Goal: Task Accomplishment & Management: Manage account settings

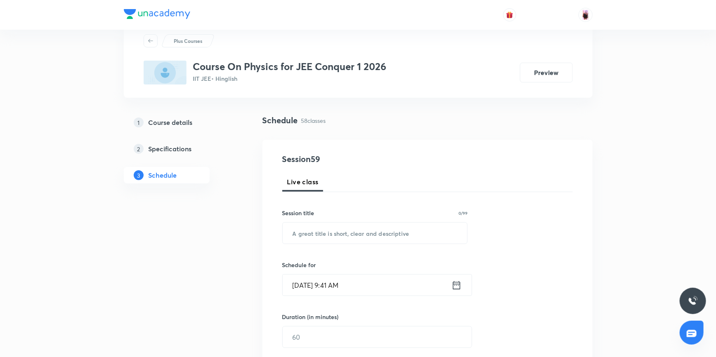
scroll to position [37, 0]
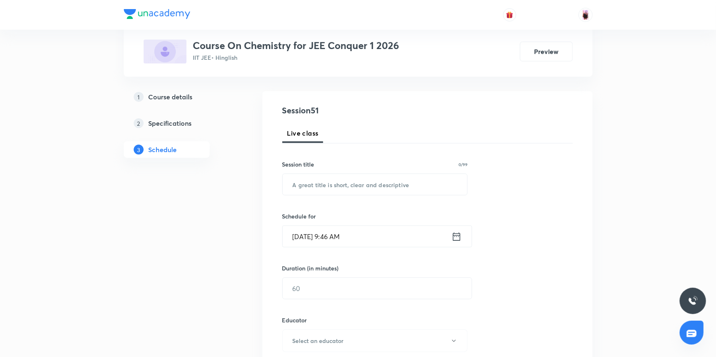
scroll to position [112, 0]
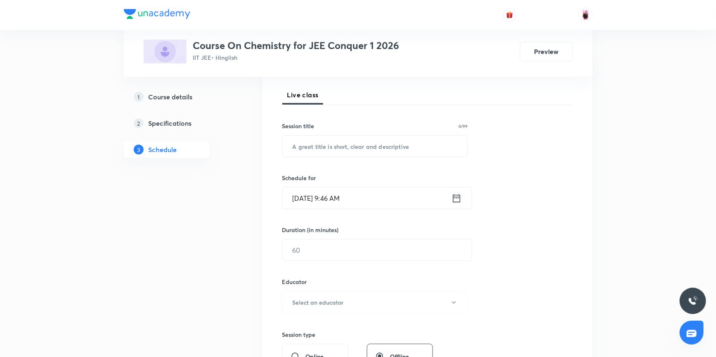
click at [456, 199] on icon at bounding box center [456, 199] width 10 height 12
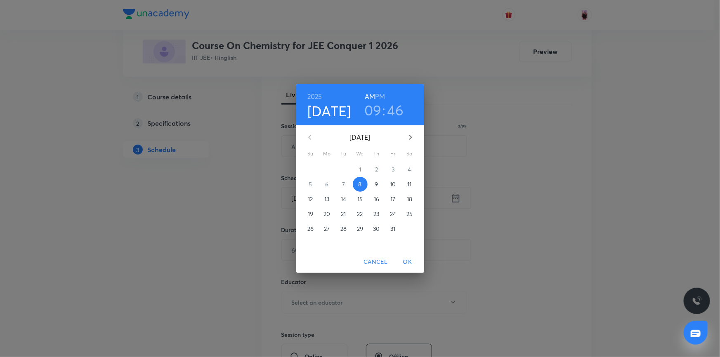
click at [377, 106] on h3 "09" at bounding box center [372, 110] width 17 height 17
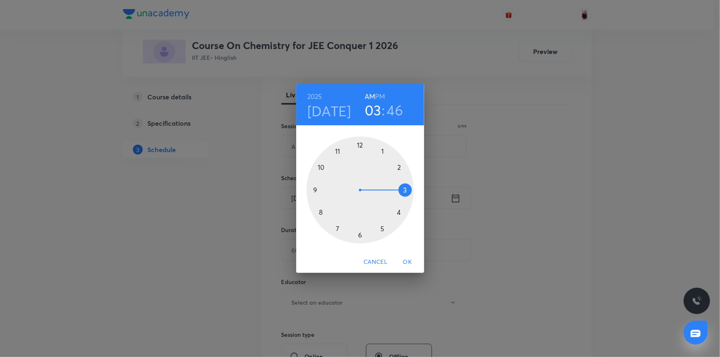
drag, startPoint x: 314, startPoint y: 186, endPoint x: 408, endPoint y: 194, distance: 94.0
click at [408, 194] on div at bounding box center [360, 190] width 107 height 107
click at [242, 149] on div "2025 Oct 8 03 : 46 AM PM 00 05 10 15 20 25 30 35 40 45 50 55 Cancel OK" at bounding box center [360, 178] width 720 height 357
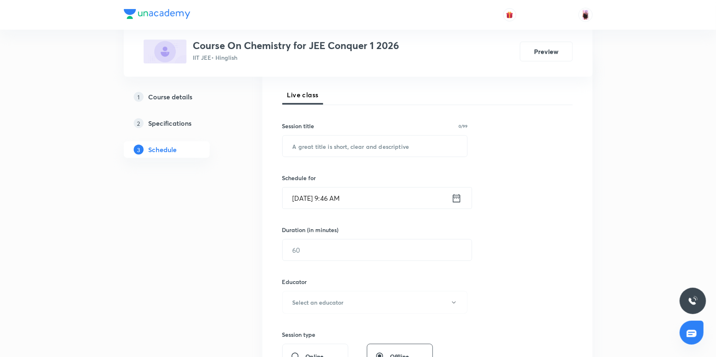
click at [456, 199] on icon at bounding box center [456, 199] width 10 height 12
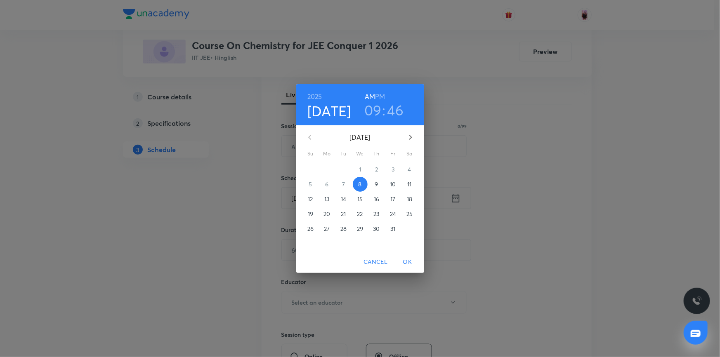
click at [371, 113] on h3 "09" at bounding box center [372, 110] width 17 height 17
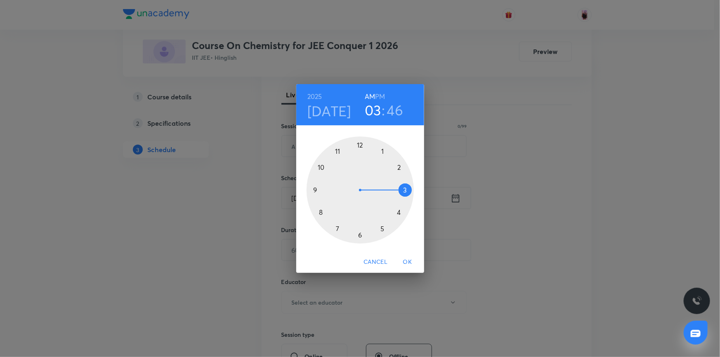
drag, startPoint x: 315, startPoint y: 186, endPoint x: 404, endPoint y: 194, distance: 89.6
click at [404, 194] on div at bounding box center [360, 190] width 107 height 107
drag, startPoint x: 314, startPoint y: 183, endPoint x: 359, endPoint y: 148, distance: 57.9
click at [359, 148] on div at bounding box center [360, 190] width 107 height 107
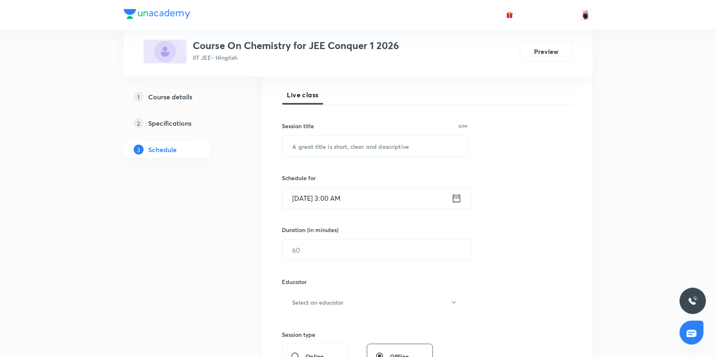
click at [458, 199] on icon at bounding box center [456, 199] width 10 height 12
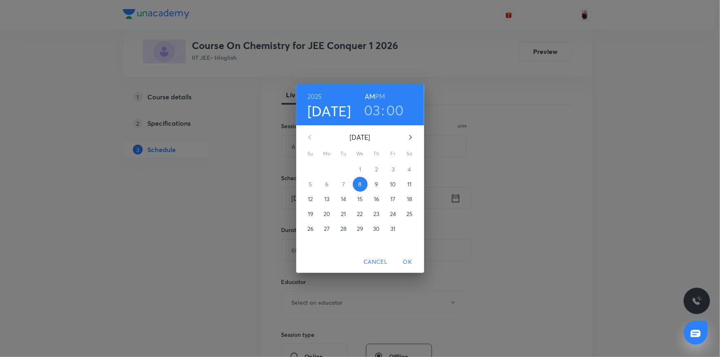
click at [378, 96] on h6 "PM" at bounding box center [380, 97] width 10 height 12
click at [406, 258] on span "OK" at bounding box center [408, 262] width 20 height 10
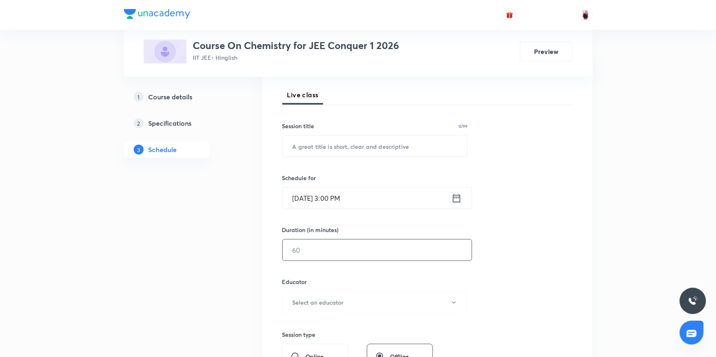
click at [326, 250] on input "text" at bounding box center [377, 250] width 189 height 21
type input "90"
click at [336, 302] on h6 "Select an educator" at bounding box center [318, 302] width 51 height 9
click at [307, 325] on span "Rajesh Jha" at bounding box center [377, 328] width 181 height 9
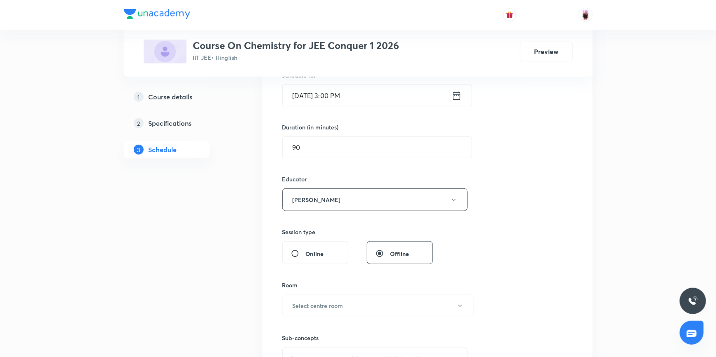
scroll to position [225, 0]
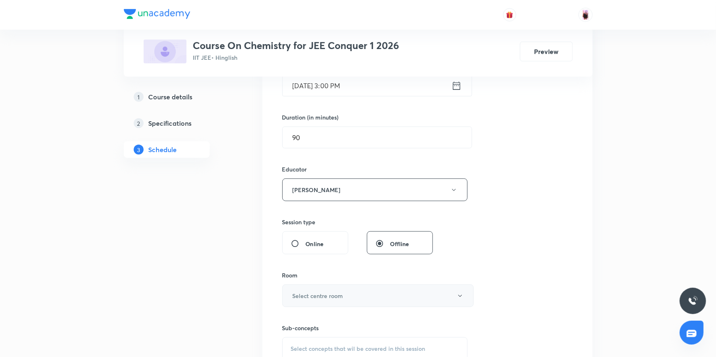
click at [326, 295] on h6 "Select centre room" at bounding box center [318, 296] width 51 height 9
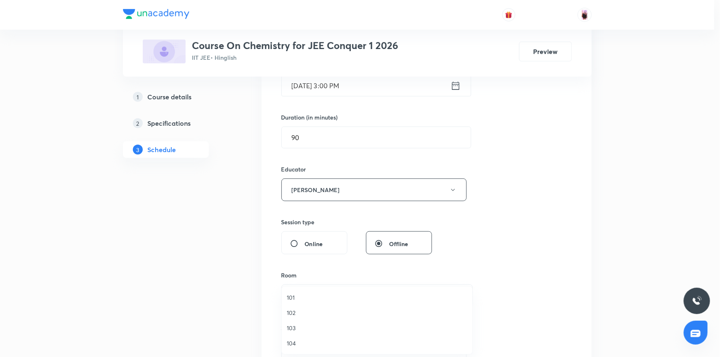
click at [298, 297] on span "101" at bounding box center [377, 297] width 181 height 9
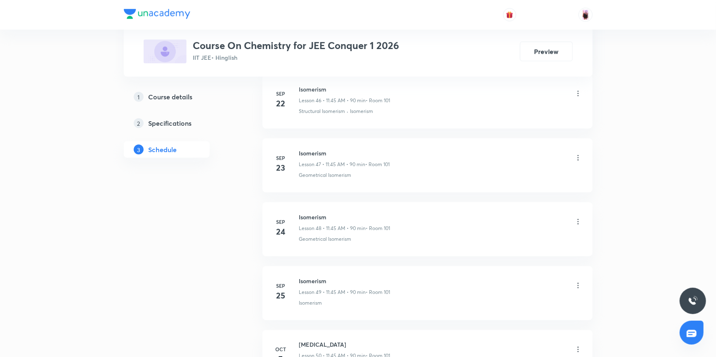
scroll to position [3711, 0]
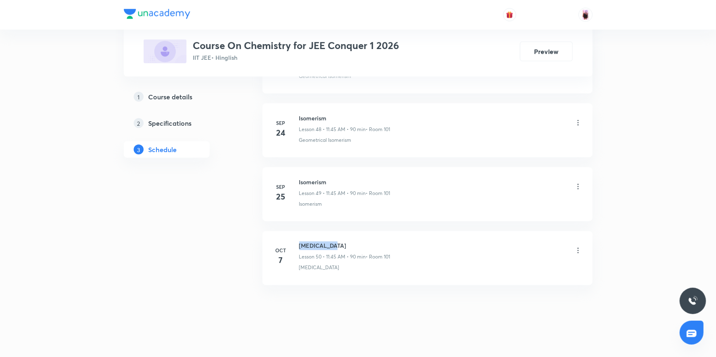
drag, startPoint x: 300, startPoint y: 239, endPoint x: 330, endPoint y: 234, distance: 30.8
click at [338, 242] on h6 "Hydrocarbon" at bounding box center [344, 246] width 91 height 9
copy h6 "Hydrocarbon"
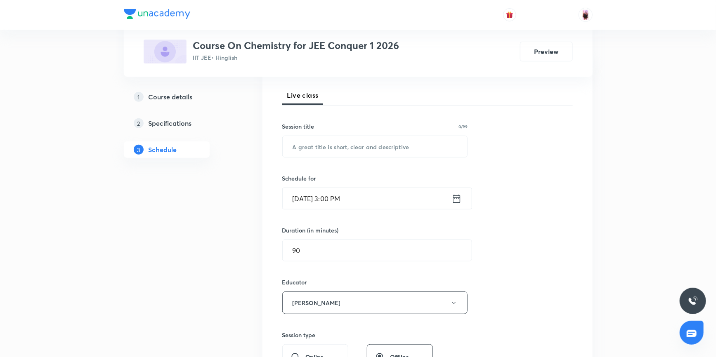
scroll to position [72, 0]
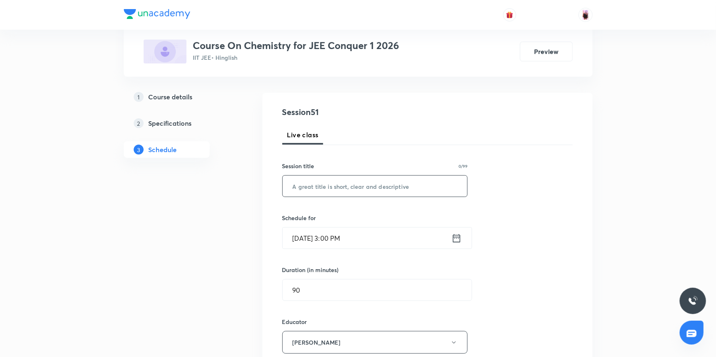
click at [315, 183] on input "text" at bounding box center [375, 186] width 185 height 21
paste input "Hydrocarbon"
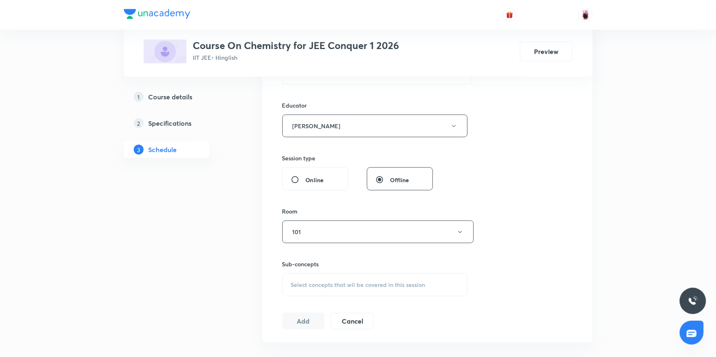
scroll to position [335, 0]
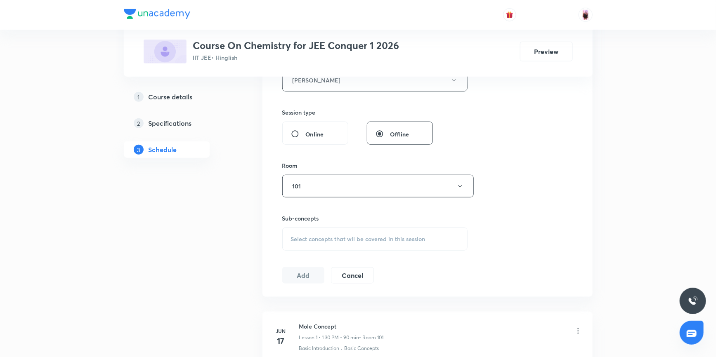
type input "Hydrocarbon"
click at [321, 232] on div "Select concepts that wil be covered in this session" at bounding box center [375, 239] width 186 height 23
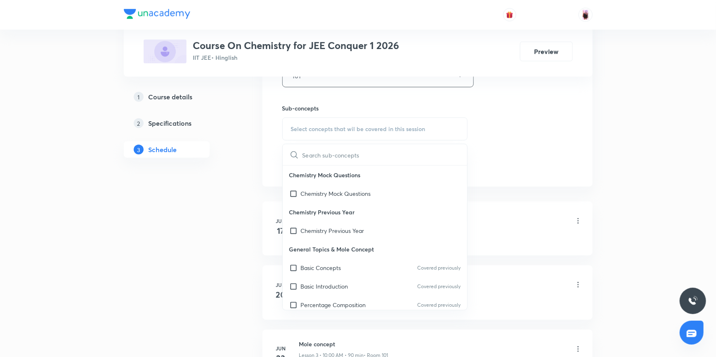
scroll to position [447, 0]
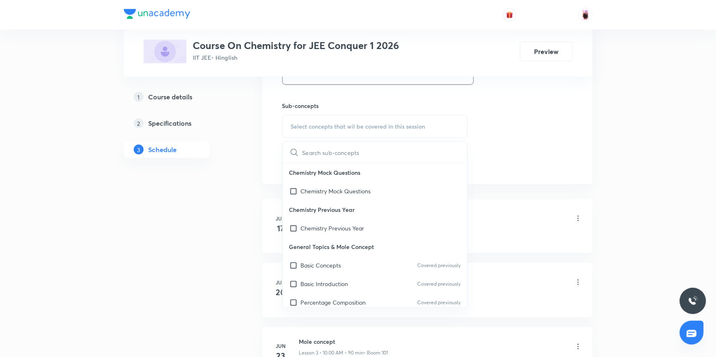
click at [312, 151] on input "text" at bounding box center [384, 152] width 165 height 21
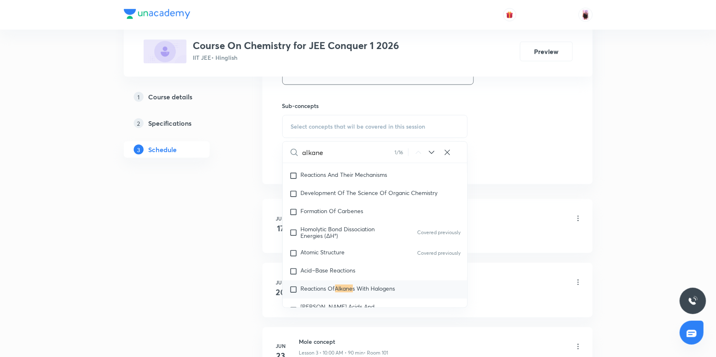
scroll to position [13827, 0]
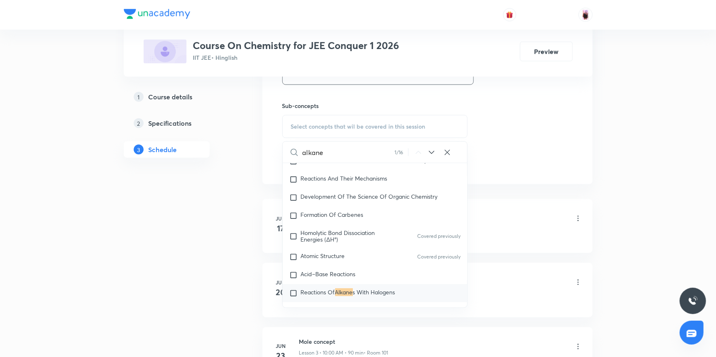
click at [328, 155] on input "alkane" at bounding box center [348, 152] width 92 height 21
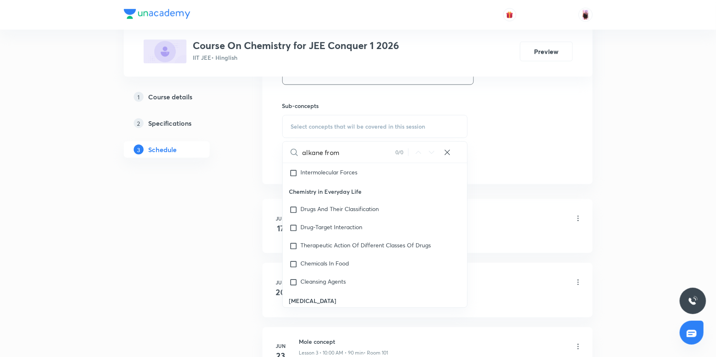
scroll to position [20781, 0]
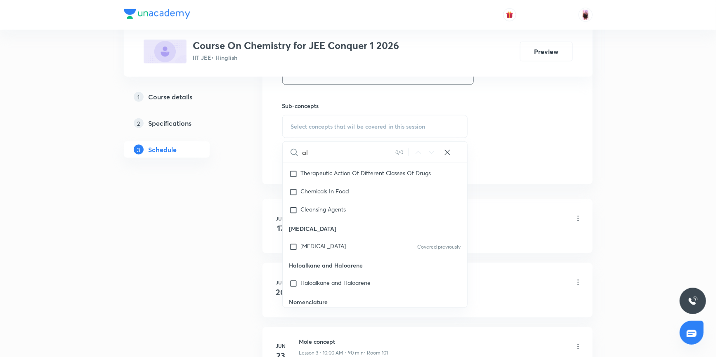
type input "a"
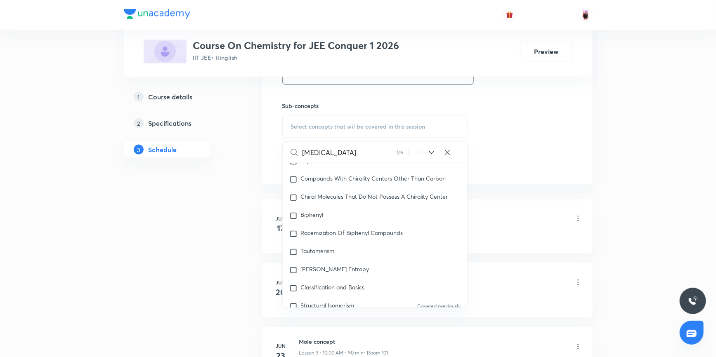
scroll to position [15529, 0]
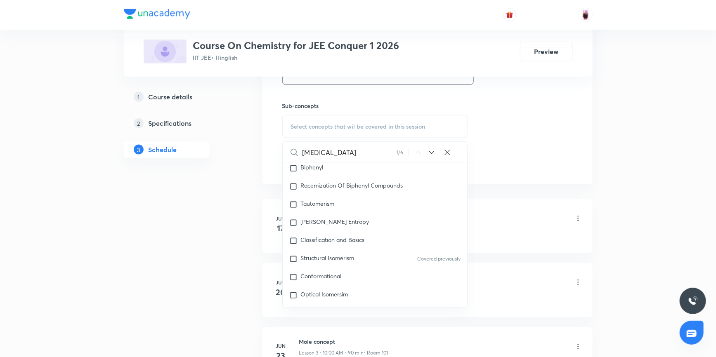
click at [432, 151] on icon at bounding box center [432, 153] width 10 height 10
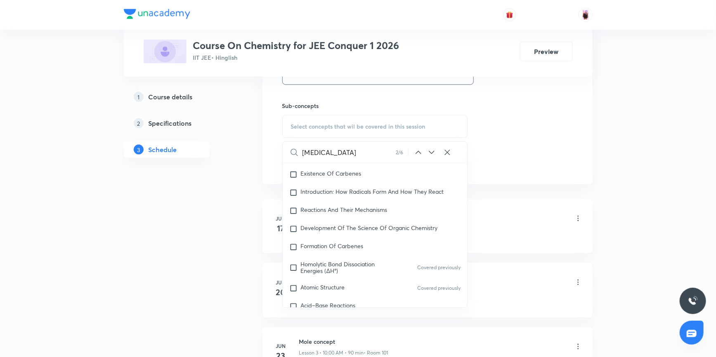
scroll to position [13825, 0]
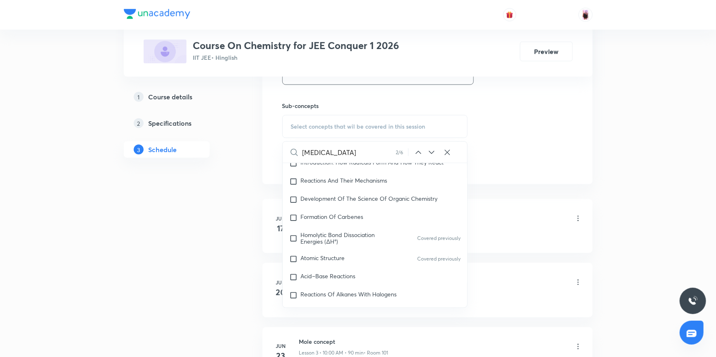
click at [431, 151] on icon at bounding box center [432, 153] width 10 height 10
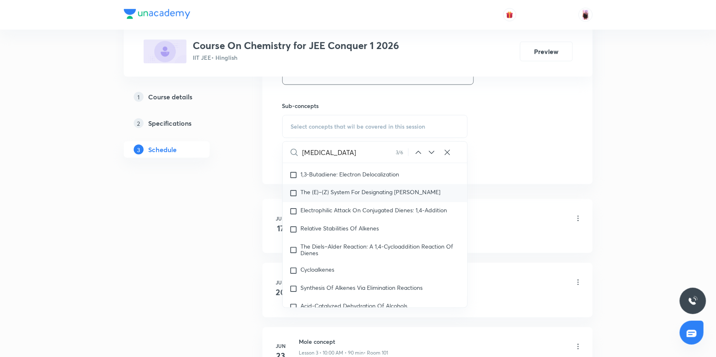
scroll to position [16513, 0]
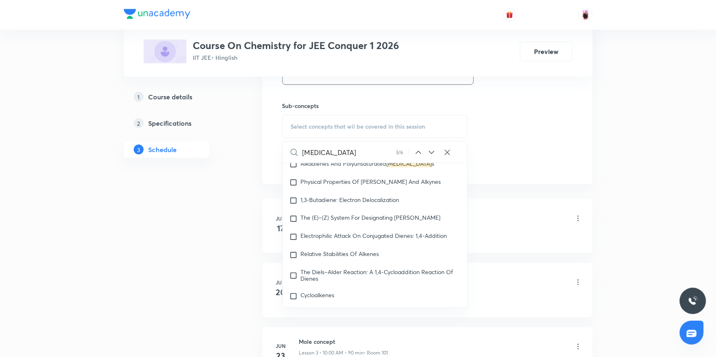
click at [368, 153] on input "hydrocarbon" at bounding box center [348, 152] width 93 height 21
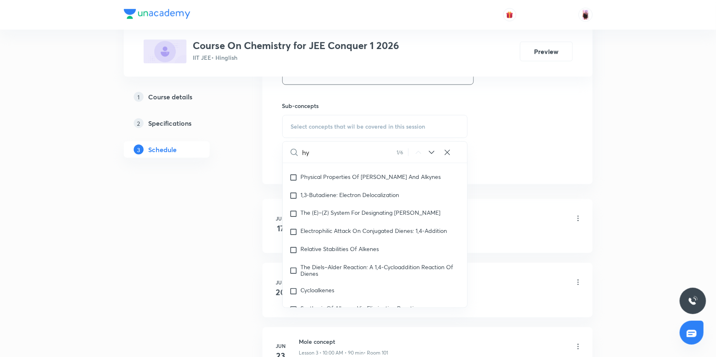
type input "h"
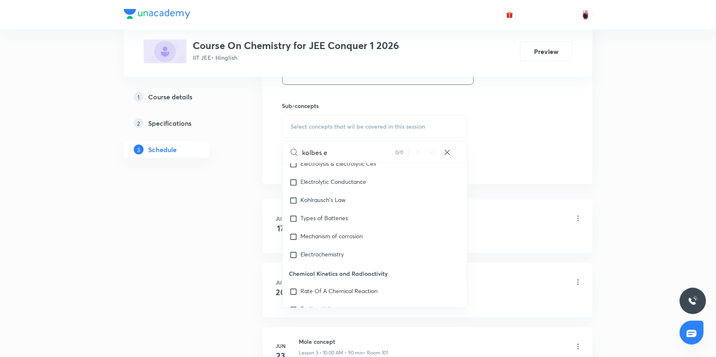
scroll to position [3722, 0]
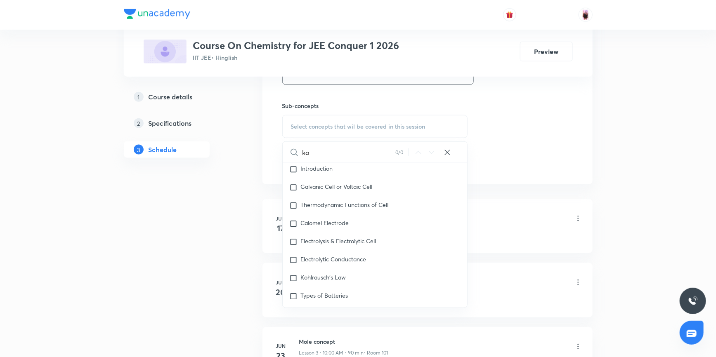
type input "k"
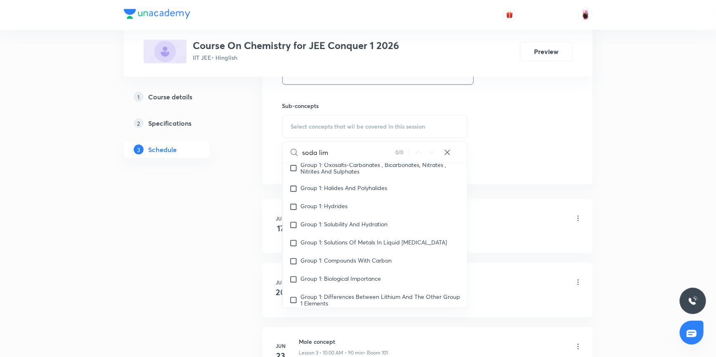
scroll to position [8394, 0]
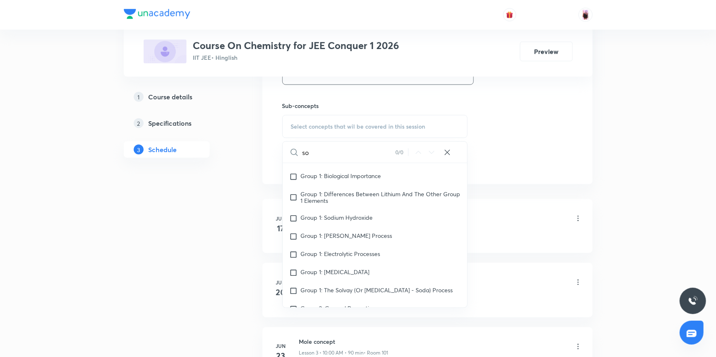
type input "s"
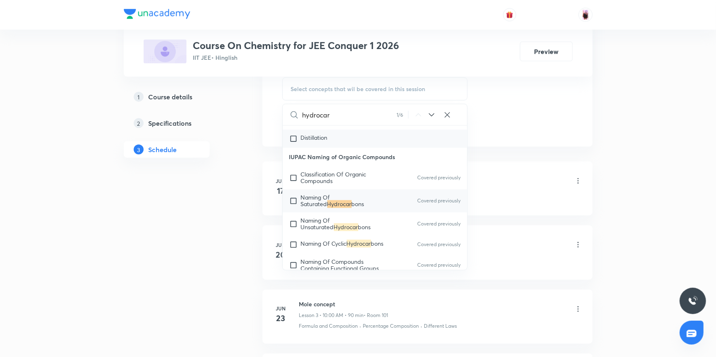
scroll to position [13540, 0]
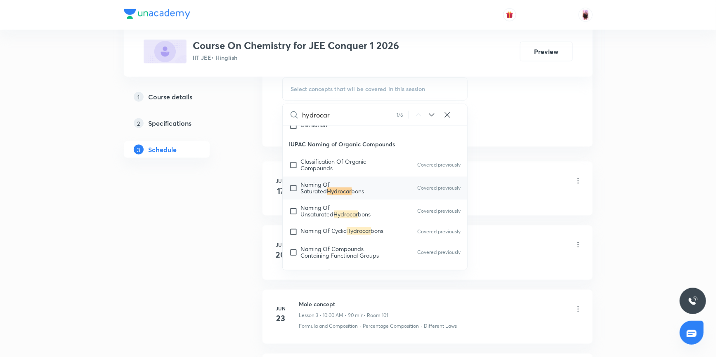
type input "hydrocar"
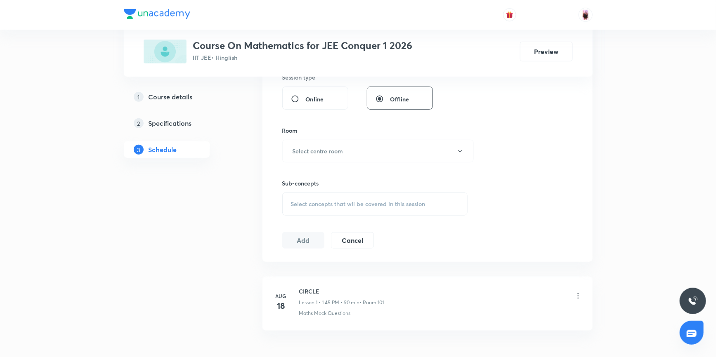
scroll to position [367, 0]
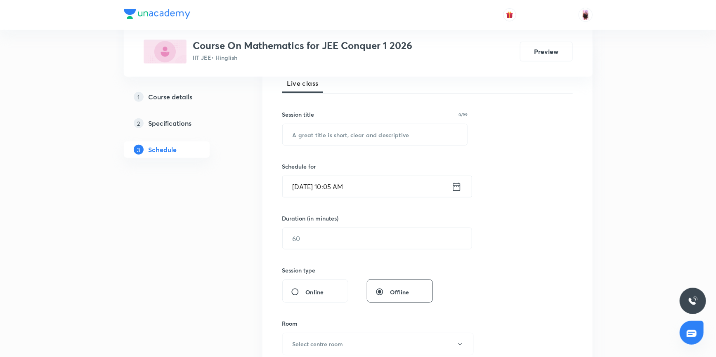
scroll to position [137, 0]
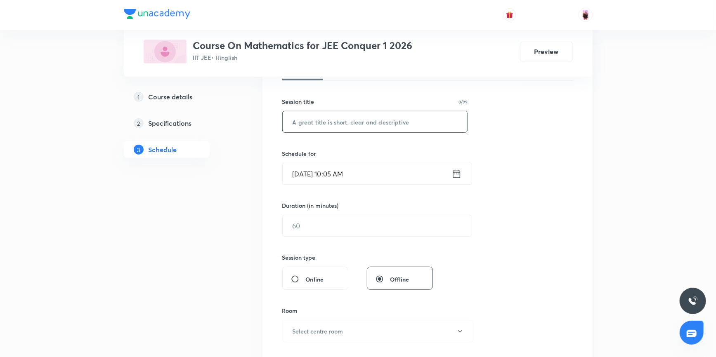
click at [322, 122] on input "text" at bounding box center [375, 121] width 185 height 21
drag, startPoint x: 292, startPoint y: 120, endPoint x: 322, endPoint y: 121, distance: 30.2
click at [322, 121] on input "Statistics" at bounding box center [375, 121] width 185 height 21
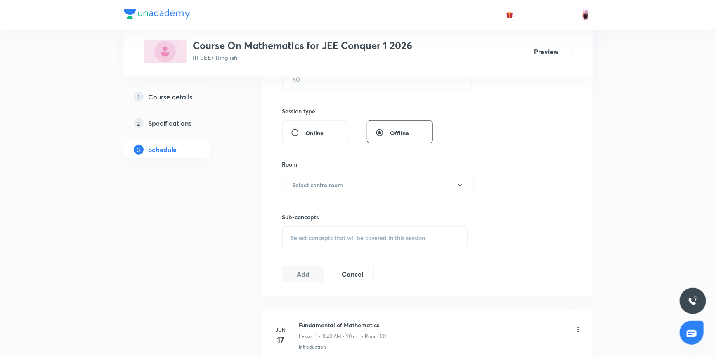
scroll to position [287, 0]
type input "Statistics"
click at [327, 226] on div "Select concepts that wil be covered in this session" at bounding box center [375, 234] width 186 height 23
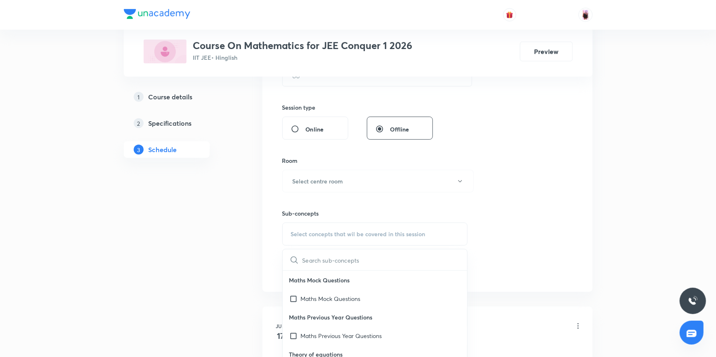
scroll to position [324, 0]
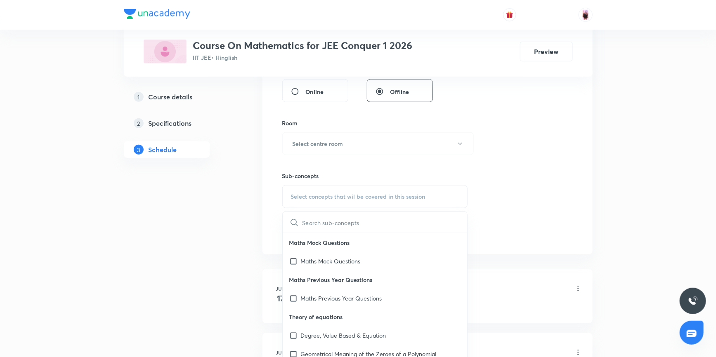
click at [323, 222] on input "text" at bounding box center [384, 222] width 165 height 21
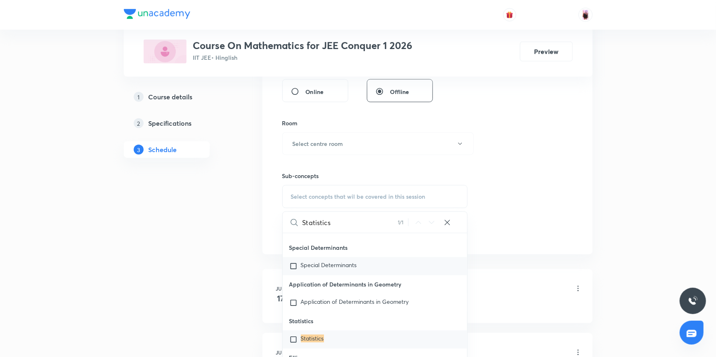
scroll to position [18174, 0]
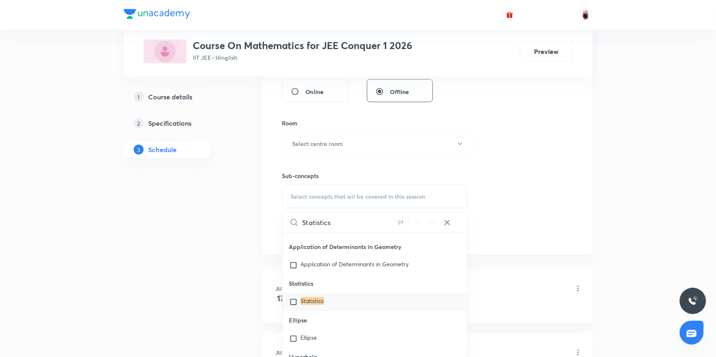
type input "Statistics"
click at [292, 301] on input "checkbox" at bounding box center [295, 302] width 12 height 8
checkbox input "true"
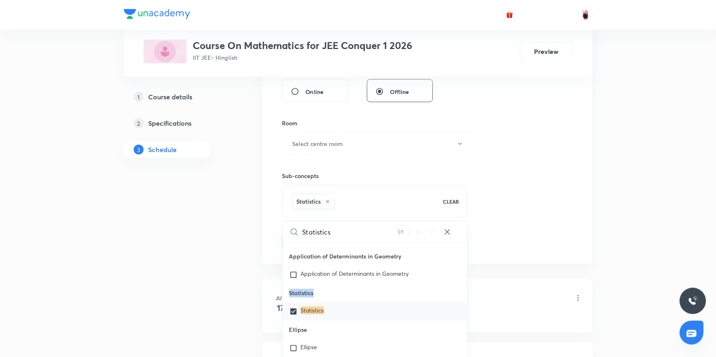
drag, startPoint x: 289, startPoint y: 293, endPoint x: 315, endPoint y: 294, distance: 26.1
click at [315, 294] on p "Statistics" at bounding box center [375, 293] width 185 height 19
copy p "Statistics"
click at [262, 208] on div "Session 58 Live class Session title 10/99 Statistics ​ Schedule for Oct 8, 2025…" at bounding box center [427, 52] width 330 height 423
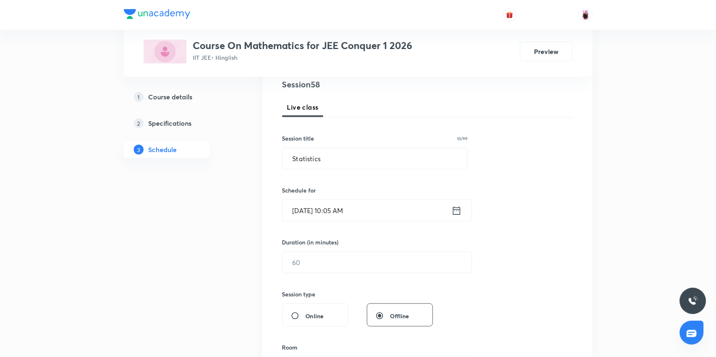
scroll to position [99, 0]
click at [329, 162] on input "Statistics" at bounding box center [375, 159] width 185 height 21
type input "S"
paste input "Statistics"
type input "Statistics"
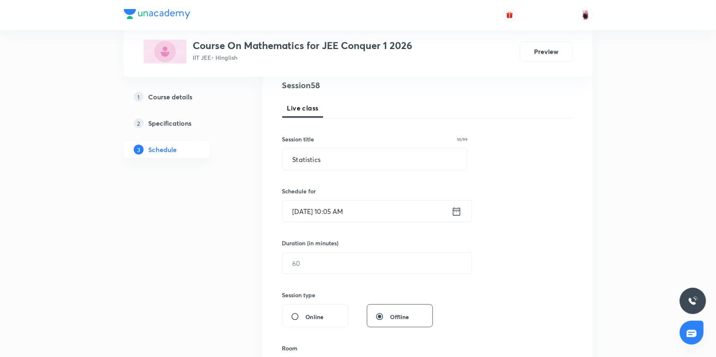
click at [458, 215] on icon at bounding box center [456, 211] width 7 height 8
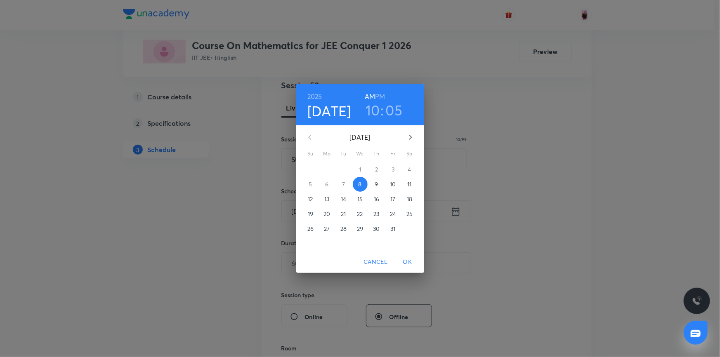
click at [376, 115] on h3 "10" at bounding box center [373, 110] width 14 height 17
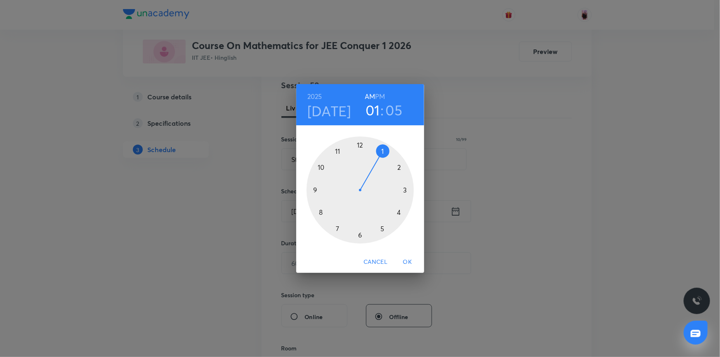
drag, startPoint x: 345, startPoint y: 143, endPoint x: 377, endPoint y: 156, distance: 34.2
click at [377, 156] on div at bounding box center [360, 190] width 107 height 107
drag, startPoint x: 385, startPoint y: 151, endPoint x: 310, endPoint y: 189, distance: 84.5
click at [310, 189] on div at bounding box center [360, 190] width 107 height 107
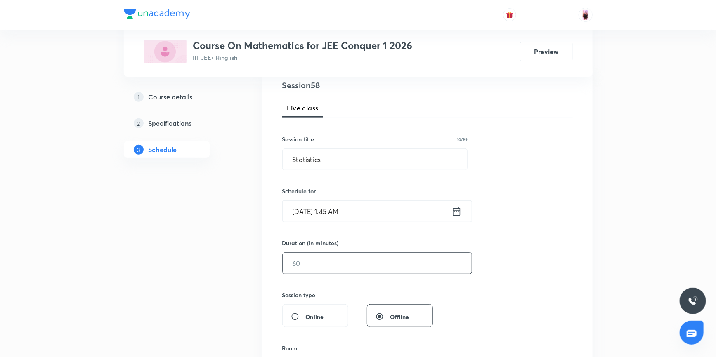
click at [310, 265] on input "text" at bounding box center [377, 263] width 189 height 21
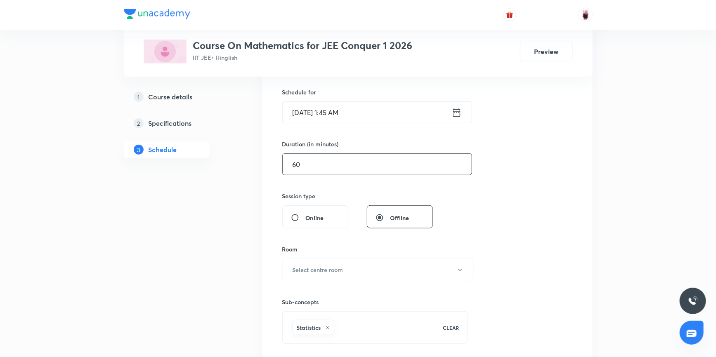
scroll to position [212, 0]
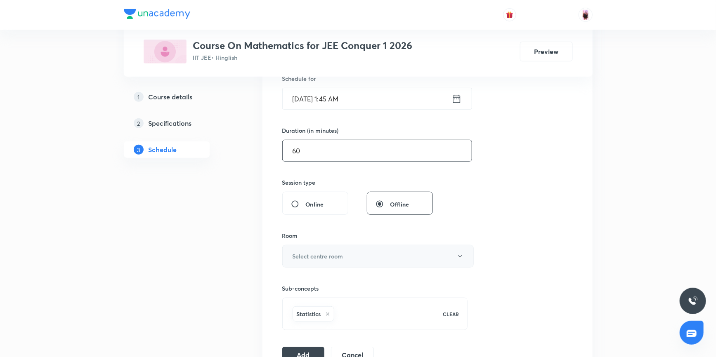
type input "60"
click at [310, 253] on h6 "Select centre room" at bounding box center [318, 256] width 51 height 9
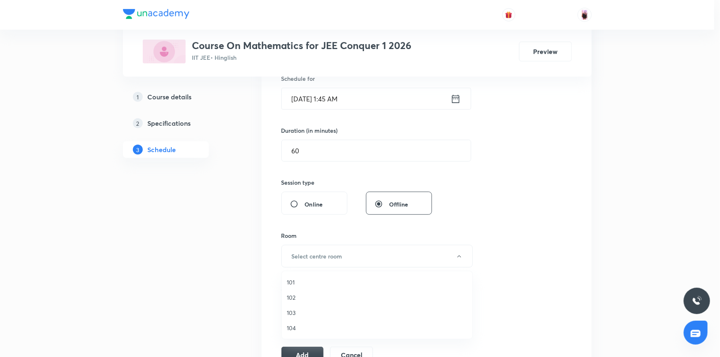
click at [288, 279] on span "101" at bounding box center [377, 282] width 181 height 9
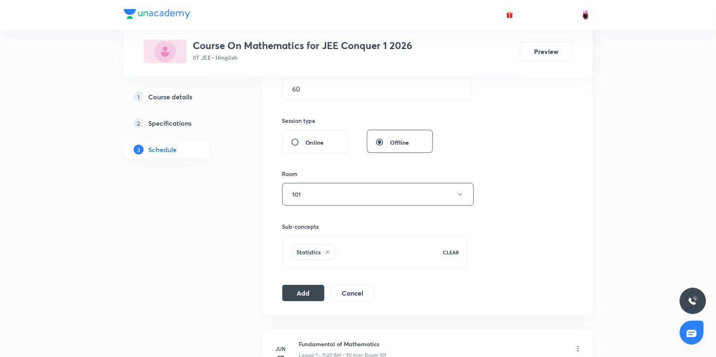
scroll to position [287, 0]
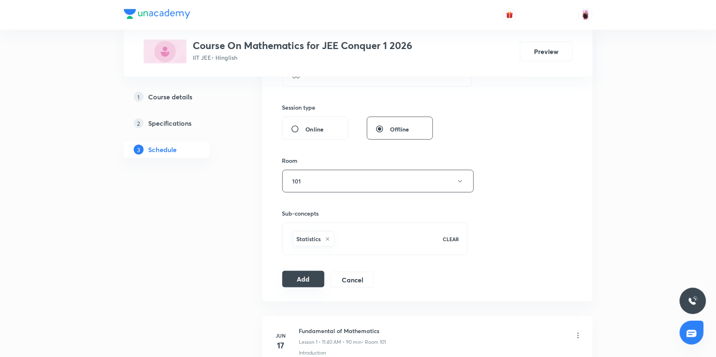
click at [304, 278] on button "Add" at bounding box center [303, 279] width 43 height 17
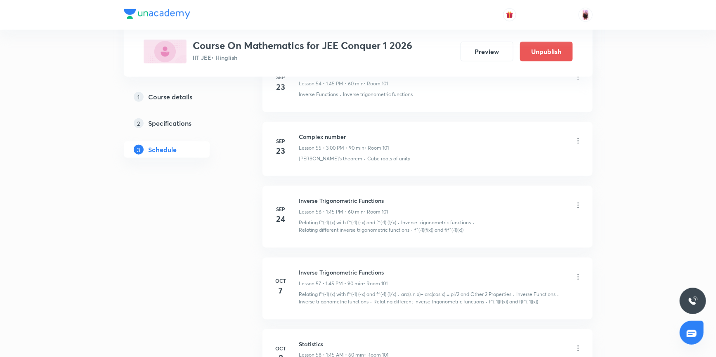
scroll to position [3686, 0]
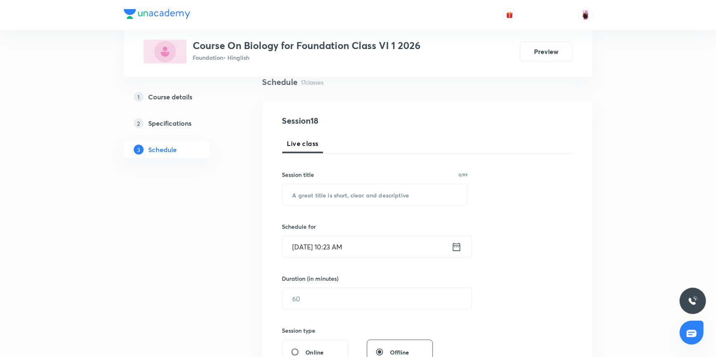
scroll to position [77, 0]
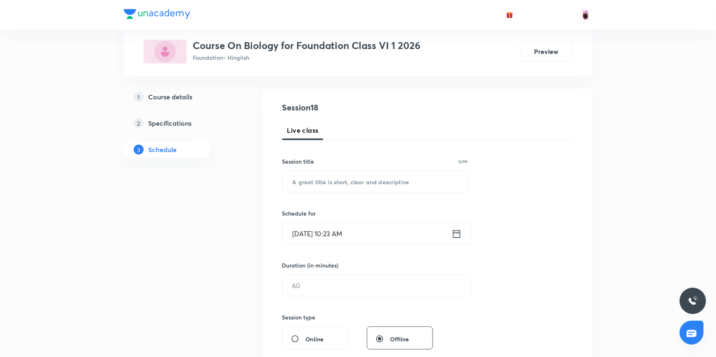
click at [460, 234] on icon at bounding box center [456, 233] width 7 height 8
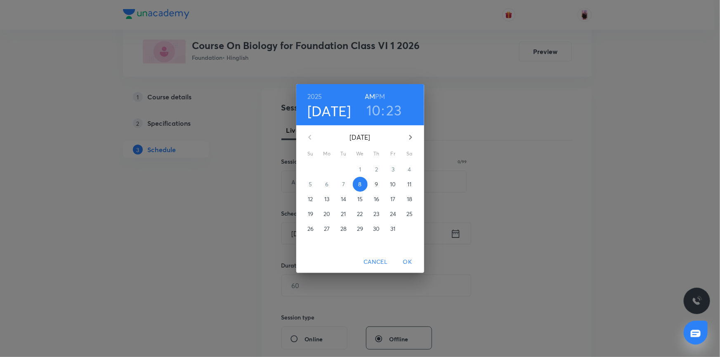
click at [374, 111] on h3 "10" at bounding box center [373, 110] width 14 height 17
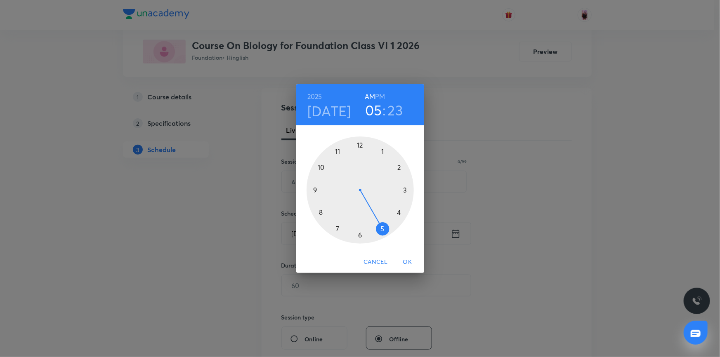
drag, startPoint x: 321, startPoint y: 166, endPoint x: 375, endPoint y: 236, distance: 88.6
click at [375, 236] on div at bounding box center [360, 190] width 107 height 107
drag, startPoint x: 392, startPoint y: 222, endPoint x: 310, endPoint y: 190, distance: 88.2
click at [310, 190] on div at bounding box center [360, 190] width 107 height 107
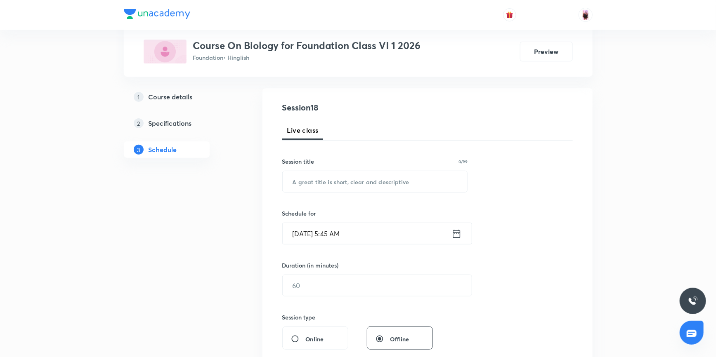
click at [456, 235] on icon at bounding box center [456, 234] width 10 height 12
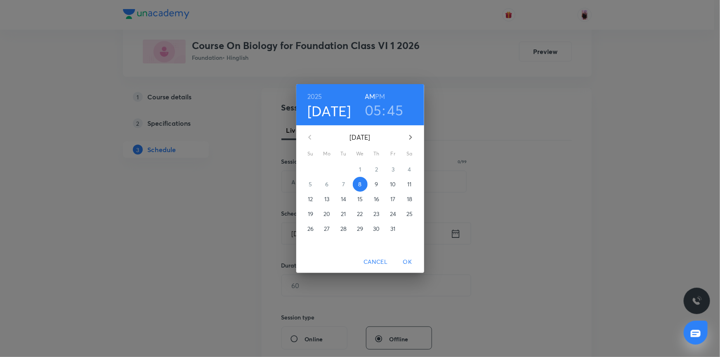
click at [380, 93] on h6 "PM" at bounding box center [380, 97] width 10 height 12
click at [408, 264] on span "OK" at bounding box center [408, 262] width 20 height 10
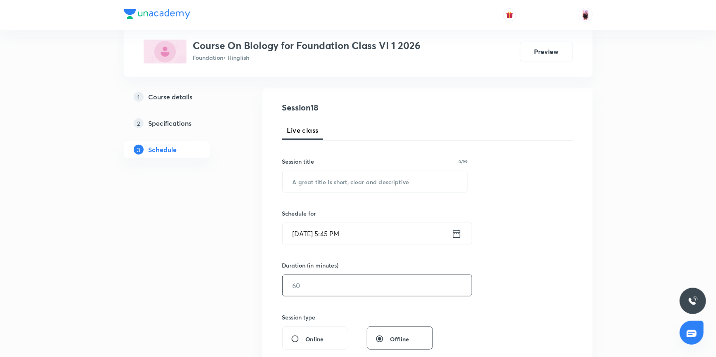
click at [303, 285] on input "text" at bounding box center [377, 285] width 189 height 21
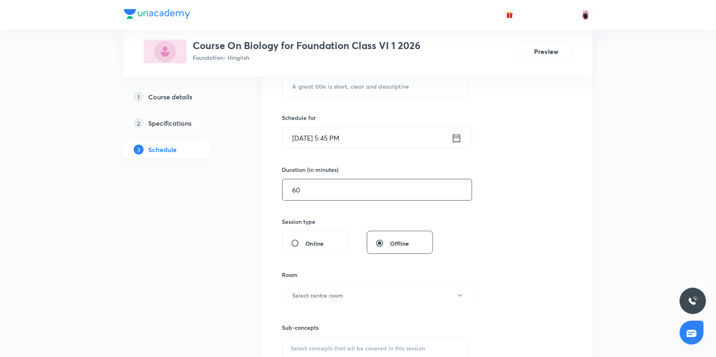
scroll to position [227, 0]
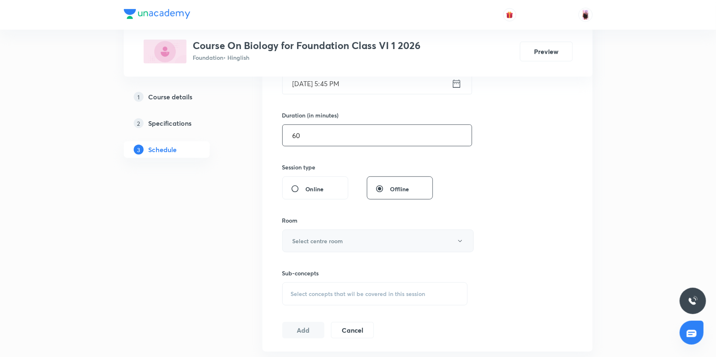
type input "60"
click at [315, 234] on button "Select centre room" at bounding box center [377, 241] width 191 height 23
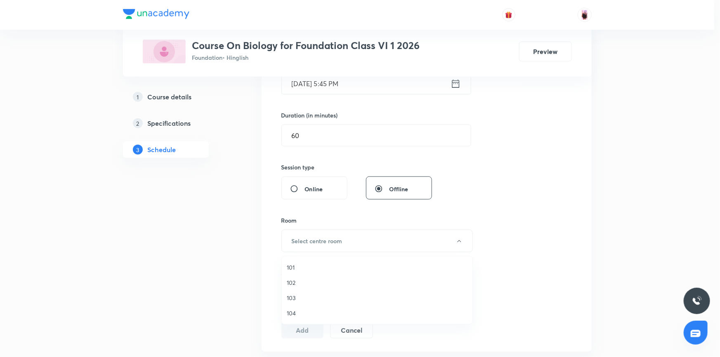
click at [291, 264] on span "101" at bounding box center [377, 267] width 181 height 9
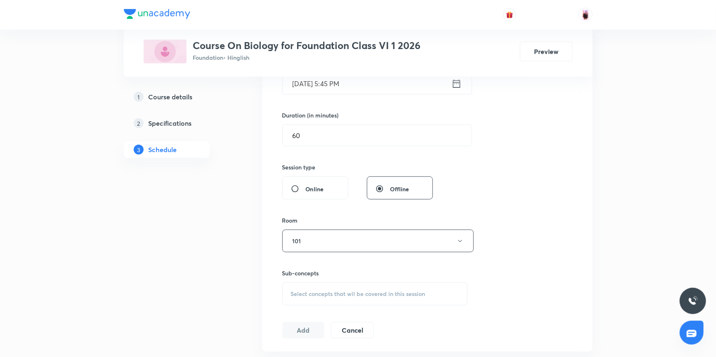
scroll to position [77, 0]
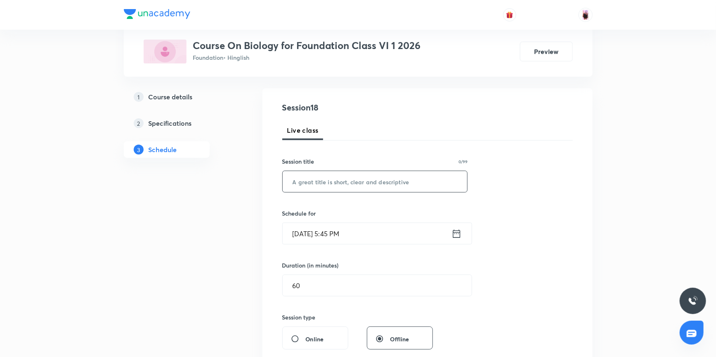
click at [326, 180] on input "text" at bounding box center [375, 181] width 185 height 21
paste input "Garbage In & Ou"
drag, startPoint x: 292, startPoint y: 180, endPoint x: 351, endPoint y: 188, distance: 60.0
click at [351, 188] on input "Garbage In & Out" at bounding box center [375, 181] width 185 height 21
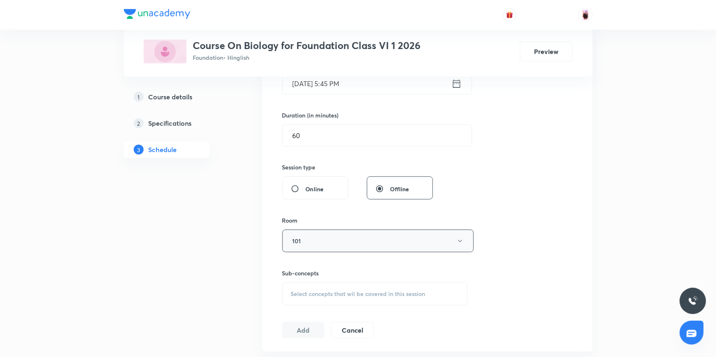
scroll to position [264, 0]
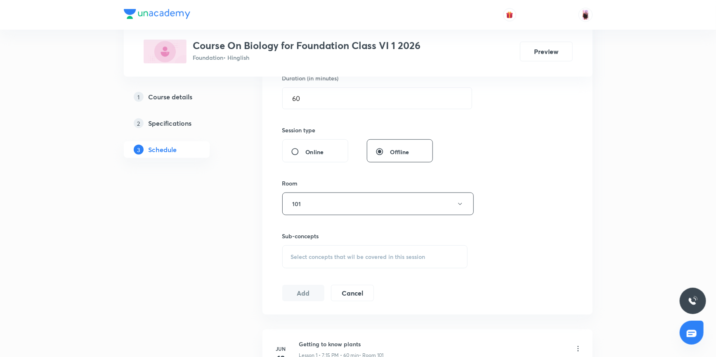
type input "Garbage In & Out"
click at [312, 252] on div "Select concepts that wil be covered in this session" at bounding box center [375, 257] width 186 height 23
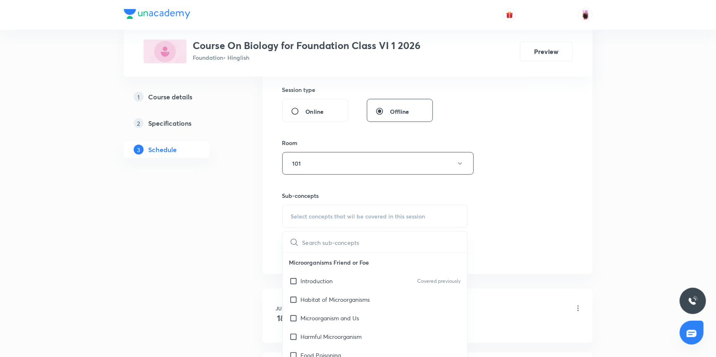
scroll to position [339, 0]
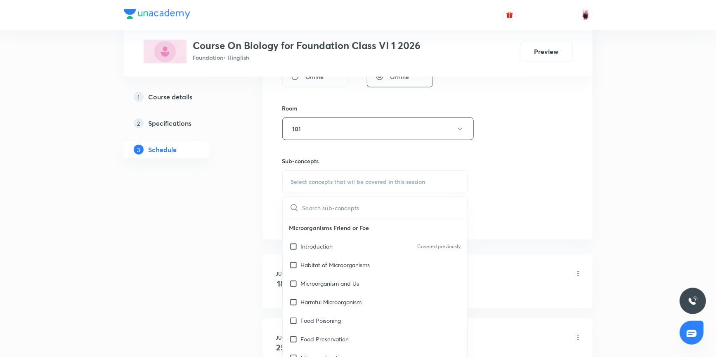
click at [329, 206] on input "text" at bounding box center [384, 207] width 165 height 21
type input "G"
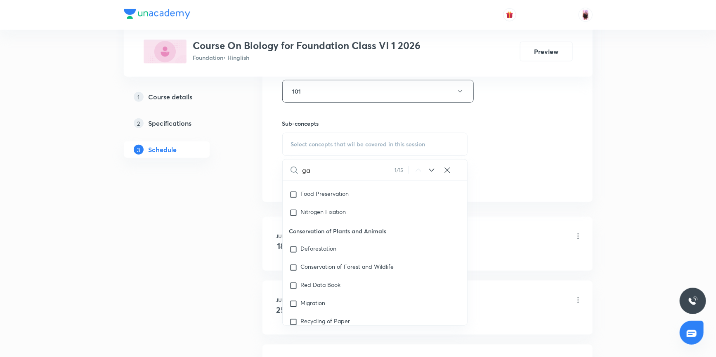
scroll to position [33, 0]
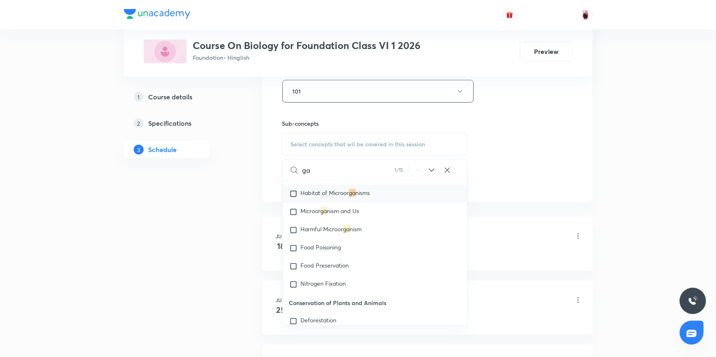
type input "g"
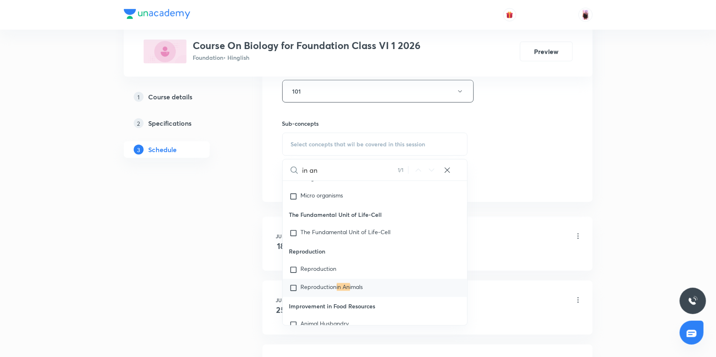
scroll to position [838, 0]
type input "i"
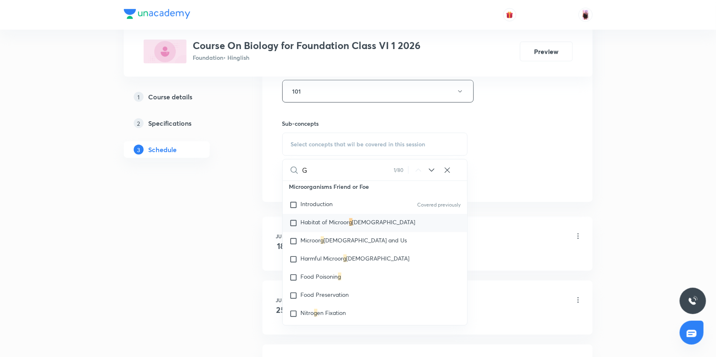
scroll to position [0, 0]
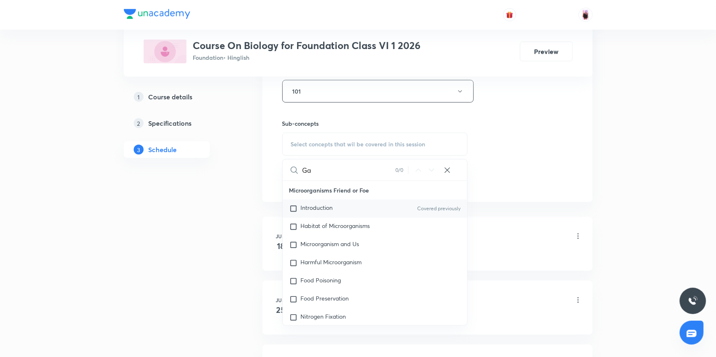
type input "G"
type input "habitat"
click at [292, 226] on input "checkbox" at bounding box center [295, 227] width 12 height 8
checkbox input "true"
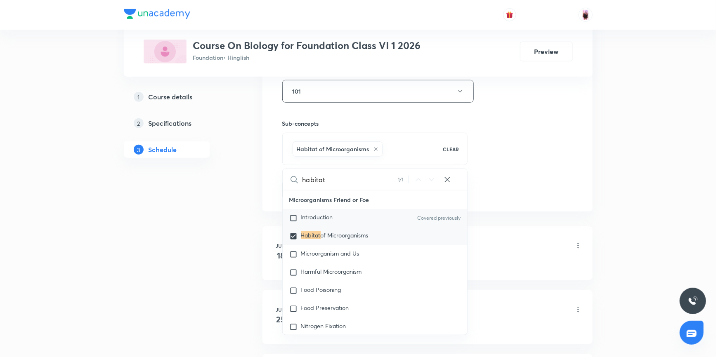
click at [293, 216] on input "checkbox" at bounding box center [295, 218] width 12 height 8
checkbox input "true"
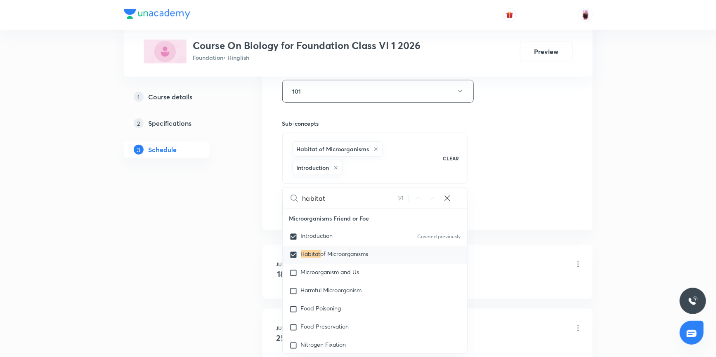
click at [507, 159] on div "Session 18 Live class Session title 16/99 Garbage In & Out ​ Schedule for Oct 8…" at bounding box center [427, 9] width 291 height 416
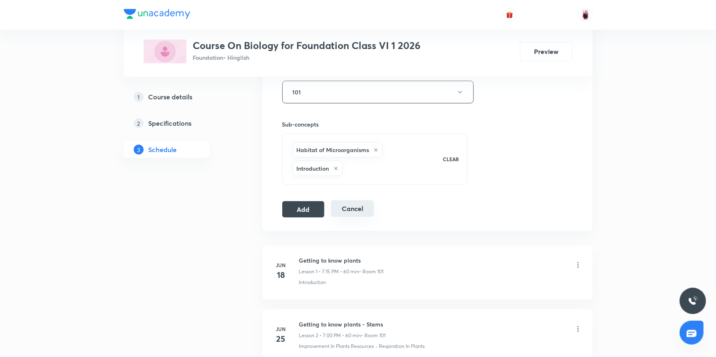
scroll to position [377, 0]
click at [303, 210] on button "Add" at bounding box center [303, 208] width 43 height 17
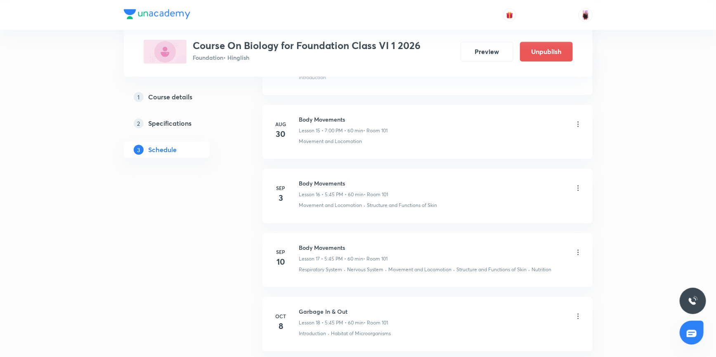
scroll to position [887, 0]
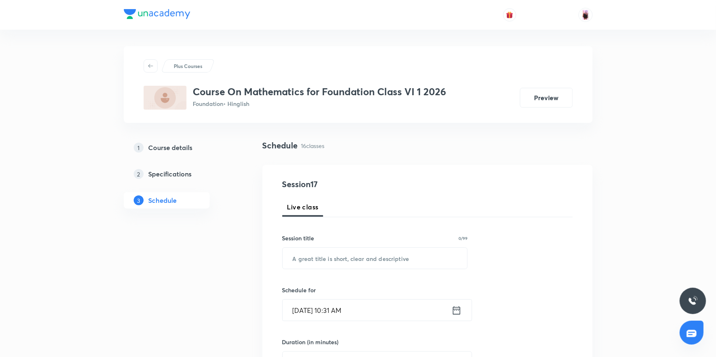
click at [180, 152] on h5 "Course details" at bounding box center [171, 148] width 44 height 10
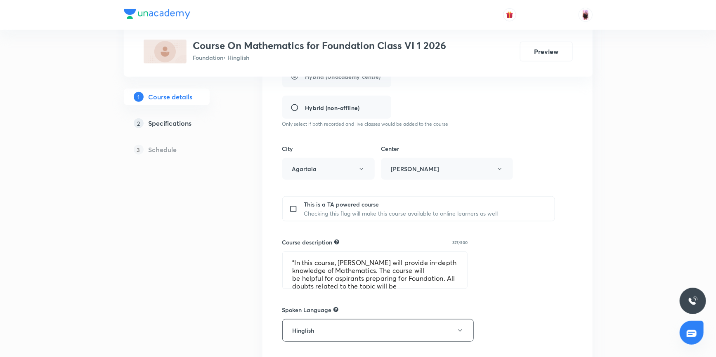
scroll to position [225, 0]
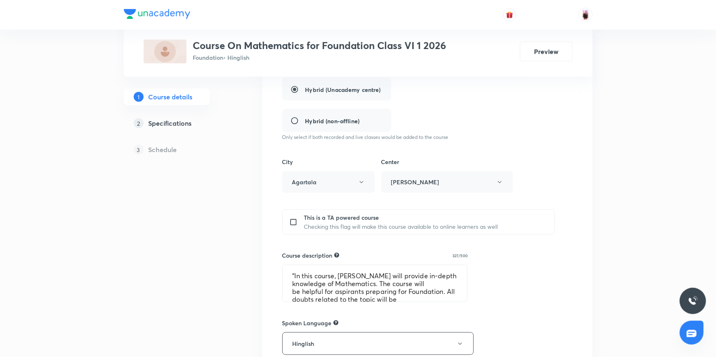
click at [161, 149] on h5 "Schedule" at bounding box center [163, 150] width 28 height 10
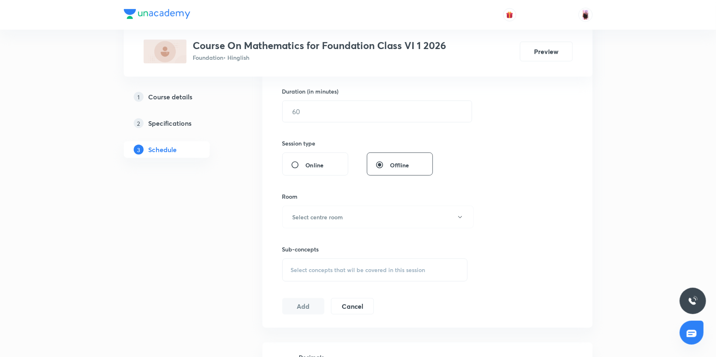
scroll to position [238, 0]
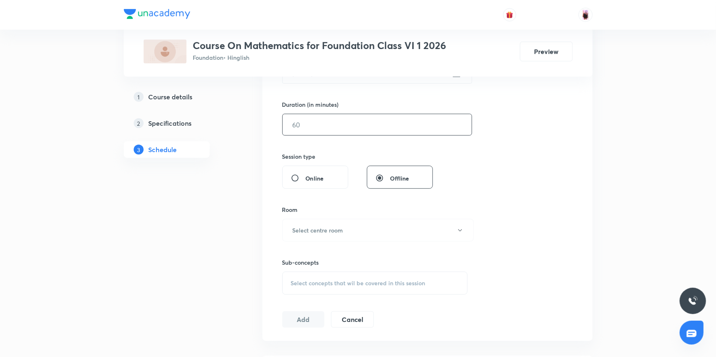
click at [305, 123] on input "text" at bounding box center [377, 124] width 189 height 21
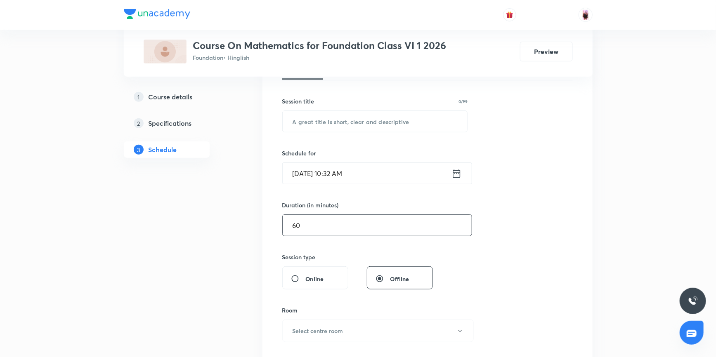
scroll to position [125, 0]
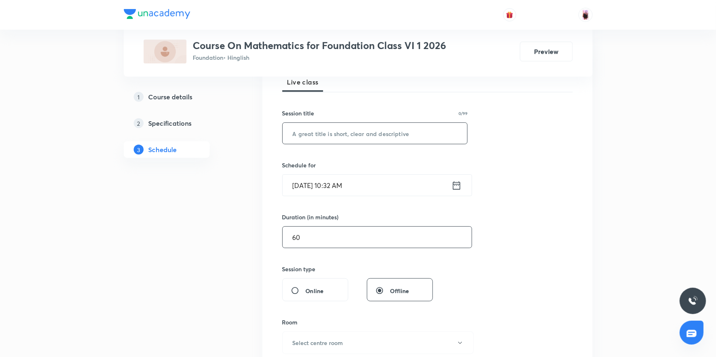
type input "60"
click at [321, 132] on input "text" at bounding box center [375, 133] width 185 height 21
drag, startPoint x: 288, startPoint y: 134, endPoint x: 340, endPoint y: 133, distance: 51.2
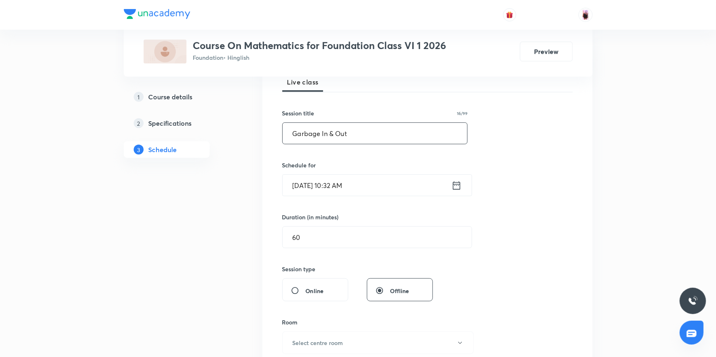
click at [345, 135] on input "Garbage In & Out" at bounding box center [375, 133] width 185 height 21
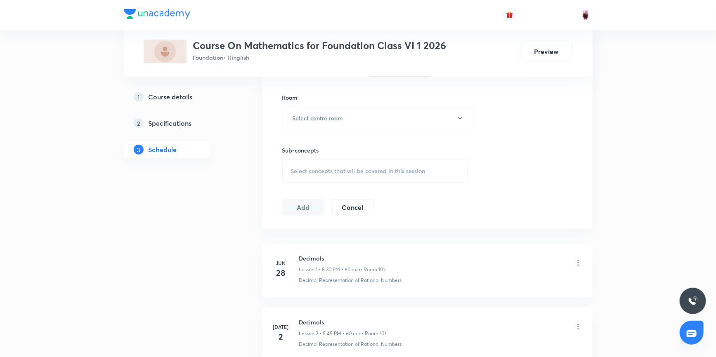
scroll to position [350, 0]
type input "Garbage In & Out"
click at [314, 168] on span "Select concepts that wil be covered in this session" at bounding box center [358, 171] width 135 height 7
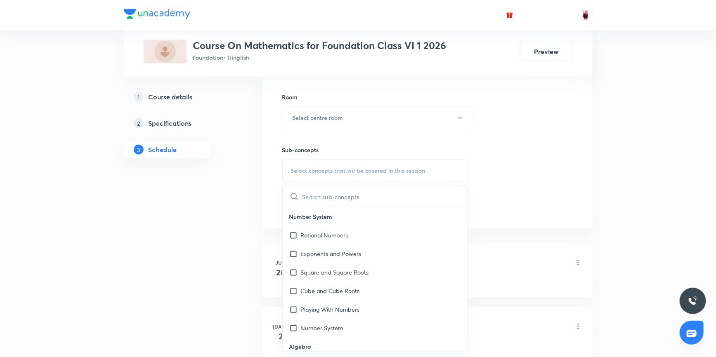
click at [314, 198] on input "text" at bounding box center [384, 196] width 165 height 21
type input "Garbage In"
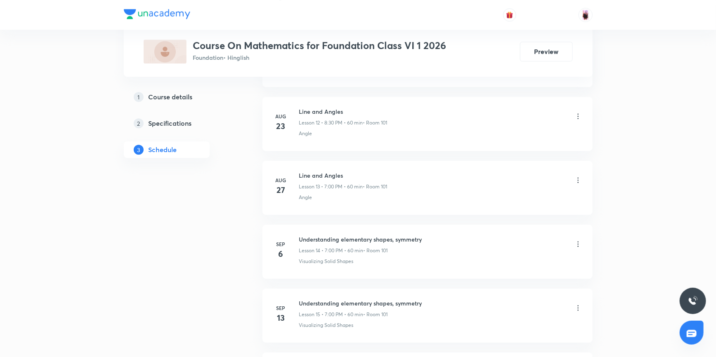
scroll to position [1176, 0]
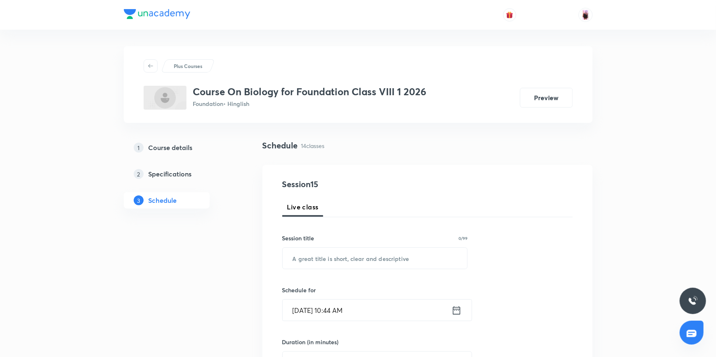
click at [456, 313] on icon at bounding box center [456, 311] width 10 height 12
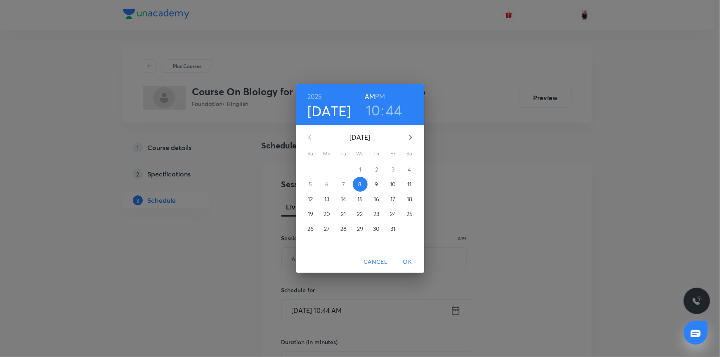
click at [372, 110] on h3 "10" at bounding box center [373, 110] width 14 height 17
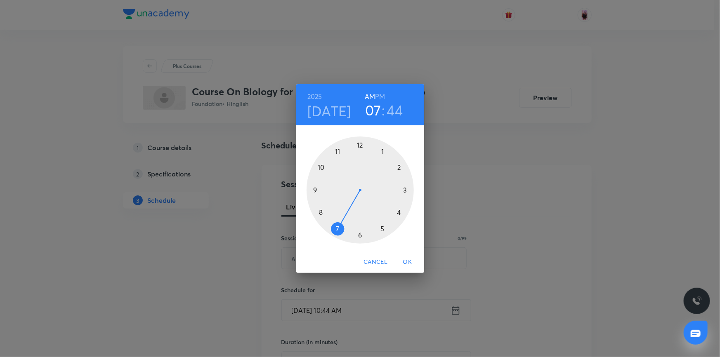
drag, startPoint x: 321, startPoint y: 163, endPoint x: 334, endPoint y: 225, distance: 63.5
click at [334, 225] on div at bounding box center [360, 190] width 107 height 107
drag, startPoint x: 310, startPoint y: 194, endPoint x: 311, endPoint y: 198, distance: 4.3
click at [311, 198] on div at bounding box center [360, 190] width 107 height 107
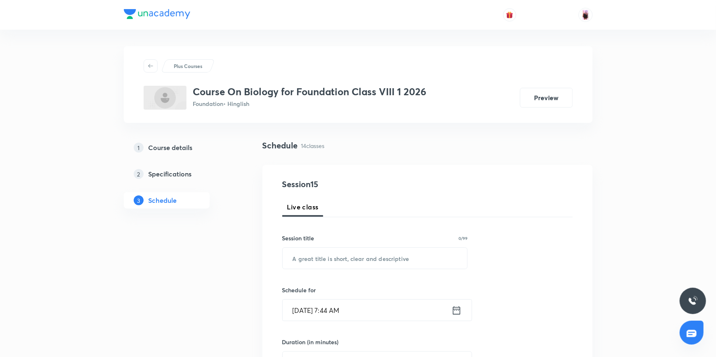
click at [458, 309] on icon at bounding box center [456, 310] width 7 height 8
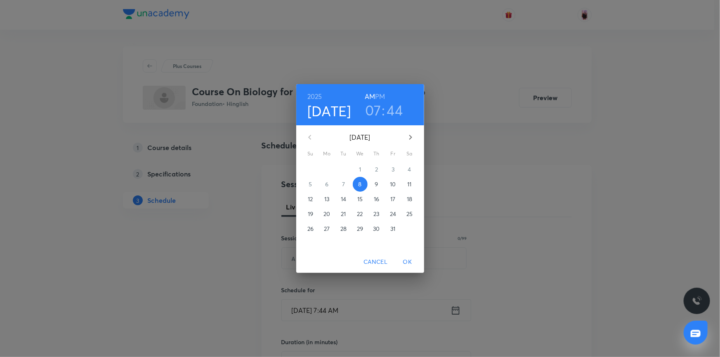
click at [393, 108] on h3 "44" at bounding box center [395, 110] width 16 height 17
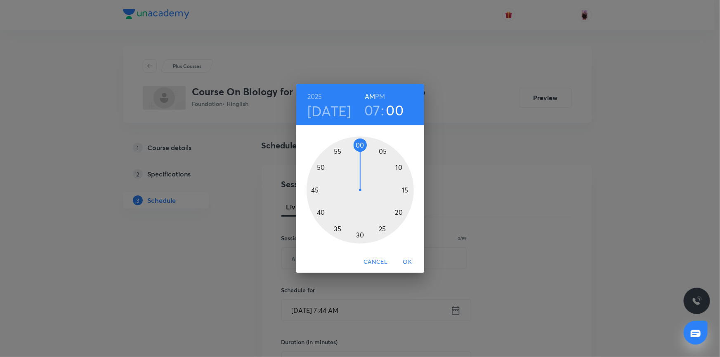
drag, startPoint x: 319, startPoint y: 191, endPoint x: 358, endPoint y: 149, distance: 57.2
click at [358, 149] on div at bounding box center [360, 190] width 107 height 107
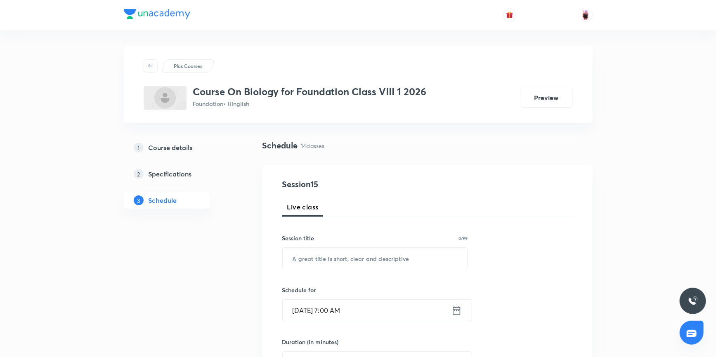
click at [455, 314] on icon at bounding box center [456, 311] width 10 height 12
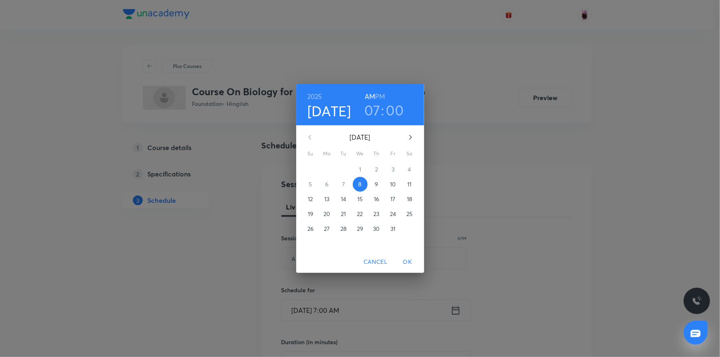
click at [379, 97] on h6 "PM" at bounding box center [380, 97] width 10 height 12
click at [432, 74] on div "[DATE] 07 : 00 AM PM [DATE] Su Mo Tu We Th Fr Sa 28 29 30 1 2 3 4 5 6 7 8 9 10 …" at bounding box center [360, 178] width 720 height 357
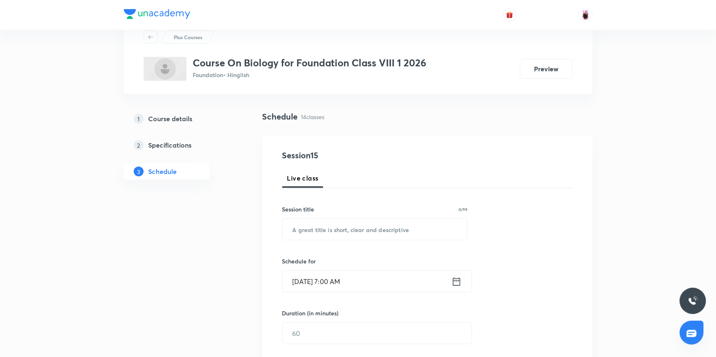
scroll to position [75, 0]
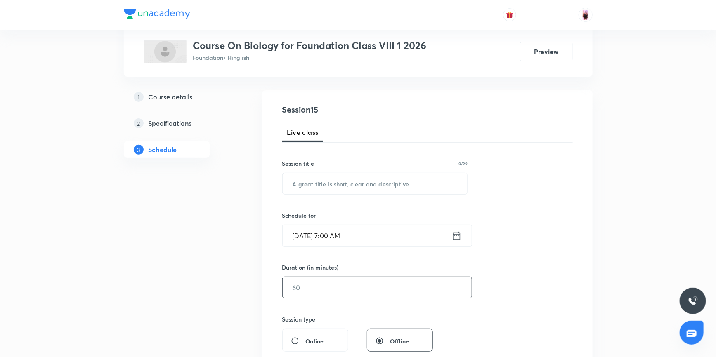
click at [313, 287] on input "text" at bounding box center [377, 287] width 189 height 21
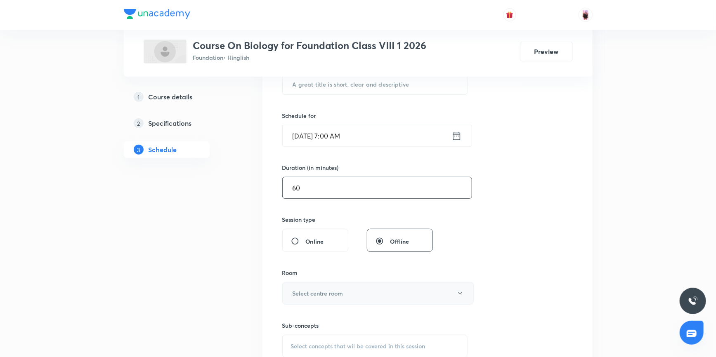
scroll to position [187, 0]
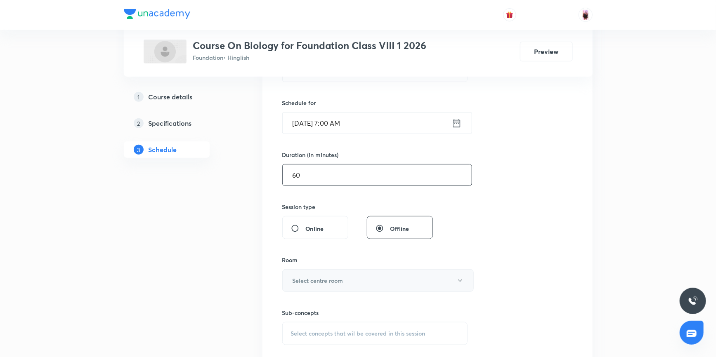
type input "60"
click at [316, 277] on h6 "Select centre room" at bounding box center [318, 280] width 51 height 9
click at [293, 325] on span "103" at bounding box center [377, 328] width 181 height 9
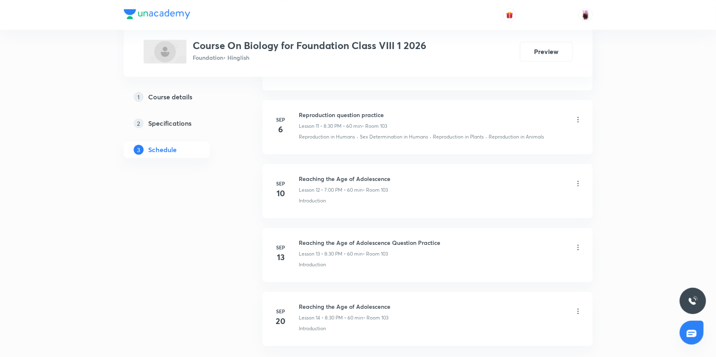
scroll to position [1163, 0]
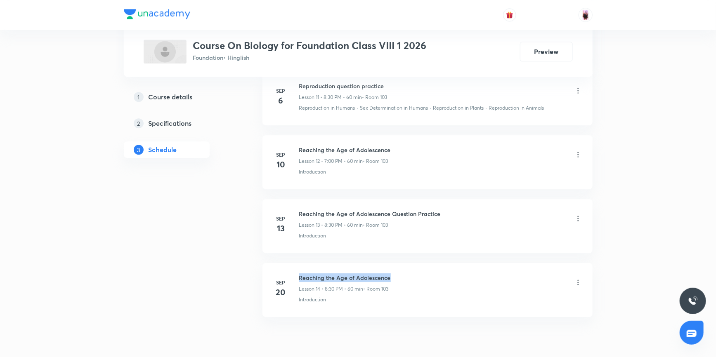
drag, startPoint x: 299, startPoint y: 276, endPoint x: 390, endPoint y: 280, distance: 90.5
click at [392, 280] on div "Reaching the Age of Adolescence Lesson 14 • 8:30 PM • 60 min • Room 103" at bounding box center [440, 283] width 283 height 19
copy h6 "Reaching the Age of Adolescence"
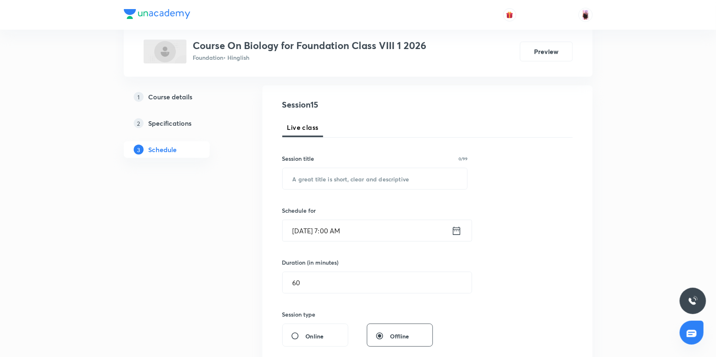
scroll to position [75, 0]
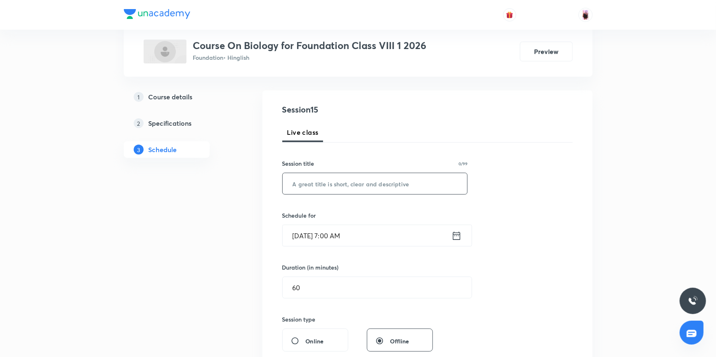
click at [308, 184] on input "text" at bounding box center [375, 183] width 185 height 21
paste input "Reaching the Age of Adolescence"
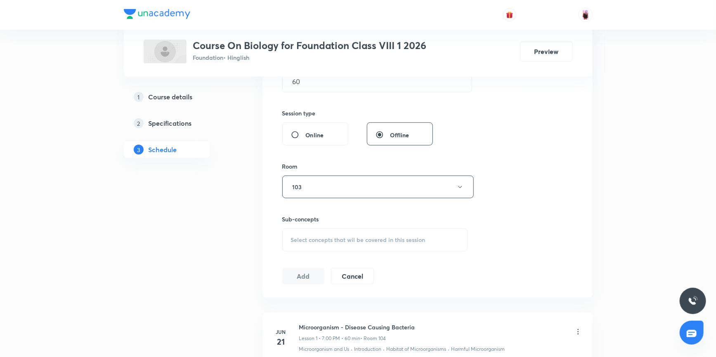
scroll to position [300, 0]
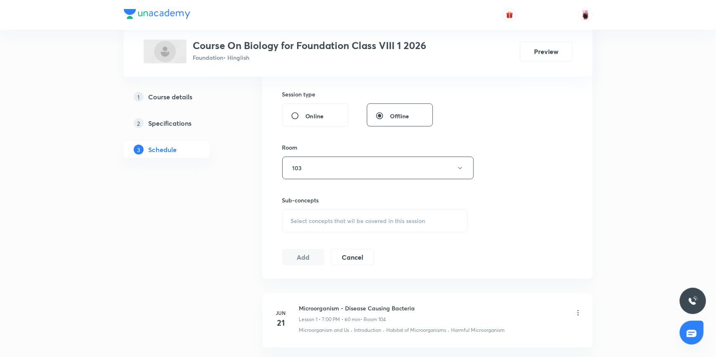
type input "Reaching the Age of Adolescence"
click at [315, 213] on div "Select concepts that wil be covered in this session" at bounding box center [375, 221] width 186 height 23
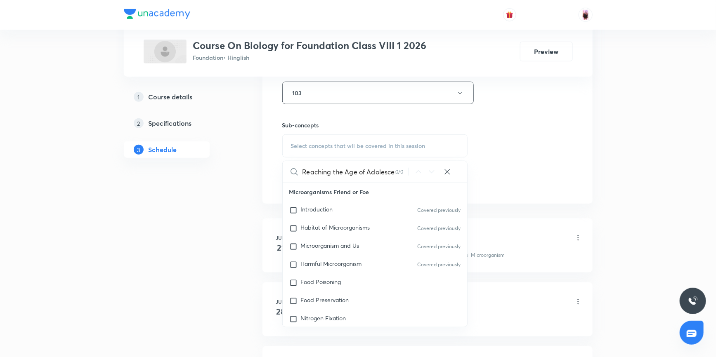
scroll to position [0, 11]
click at [331, 170] on input "Reaching the Age of Adolescence" at bounding box center [348, 171] width 93 height 21
click at [372, 168] on input "Age of Adolescence" at bounding box center [348, 171] width 93 height 21
click at [327, 170] on input "Age of Adolescence" at bounding box center [348, 171] width 93 height 21
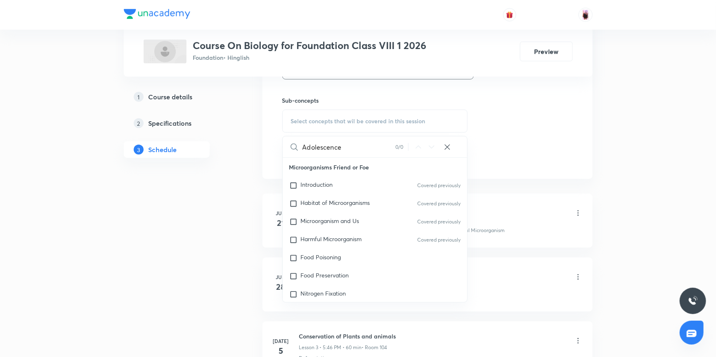
scroll to position [375, 0]
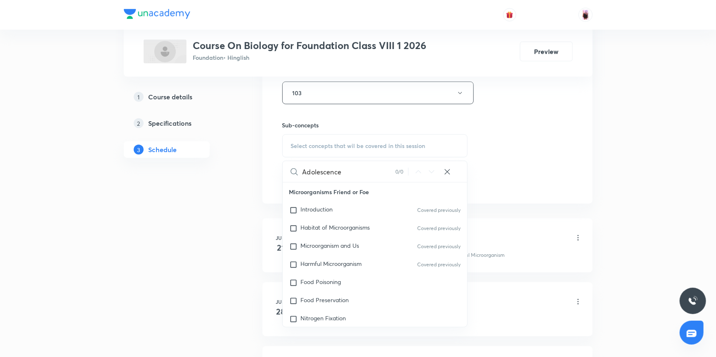
click at [357, 170] on input "Adolescence" at bounding box center [348, 171] width 93 height 21
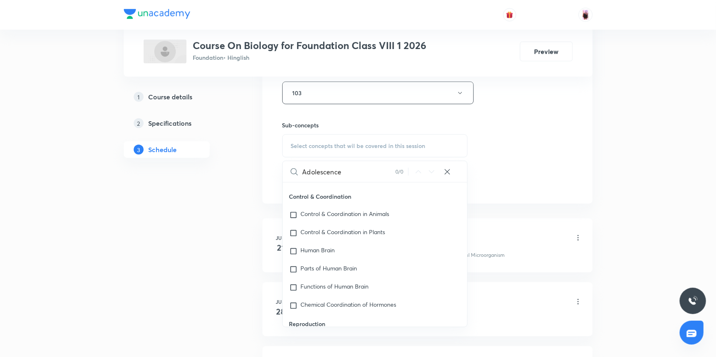
scroll to position [975, 0]
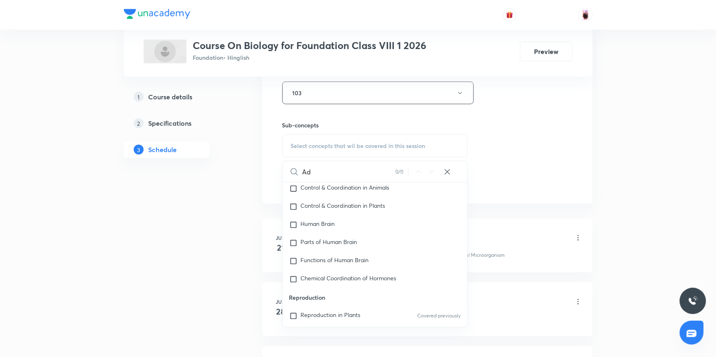
type input "A"
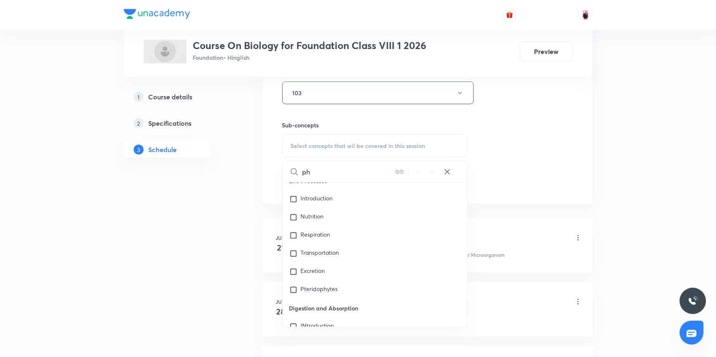
type input "p"
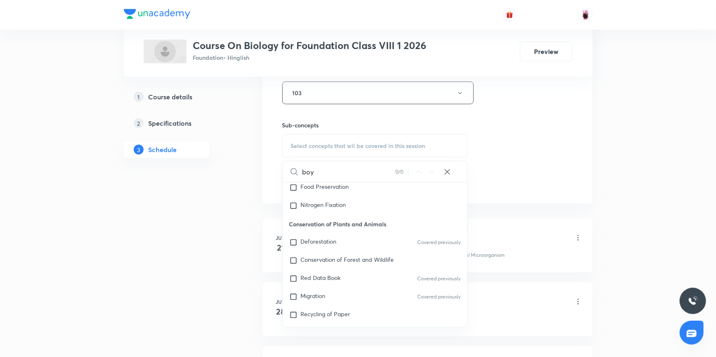
scroll to position [103, 0]
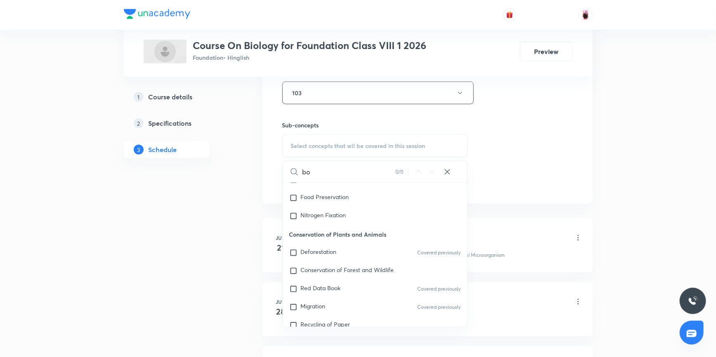
type input "b"
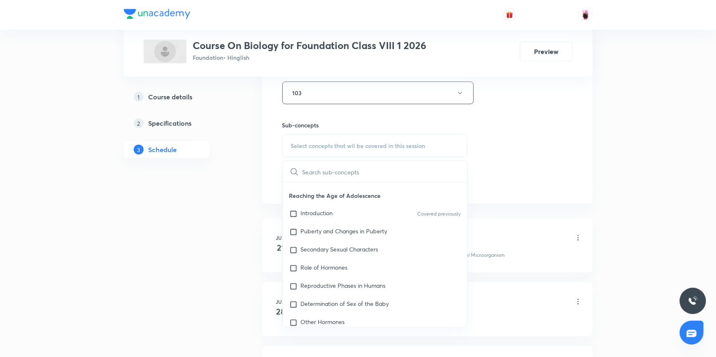
scroll to position [403, 0]
click at [293, 212] on input "checkbox" at bounding box center [295, 213] width 12 height 8
checkbox input "true"
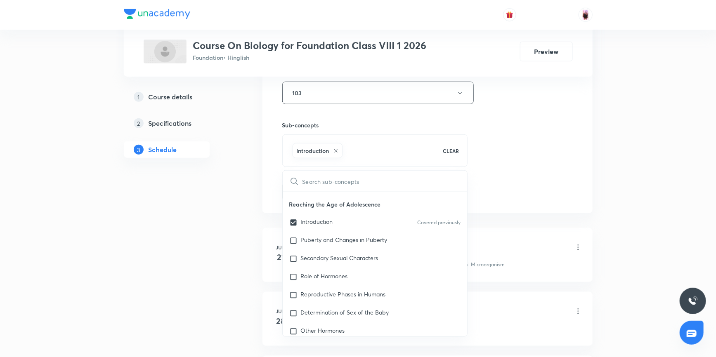
scroll to position [413, 0]
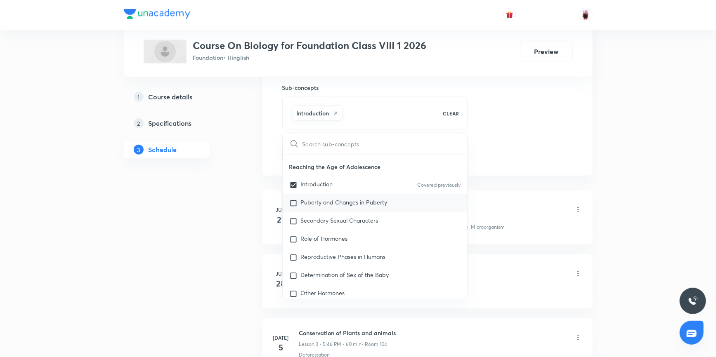
click at [294, 203] on input "checkbox" at bounding box center [295, 203] width 12 height 8
checkbox input "true"
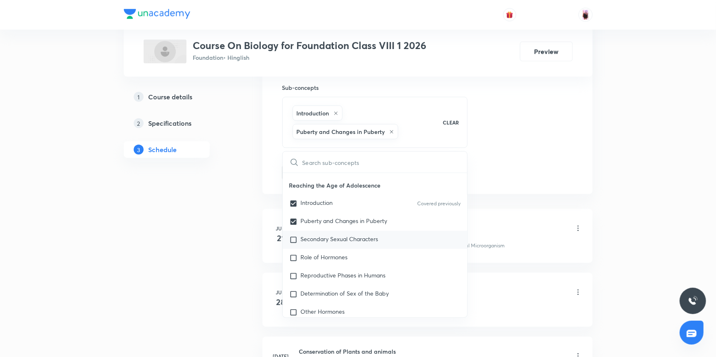
click at [294, 239] on input "checkbox" at bounding box center [295, 240] width 12 height 8
checkbox input "true"
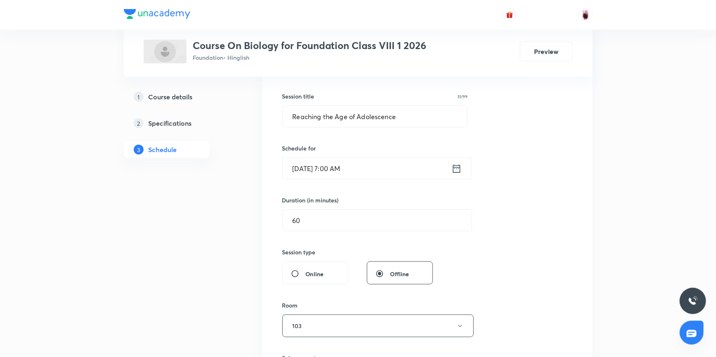
scroll to position [112, 0]
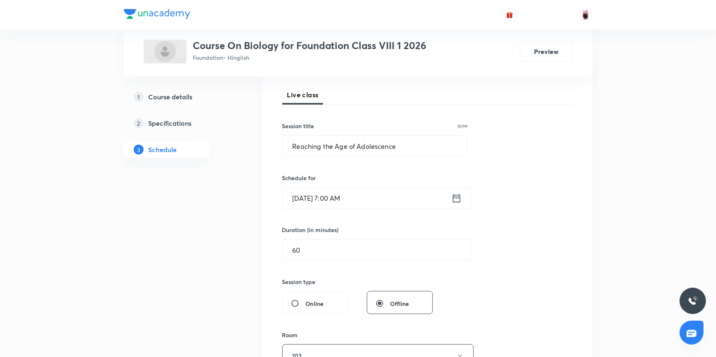
click at [457, 196] on icon at bounding box center [456, 198] width 7 height 8
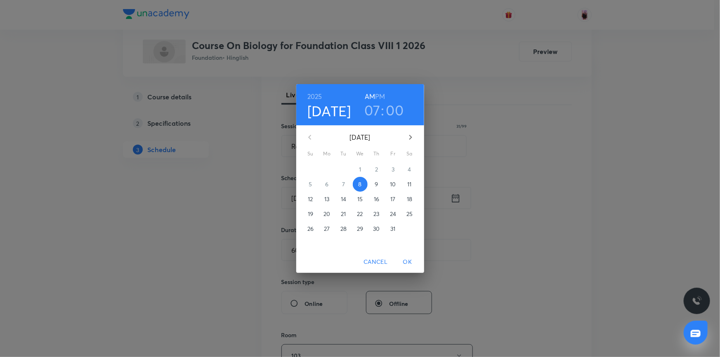
click at [383, 97] on h6 "PM" at bounding box center [380, 97] width 10 height 12
click at [404, 262] on span "OK" at bounding box center [408, 262] width 20 height 10
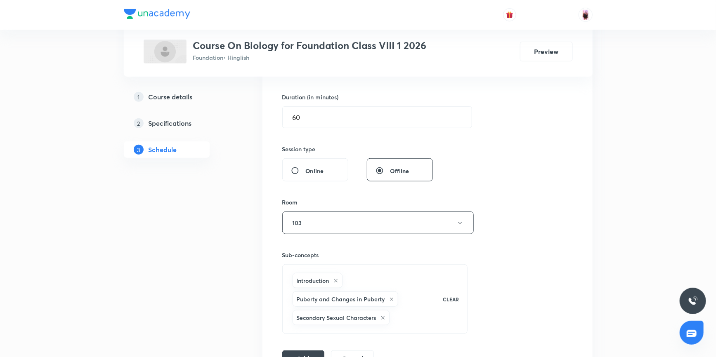
scroll to position [262, 0]
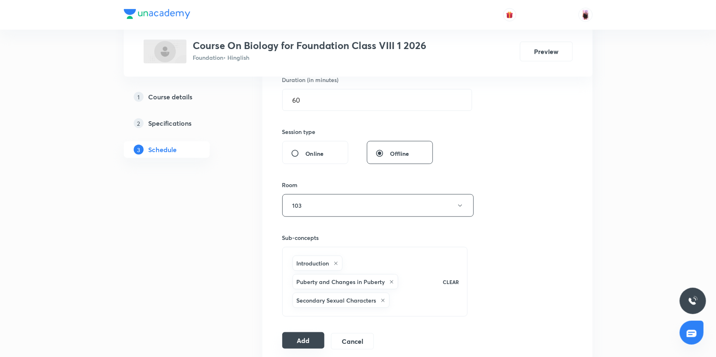
click at [306, 339] on button "Add" at bounding box center [303, 341] width 43 height 17
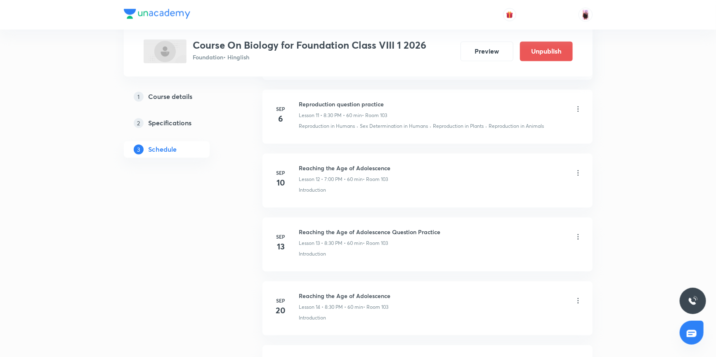
scroll to position [884, 0]
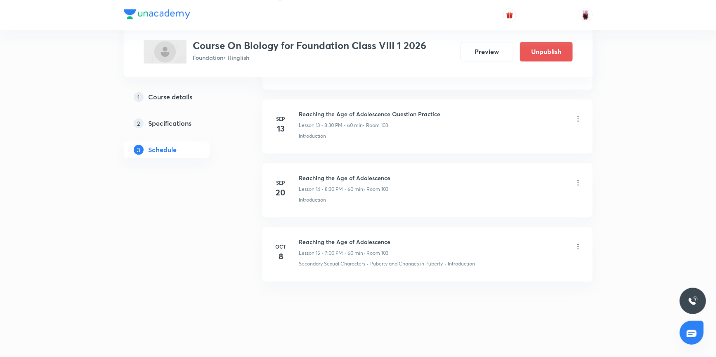
click at [577, 245] on icon at bounding box center [578, 247] width 8 height 8
click at [508, 265] on li "Edit" at bounding box center [535, 266] width 90 height 15
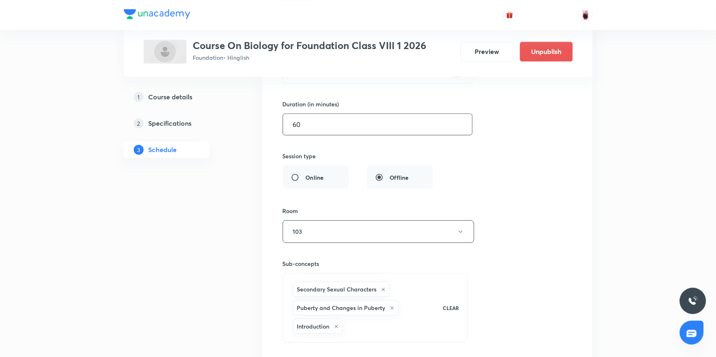
scroll to position [1146, 0]
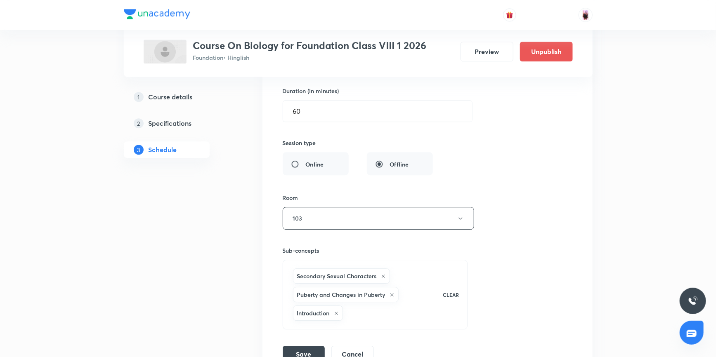
click at [336, 311] on icon at bounding box center [336, 313] width 5 height 5
click at [304, 333] on button "Save" at bounding box center [304, 335] width 42 height 17
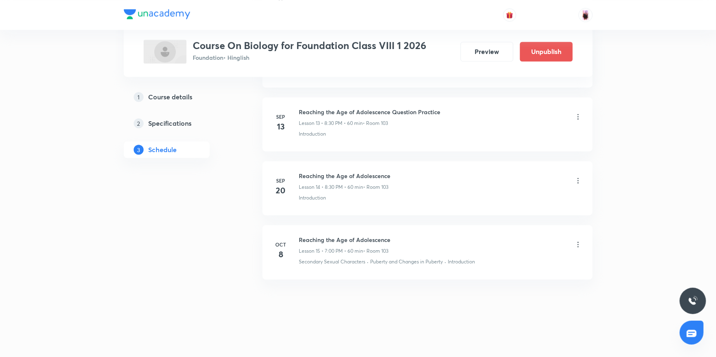
scroll to position [884, 0]
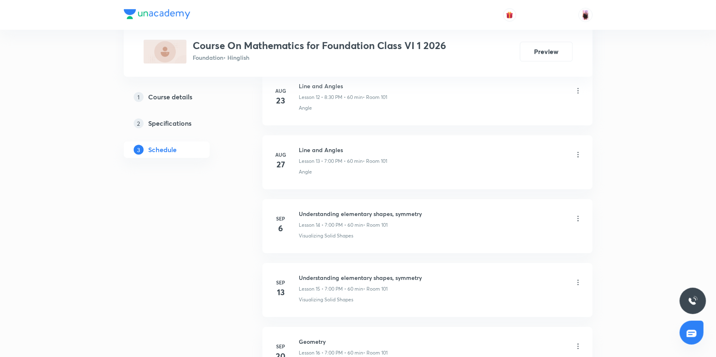
scroll to position [1326, 0]
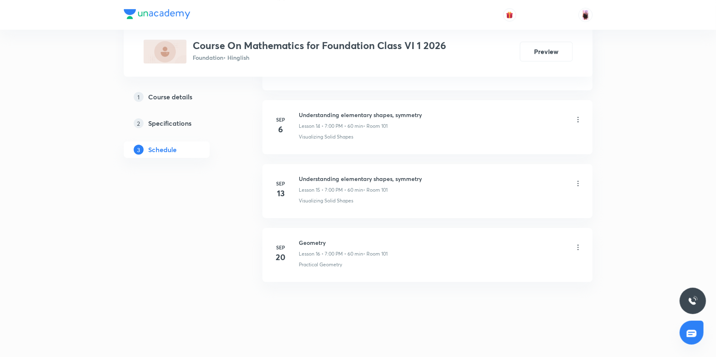
click at [182, 95] on h5 "Course details" at bounding box center [171, 97] width 44 height 10
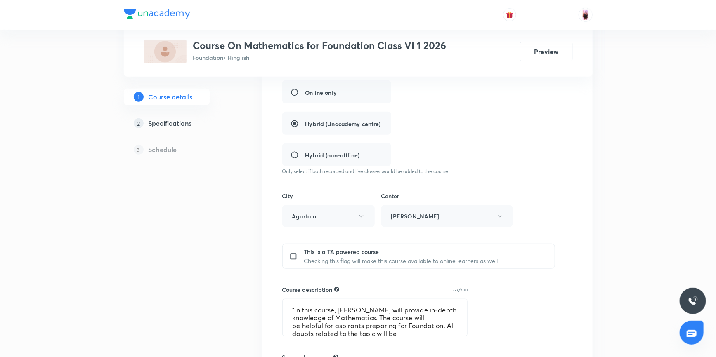
scroll to position [338, 0]
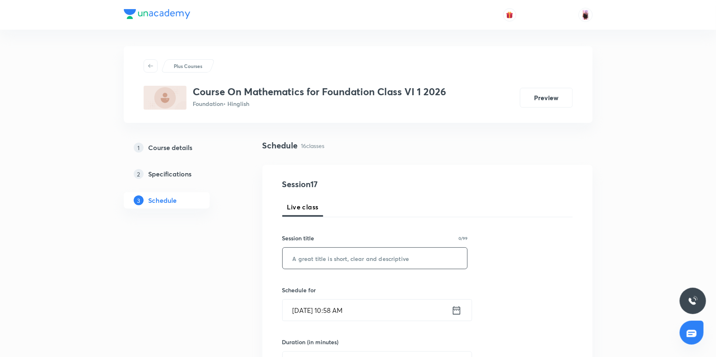
click at [314, 256] on input "text" at bounding box center [375, 258] width 185 height 21
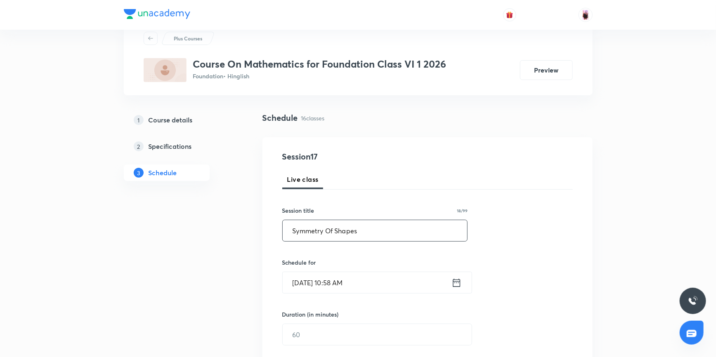
scroll to position [75, 0]
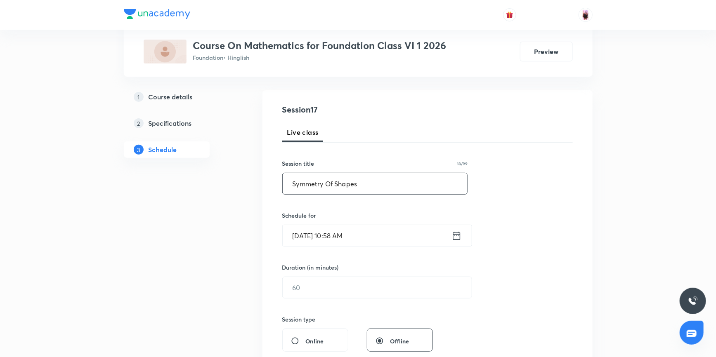
drag, startPoint x: 291, startPoint y: 180, endPoint x: 362, endPoint y: 187, distance: 72.2
click at [362, 187] on input "Symmetry Of Shapes" at bounding box center [375, 183] width 185 height 21
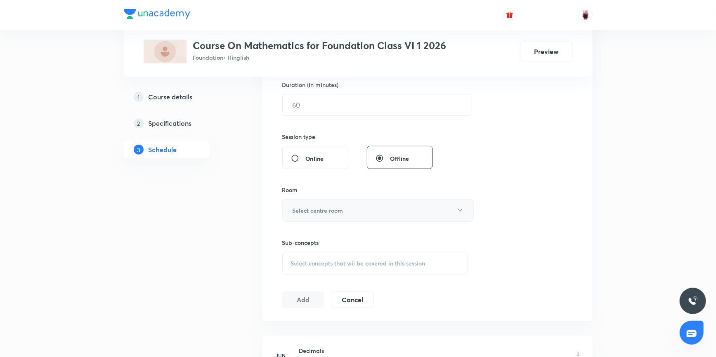
scroll to position [300, 0]
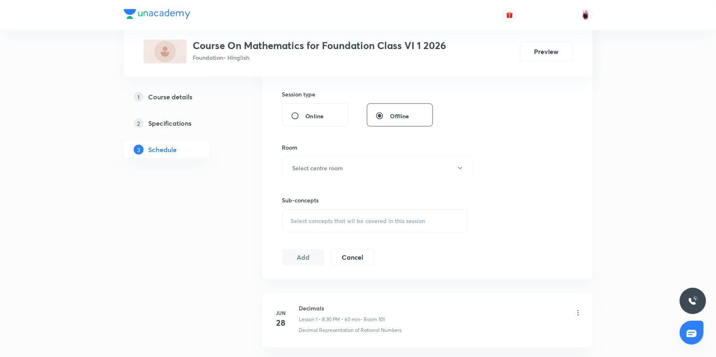
type input "Symmetry Of Shapes"
click at [314, 215] on div "Select concepts that wil be covered in this session" at bounding box center [375, 221] width 186 height 23
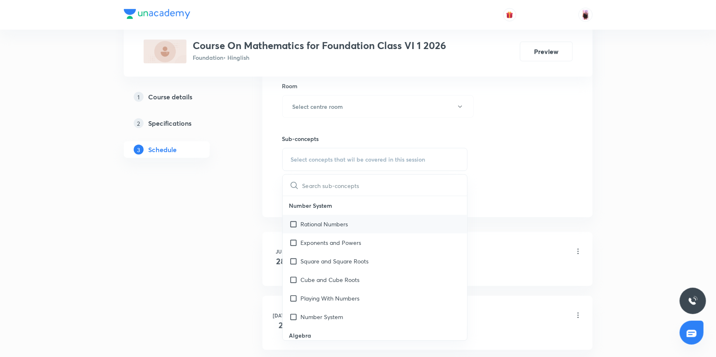
scroll to position [375, 0]
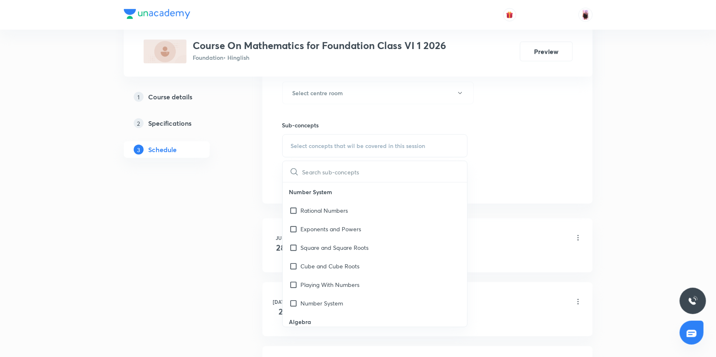
click at [322, 166] on input "text" at bounding box center [384, 171] width 165 height 21
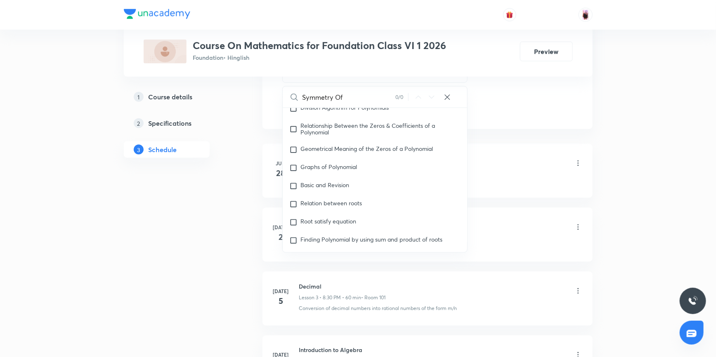
scroll to position [1238, 0]
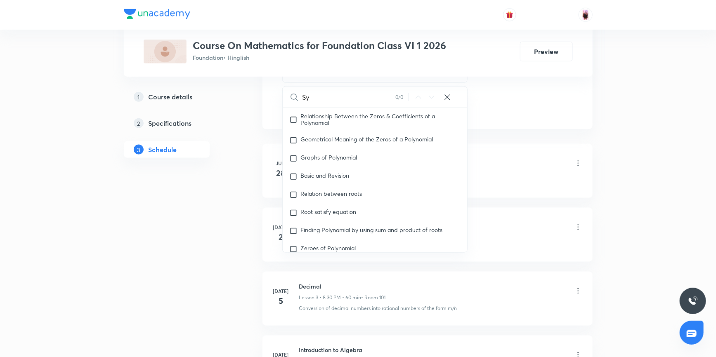
type input "S"
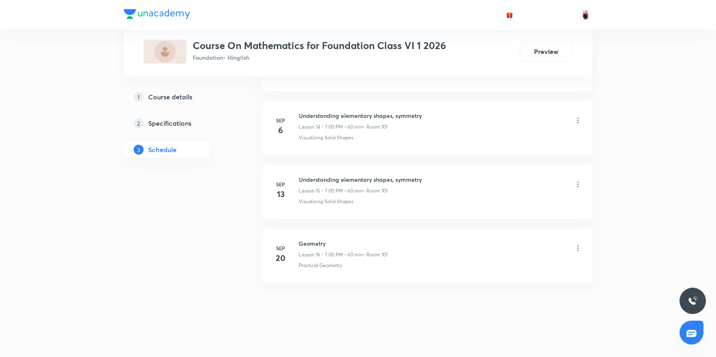
scroll to position [1326, 0]
type input "shapes"
drag, startPoint x: 297, startPoint y: 237, endPoint x: 326, endPoint y: 243, distance: 29.5
click at [326, 243] on div "Sep 20 Geometry Lesson 16 • 7:00 PM • 60 min • Room 101 Practical Geometry" at bounding box center [428, 254] width 310 height 30
copy h6 "Geometry"
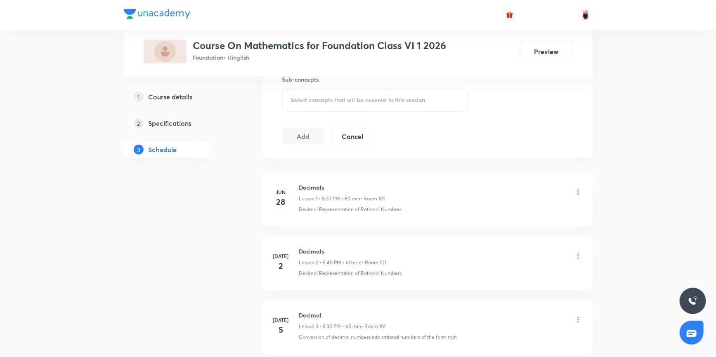
scroll to position [238, 0]
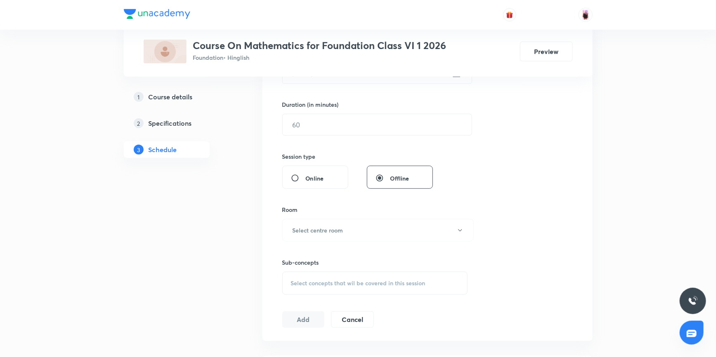
click at [313, 280] on span "Select concepts that wil be covered in this session" at bounding box center [358, 283] width 135 height 7
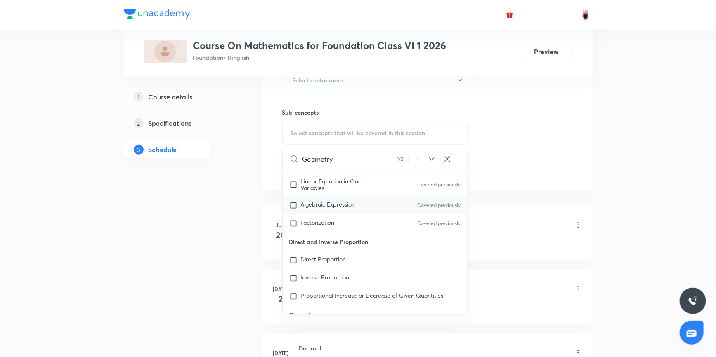
scroll to position [0, 0]
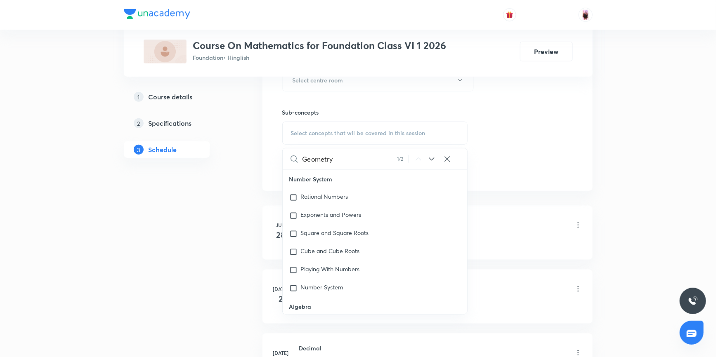
type input "Geometry"
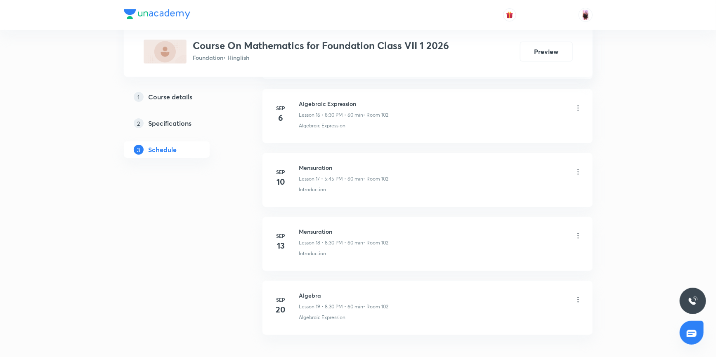
scroll to position [1526, 0]
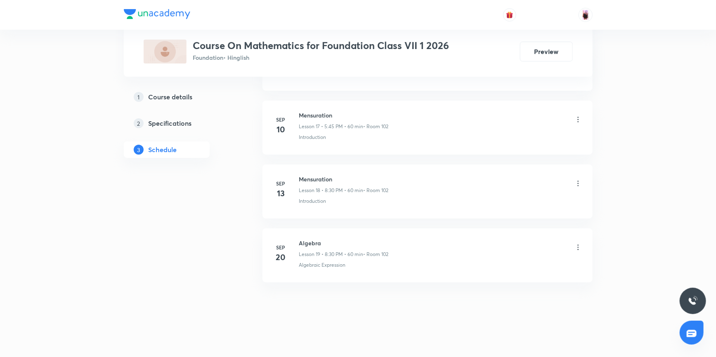
click at [186, 98] on h5 "Course details" at bounding box center [171, 97] width 44 height 10
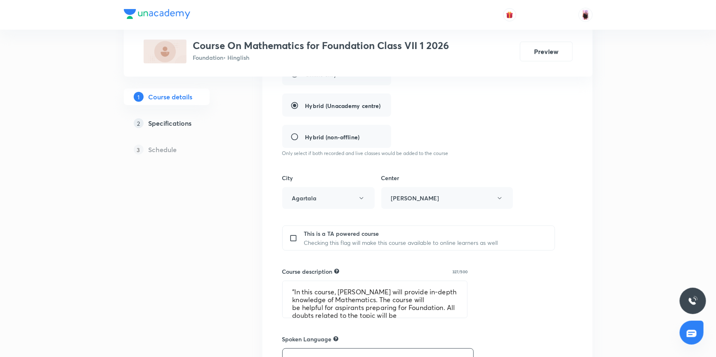
scroll to position [225, 0]
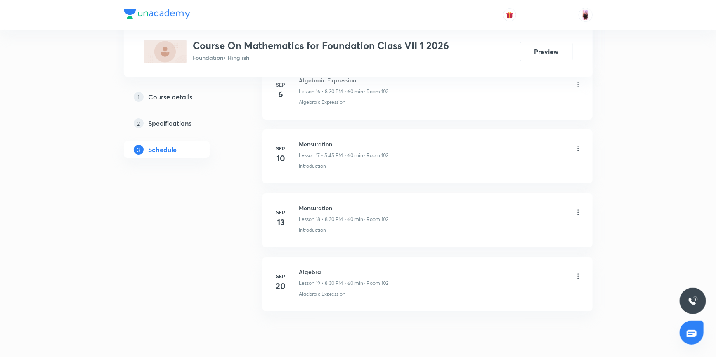
scroll to position [1526, 0]
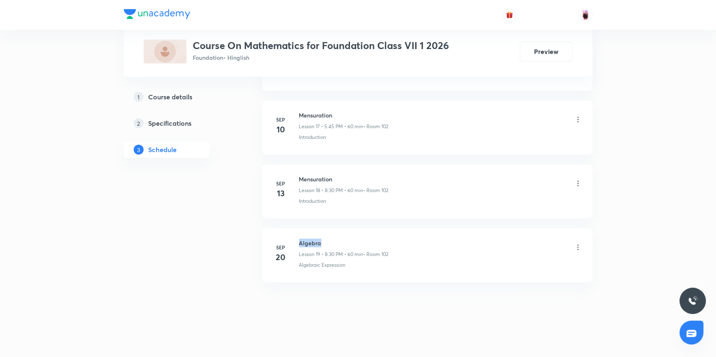
drag, startPoint x: 299, startPoint y: 241, endPoint x: 320, endPoint y: 240, distance: 20.7
click at [326, 243] on h6 "Algebra" at bounding box center [344, 243] width 90 height 9
drag, startPoint x: 314, startPoint y: 239, endPoint x: 341, endPoint y: 228, distance: 29.3
click at [341, 229] on li "Sep 20 Algebra Lesson 19 • 8:30 PM • 60 min • Room 102 Algebraic Expression" at bounding box center [427, 256] width 330 height 54
drag, startPoint x: 299, startPoint y: 263, endPoint x: 347, endPoint y: 262, distance: 47.5
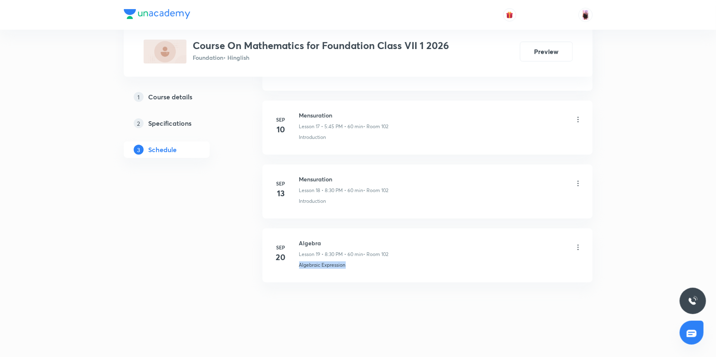
click at [347, 262] on div "Algebraic Expression" at bounding box center [440, 265] width 283 height 7
copy p "Algebraic Expression"
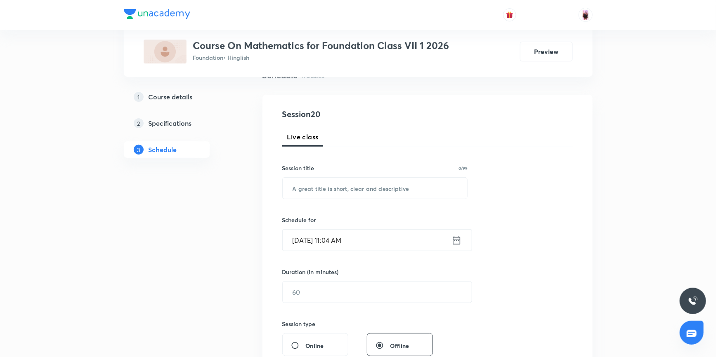
scroll to position [62, 0]
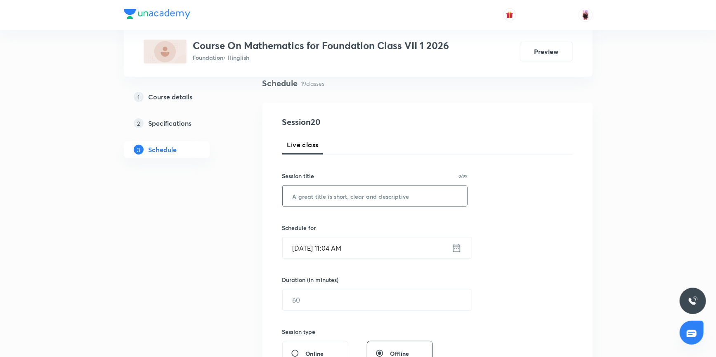
click at [317, 194] on input "text" at bounding box center [375, 196] width 185 height 21
paste input "Algebraic Expression"
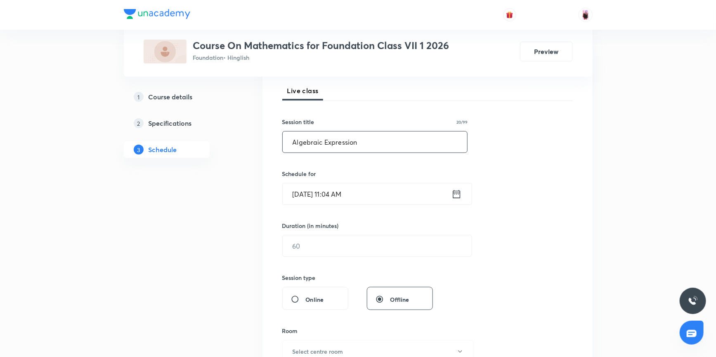
scroll to position [137, 0]
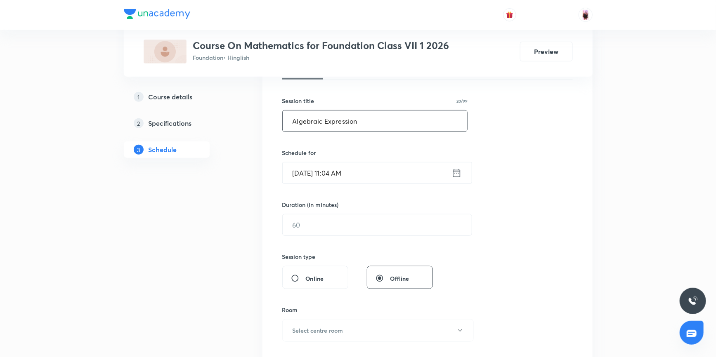
type input "Algebraic Expression"
click at [455, 170] on icon at bounding box center [456, 174] width 10 height 12
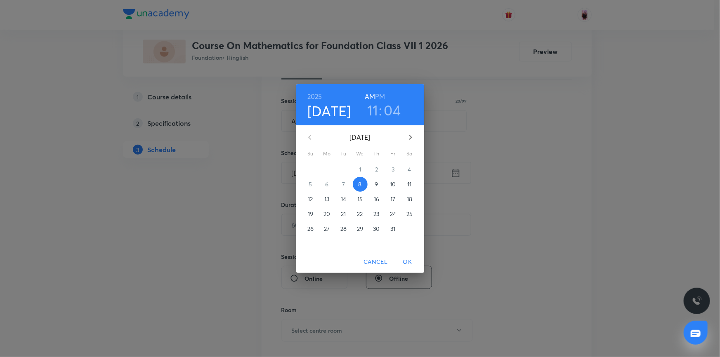
click at [371, 106] on h3 "11" at bounding box center [372, 110] width 11 height 17
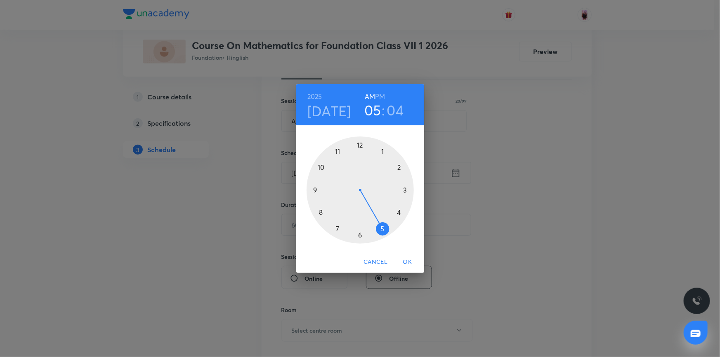
drag, startPoint x: 336, startPoint y: 151, endPoint x: 379, endPoint y: 234, distance: 93.2
click at [379, 234] on div at bounding box center [360, 190] width 107 height 107
drag, startPoint x: 379, startPoint y: 147, endPoint x: 318, endPoint y: 189, distance: 73.8
click at [318, 189] on div at bounding box center [360, 190] width 107 height 107
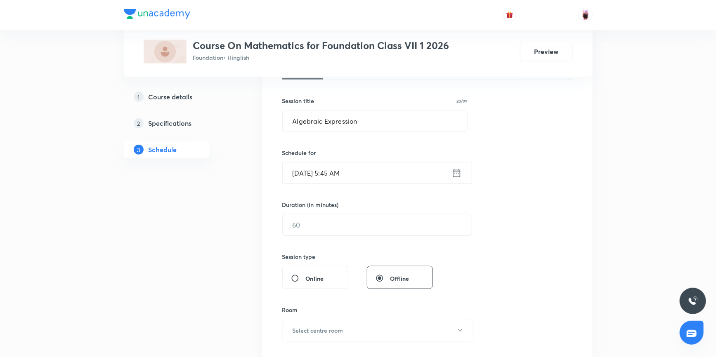
click at [454, 173] on icon at bounding box center [456, 174] width 10 height 12
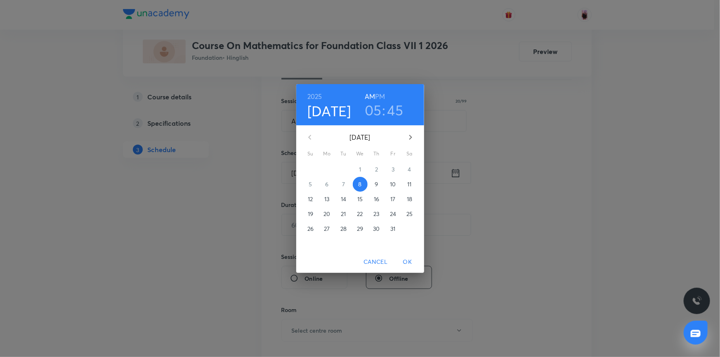
click at [380, 94] on h6 "PM" at bounding box center [380, 97] width 10 height 12
click at [408, 263] on span "OK" at bounding box center [408, 262] width 20 height 10
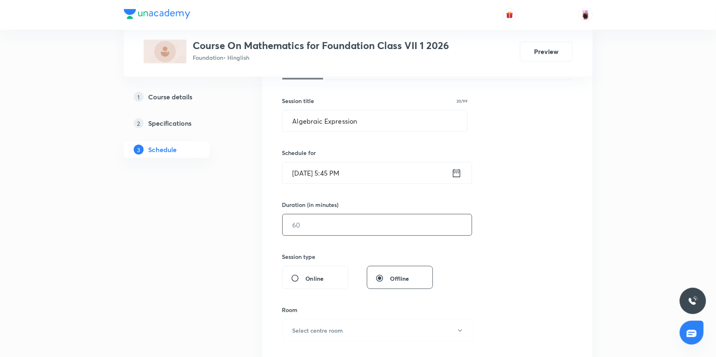
click at [322, 227] on input "text" at bounding box center [377, 225] width 189 height 21
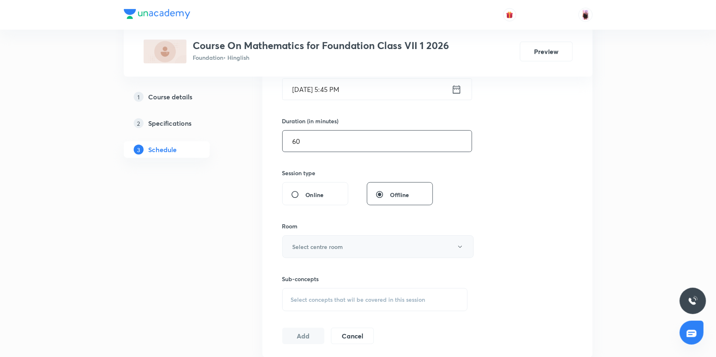
scroll to position [250, 0]
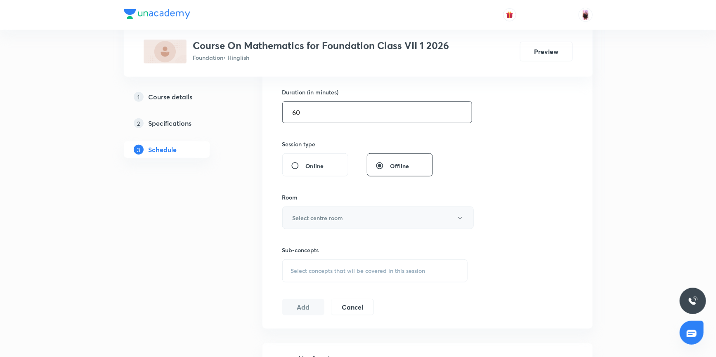
type input "60"
click at [340, 215] on h6 "Select centre room" at bounding box center [318, 218] width 51 height 9
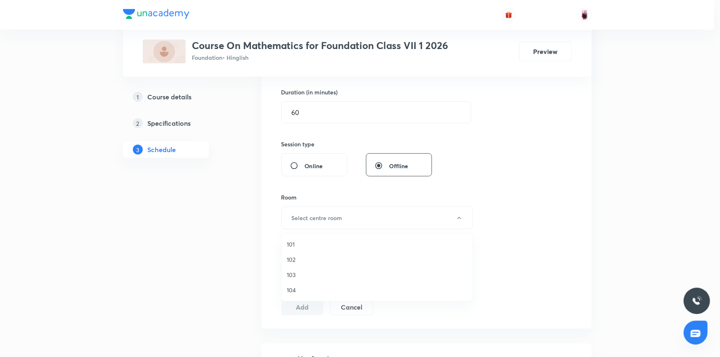
click at [291, 258] on span "102" at bounding box center [377, 259] width 181 height 9
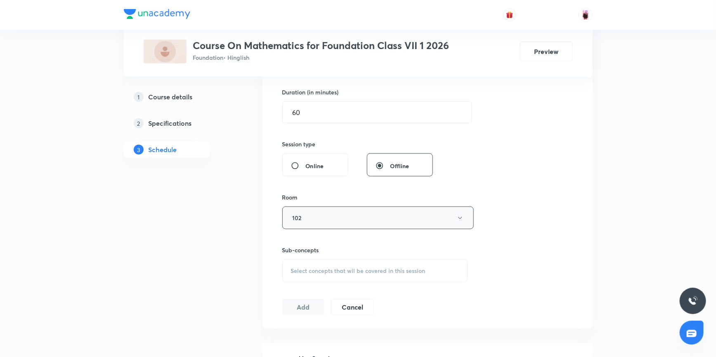
scroll to position [288, 0]
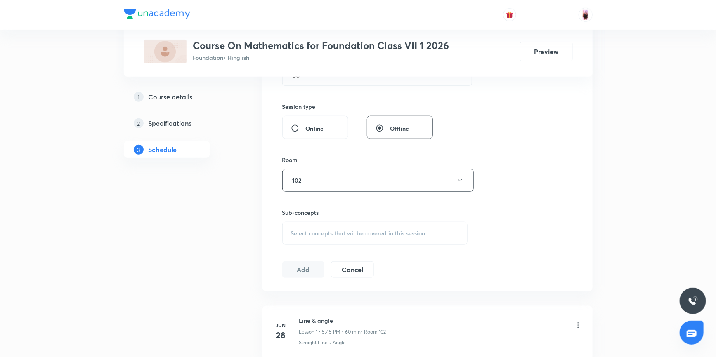
click at [318, 227] on div "Select concepts that wil be covered in this session" at bounding box center [375, 233] width 186 height 23
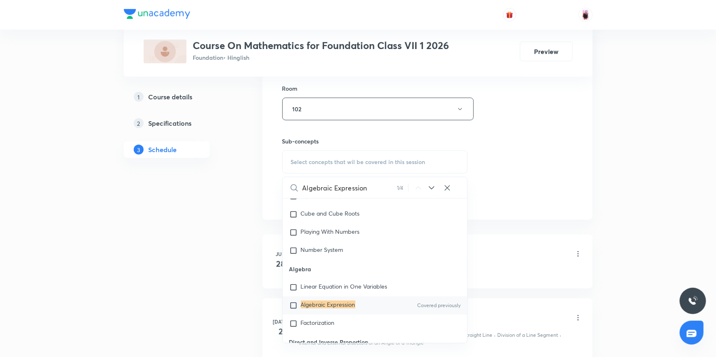
scroll to position [363, 0]
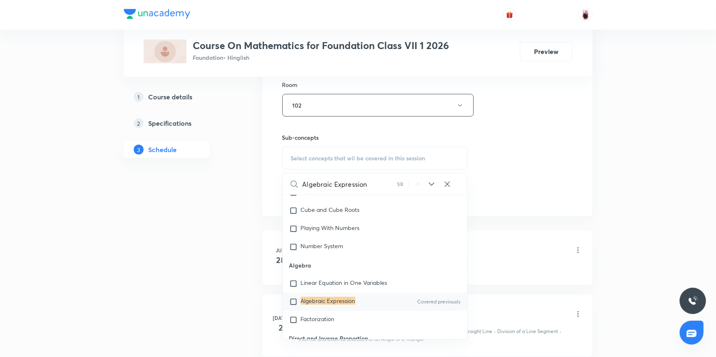
type input "Algebraic Expression"
click at [293, 299] on input "checkbox" at bounding box center [295, 302] width 12 height 8
checkbox input "true"
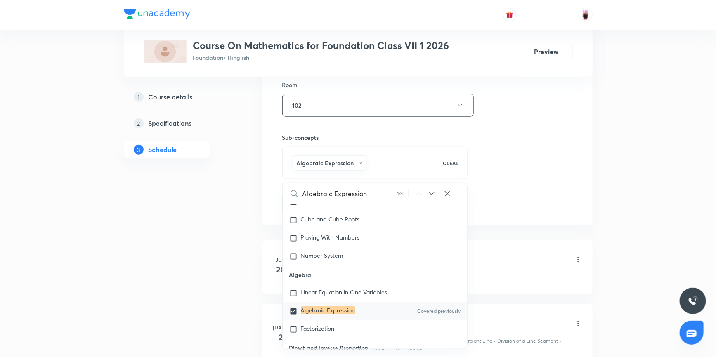
click at [496, 246] on li "Jun 28 Line & angle Lesson 1 • 5:45 PM • 60 min • Room 102 Straight Line · Angle" at bounding box center [427, 268] width 330 height 54
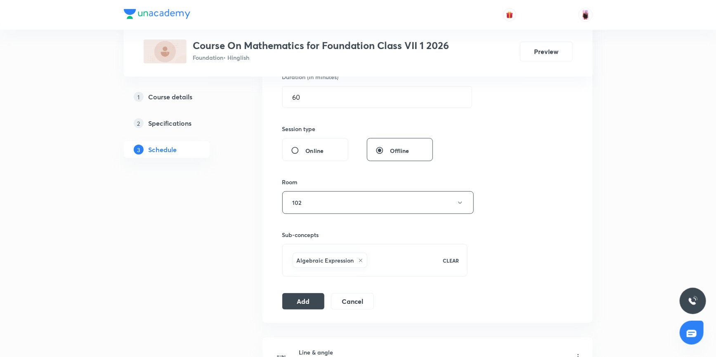
scroll to position [288, 0]
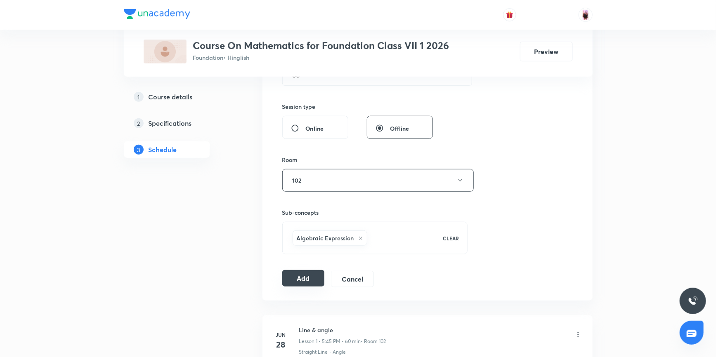
click at [306, 276] on button "Add" at bounding box center [303, 278] width 43 height 17
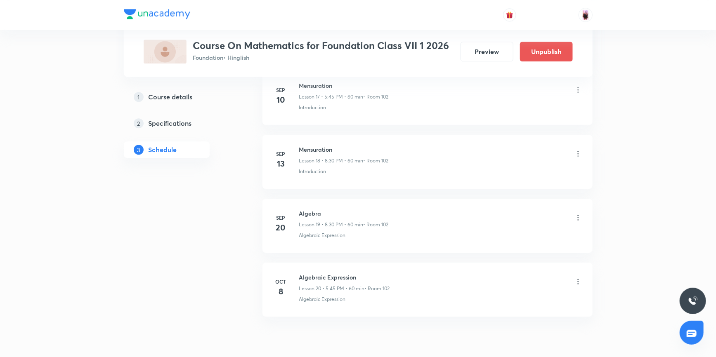
scroll to position [1211, 0]
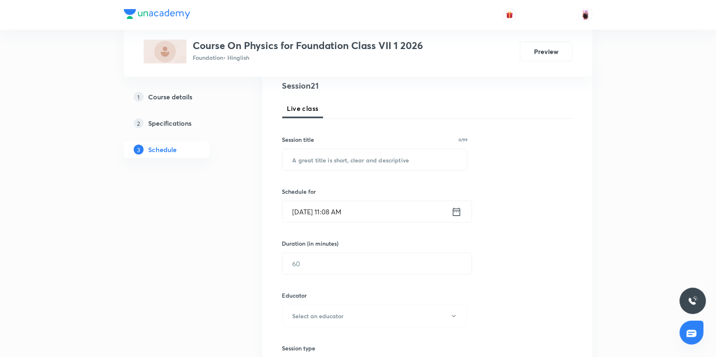
scroll to position [98, 0]
click at [177, 98] on h5 "Course details" at bounding box center [171, 97] width 44 height 10
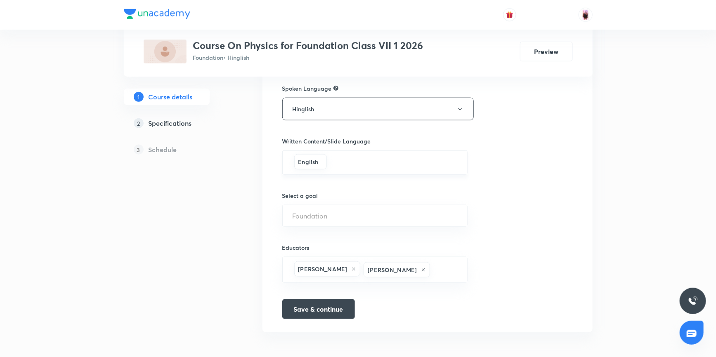
scroll to position [460, 0]
click at [164, 150] on h5 "Schedule" at bounding box center [163, 150] width 28 height 10
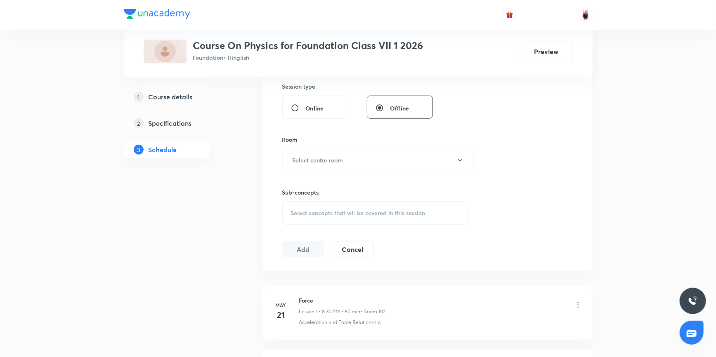
scroll to position [360, 0]
click at [373, 160] on button "Select centre room" at bounding box center [377, 160] width 191 height 23
click at [296, 184] on span "101" at bounding box center [377, 186] width 181 height 9
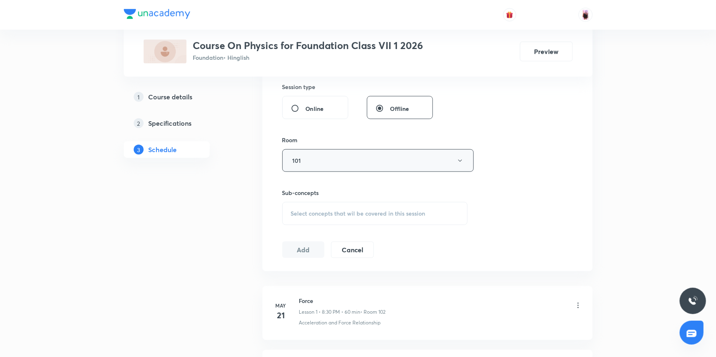
click at [315, 163] on button "101" at bounding box center [377, 160] width 191 height 23
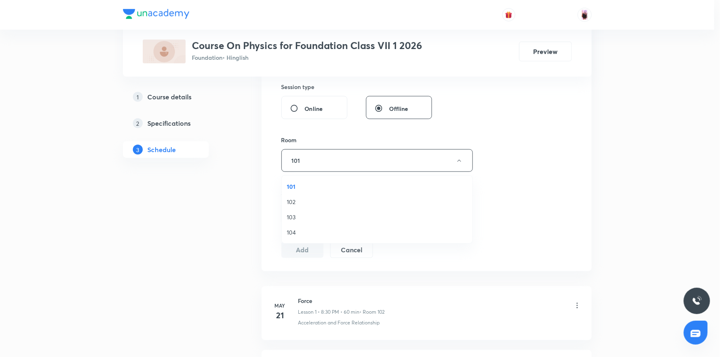
click at [293, 202] on span "102" at bounding box center [377, 202] width 181 height 9
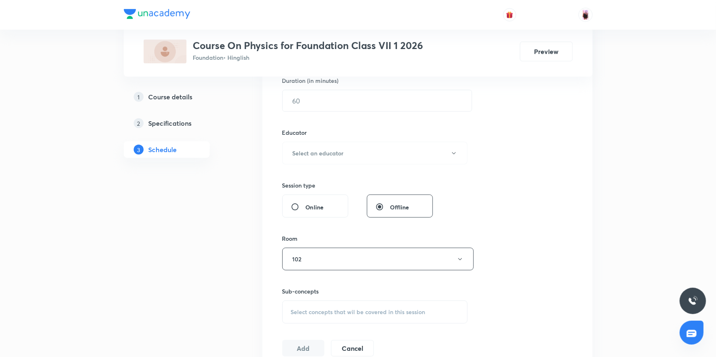
scroll to position [248, 0]
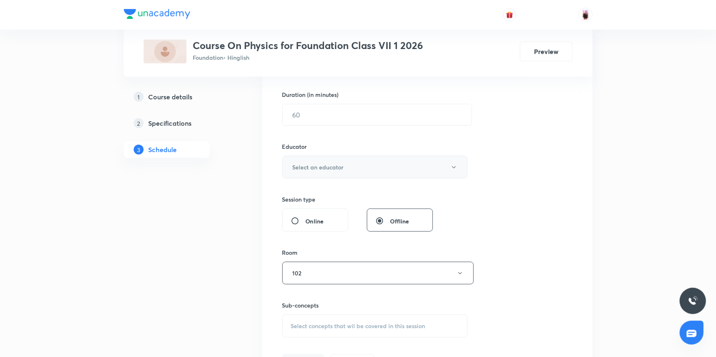
click at [330, 168] on h6 "Select an educator" at bounding box center [318, 167] width 51 height 9
click at [295, 194] on span "Rajesh Jha" at bounding box center [377, 193] width 181 height 9
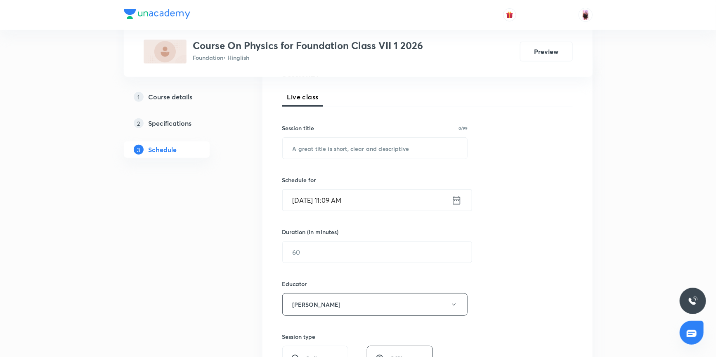
scroll to position [98, 0]
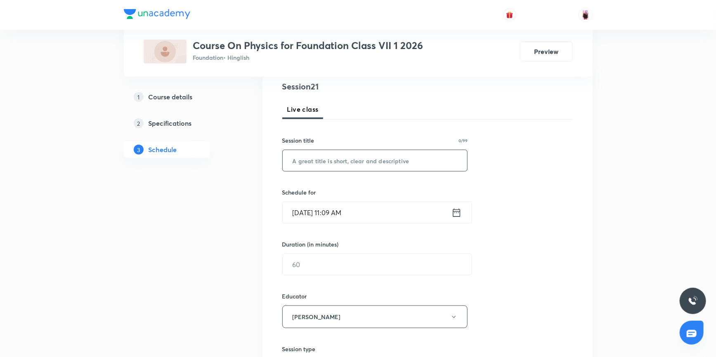
click at [310, 159] on input "text" at bounding box center [375, 160] width 185 height 21
drag, startPoint x: 291, startPoint y: 161, endPoint x: 310, endPoint y: 161, distance: 19.0
click at [310, 161] on input "Light" at bounding box center [375, 160] width 185 height 21
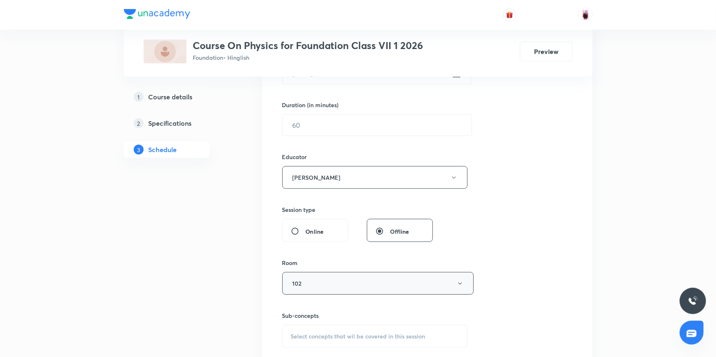
scroll to position [285, 0]
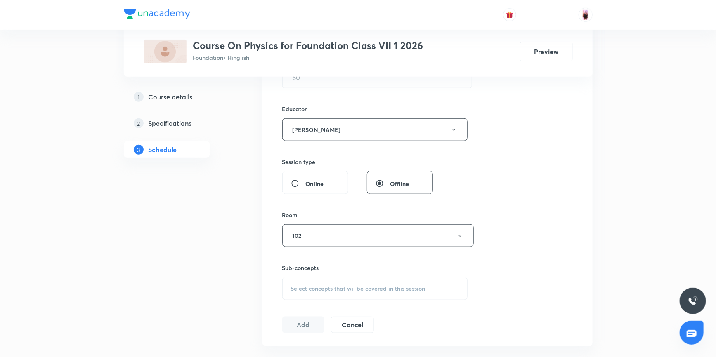
type input "Light"
click at [304, 284] on div "Select concepts that wil be covered in this session" at bounding box center [375, 288] width 186 height 23
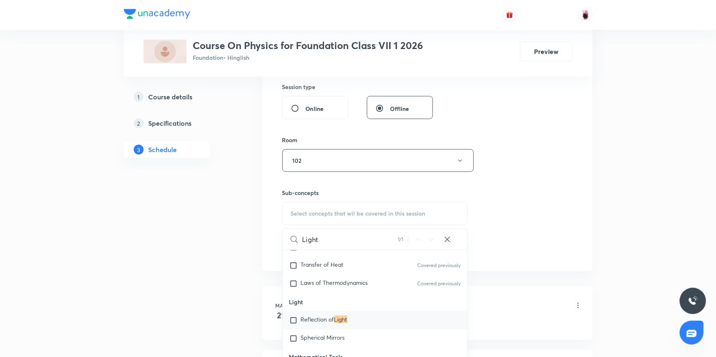
scroll to position [1515, 0]
type input "Light"
click at [293, 279] on input "checkbox" at bounding box center [295, 283] width 12 height 8
checkbox input "true"
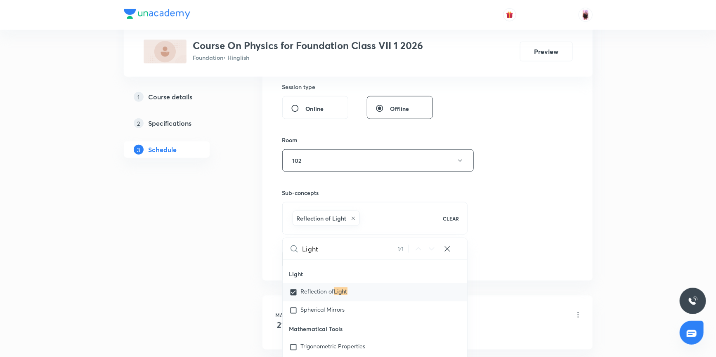
click at [548, 182] on div "Session 21 Live class Session title 6/99 Light ​ Schedule for Oct 8, 2025, 11:0…" at bounding box center [427, 43] width 291 height 450
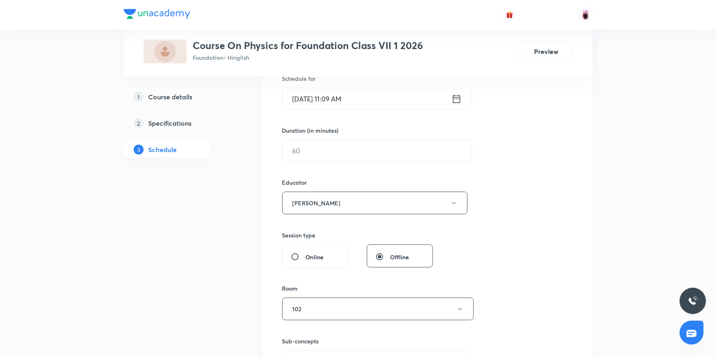
scroll to position [210, 0]
click at [317, 153] on input "text" at bounding box center [377, 152] width 189 height 21
type input "60"
click at [457, 100] on icon at bounding box center [456, 101] width 10 height 12
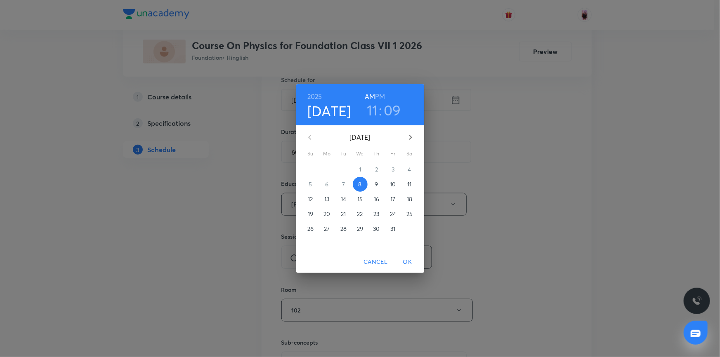
click at [372, 110] on h3 "11" at bounding box center [372, 110] width 11 height 17
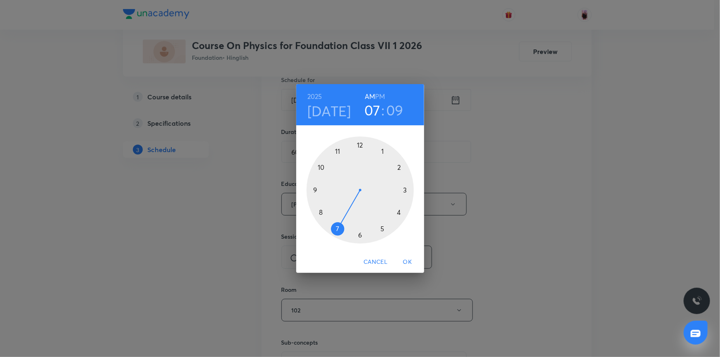
drag, startPoint x: 338, startPoint y: 152, endPoint x: 341, endPoint y: 218, distance: 65.7
click at [341, 218] on div at bounding box center [360, 190] width 107 height 107
drag, startPoint x: 399, startPoint y: 156, endPoint x: 359, endPoint y: 141, distance: 42.8
click at [359, 141] on div at bounding box center [360, 190] width 107 height 107
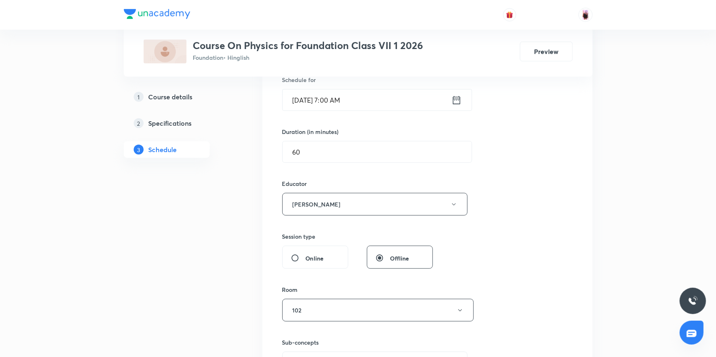
click at [454, 104] on icon at bounding box center [456, 101] width 10 height 12
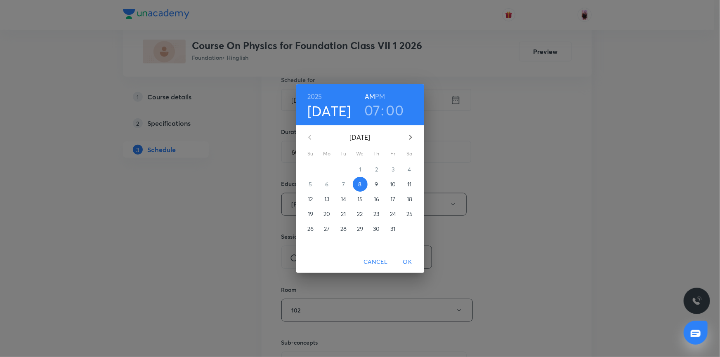
click at [382, 92] on h6 "PM" at bounding box center [380, 97] width 10 height 12
click at [411, 264] on span "OK" at bounding box center [408, 262] width 20 height 10
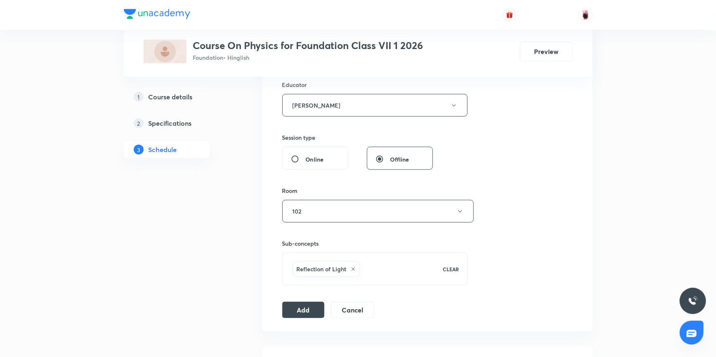
scroll to position [323, 0]
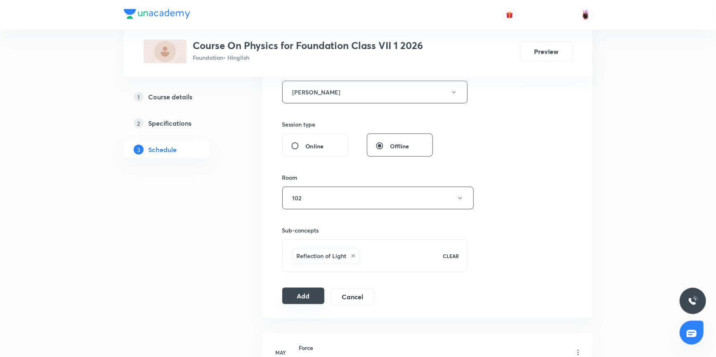
click at [309, 295] on button "Add" at bounding box center [303, 296] width 43 height 17
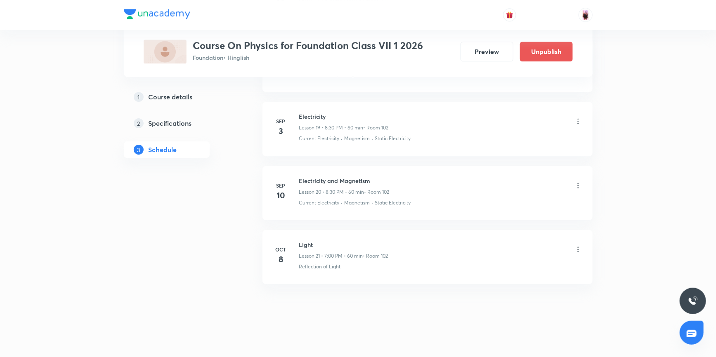
scroll to position [1268, 0]
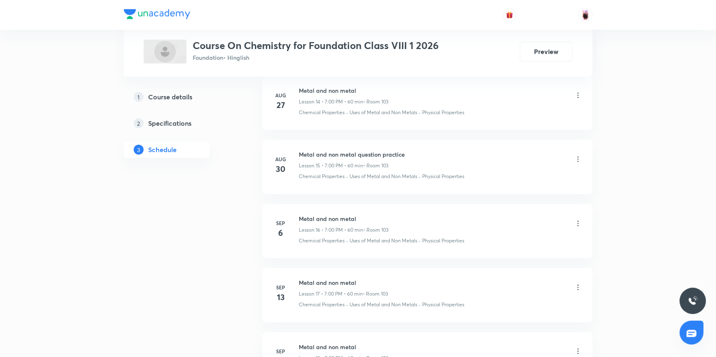
scroll to position [1454, 0]
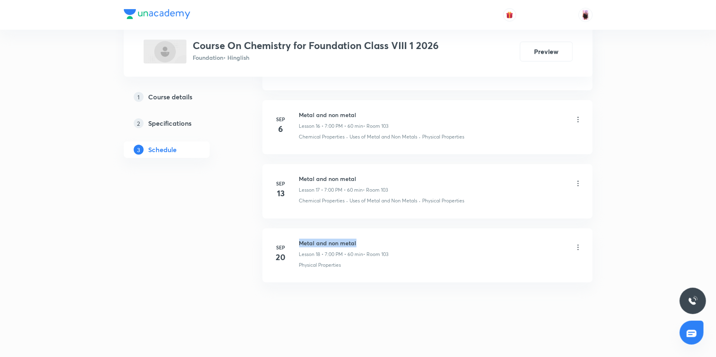
drag, startPoint x: 299, startPoint y: 241, endPoint x: 359, endPoint y: 244, distance: 59.5
click at [359, 244] on h6 "Metal and non metal" at bounding box center [344, 243] width 90 height 9
copy h6 "Metal and non metal"
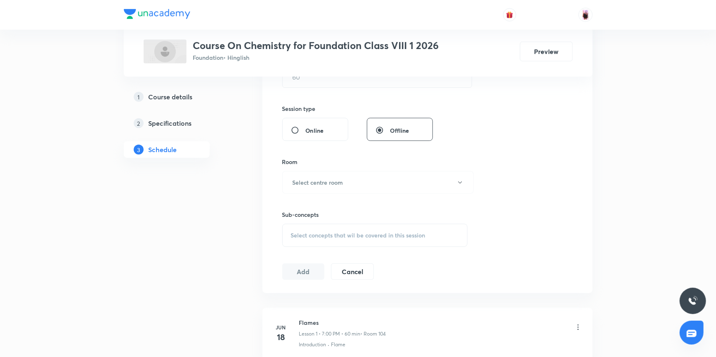
scroll to position [141, 0]
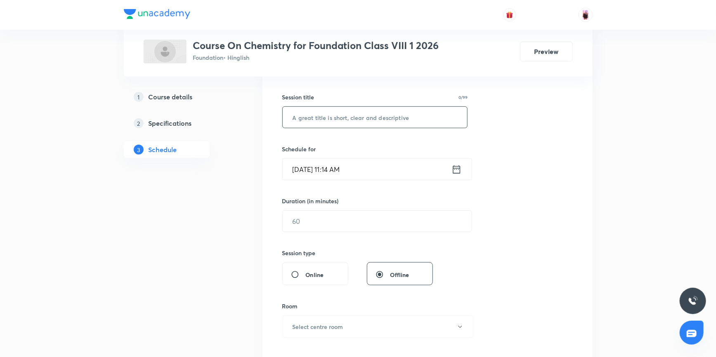
click at [335, 118] on input "text" at bounding box center [375, 117] width 185 height 21
paste input "Metal and non metal"
type input "Metal and non metal"
click at [458, 171] on icon at bounding box center [456, 170] width 10 height 12
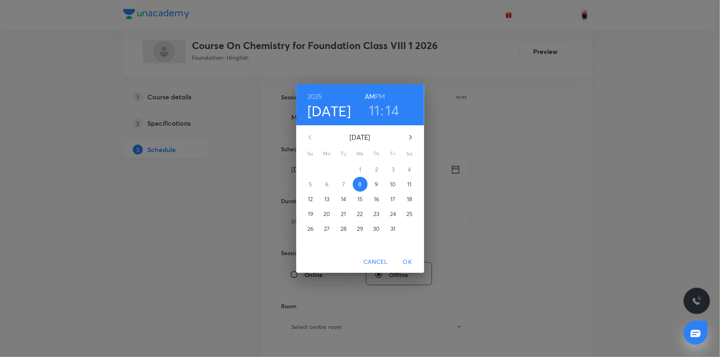
click at [377, 111] on h3 "11" at bounding box center [374, 110] width 11 height 17
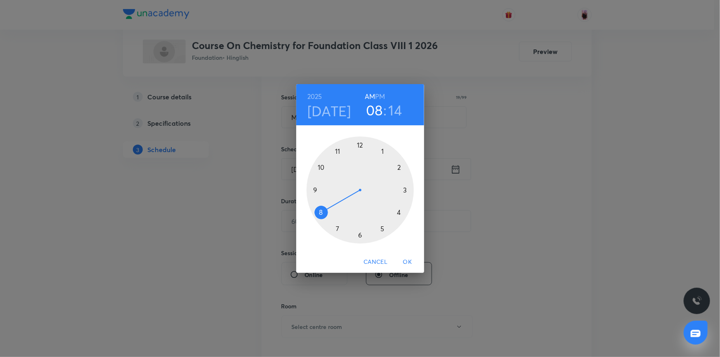
drag, startPoint x: 335, startPoint y: 153, endPoint x: 330, endPoint y: 206, distance: 53.1
click at [330, 206] on div at bounding box center [360, 190] width 107 height 107
drag, startPoint x: 407, startPoint y: 184, endPoint x: 360, endPoint y: 235, distance: 68.9
click at [360, 235] on div at bounding box center [360, 190] width 107 height 107
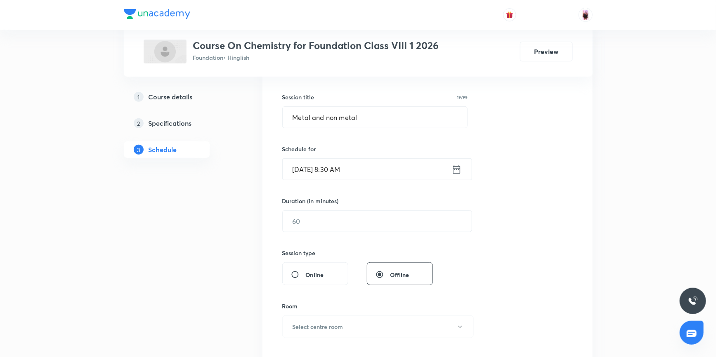
click at [456, 172] on icon at bounding box center [456, 170] width 10 height 12
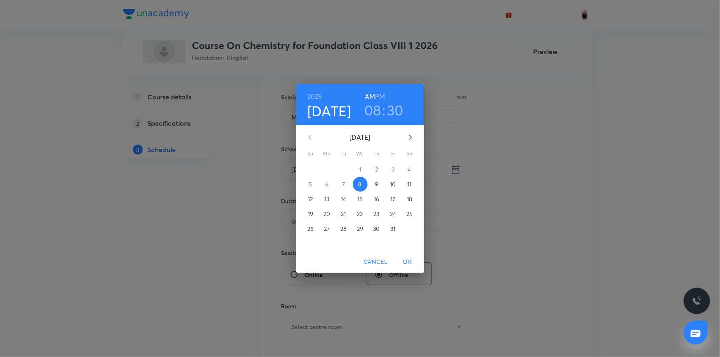
click at [381, 96] on h6 "PM" at bounding box center [380, 97] width 10 height 12
click at [405, 261] on span "OK" at bounding box center [408, 262] width 20 height 10
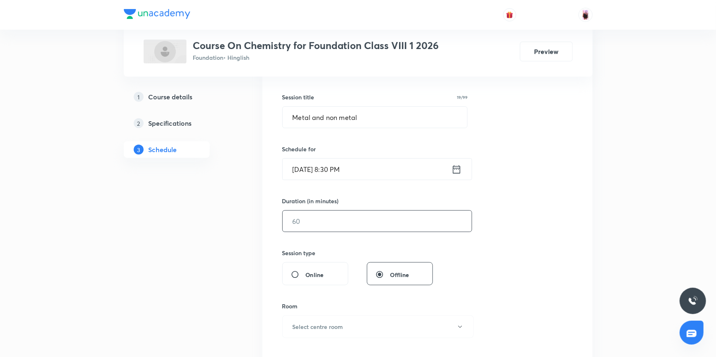
click at [330, 221] on input "text" at bounding box center [377, 221] width 189 height 21
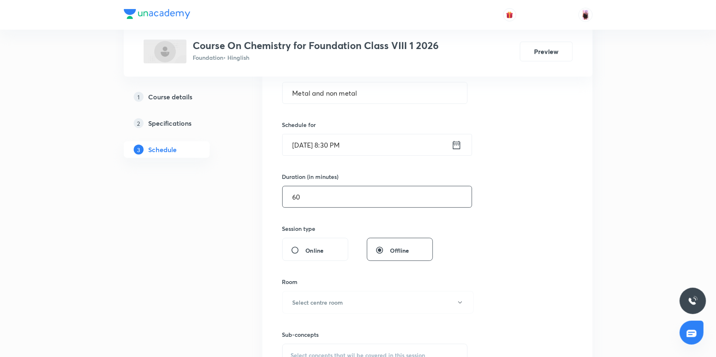
scroll to position [216, 0]
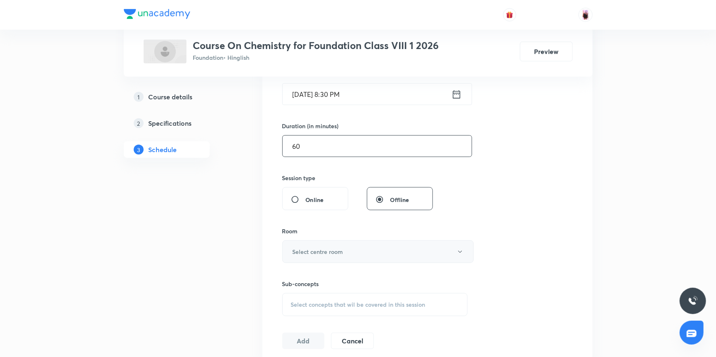
type input "60"
click at [329, 248] on h6 "Select centre room" at bounding box center [318, 252] width 51 height 9
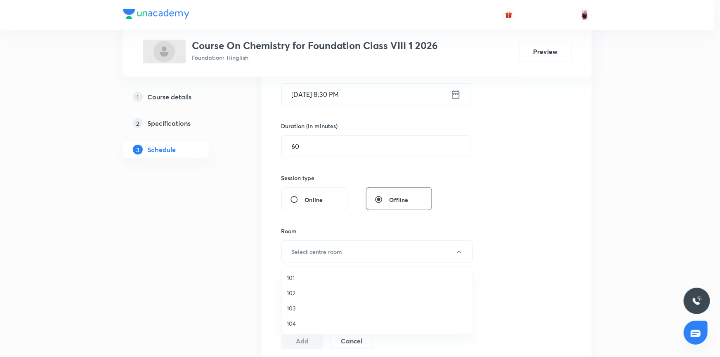
click at [290, 307] on span "103" at bounding box center [377, 308] width 181 height 9
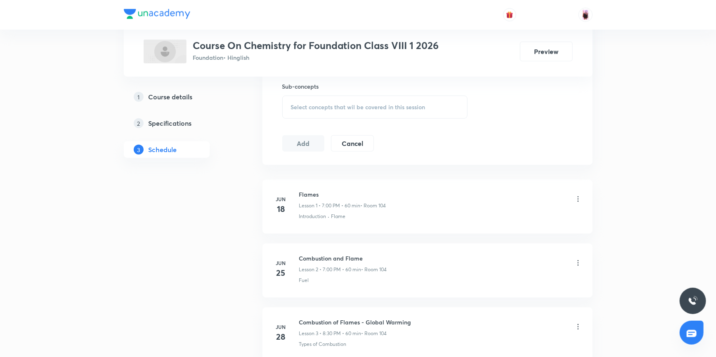
scroll to position [366, 0]
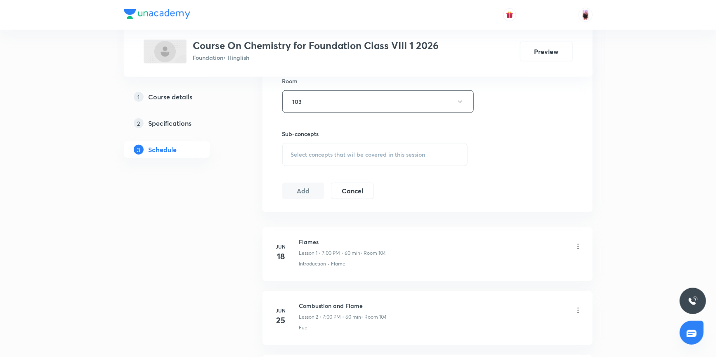
click at [321, 154] on span "Select concepts that wil be covered in this session" at bounding box center [358, 154] width 135 height 7
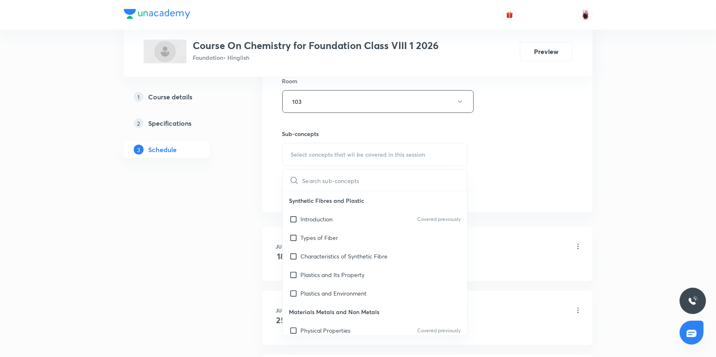
click at [320, 178] on input "text" at bounding box center [384, 180] width 165 height 21
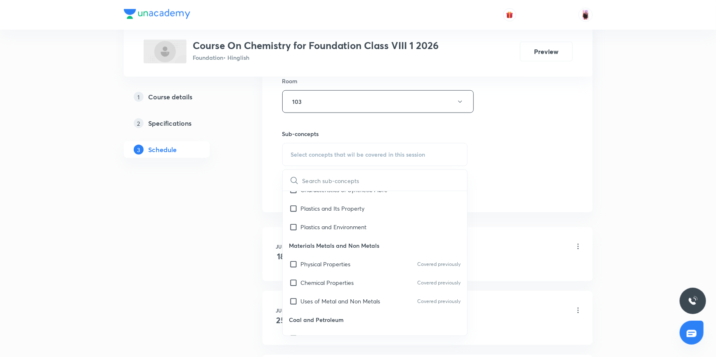
scroll to position [75, 0]
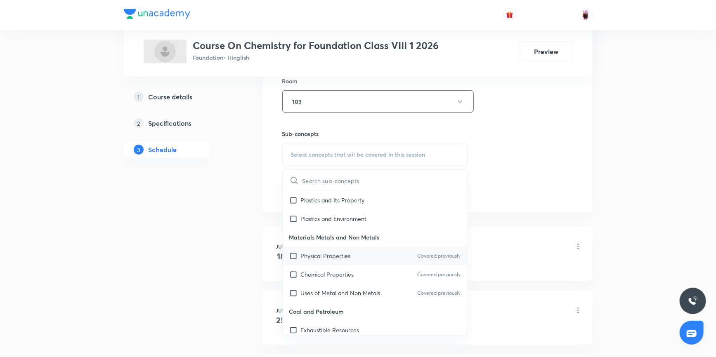
click at [291, 253] on input "checkbox" at bounding box center [295, 256] width 12 height 9
checkbox input "true"
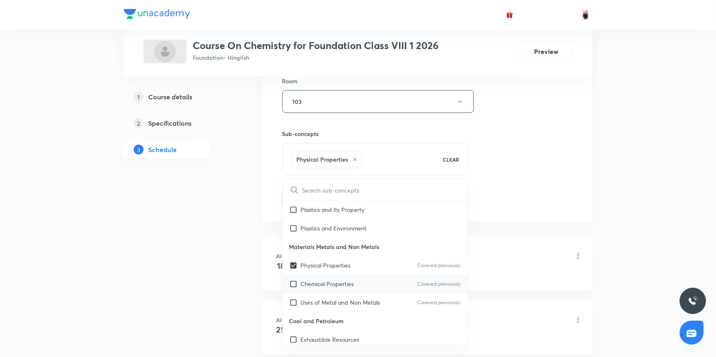
click at [295, 284] on input "checkbox" at bounding box center [295, 284] width 12 height 9
checkbox input "true"
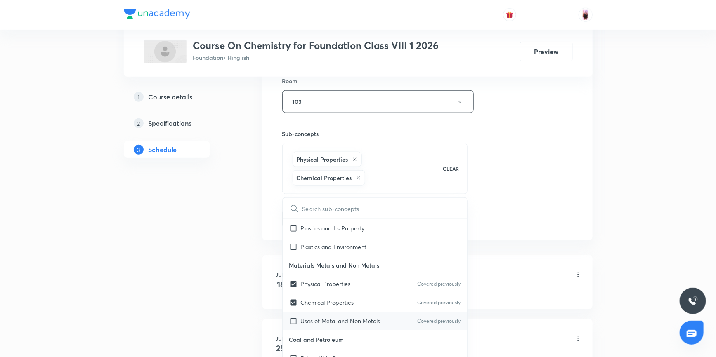
click at [293, 321] on input "checkbox" at bounding box center [295, 321] width 12 height 9
checkbox input "true"
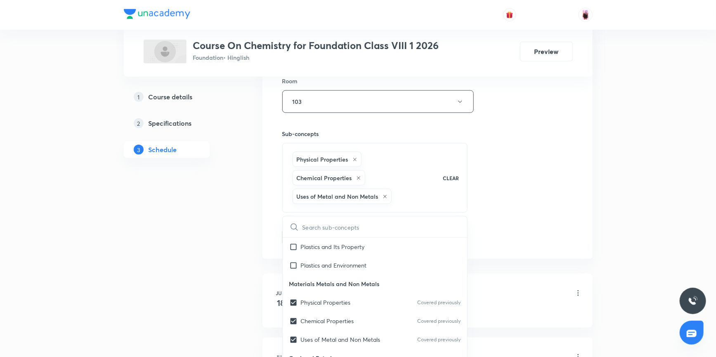
click at [501, 248] on div "Session 19 Live class Session title 19/99 Metal and non metal ​ Schedule for Oc…" at bounding box center [427, 29] width 330 height 461
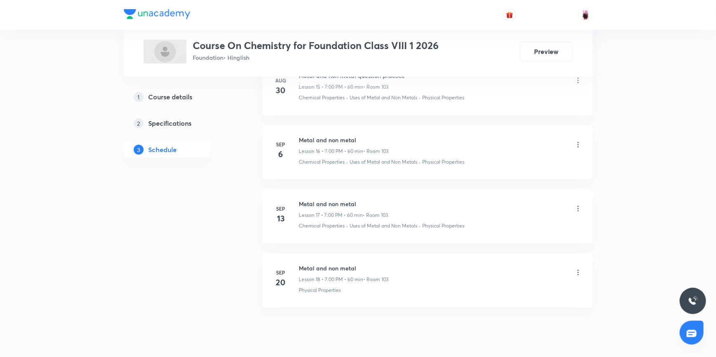
scroll to position [1492, 0]
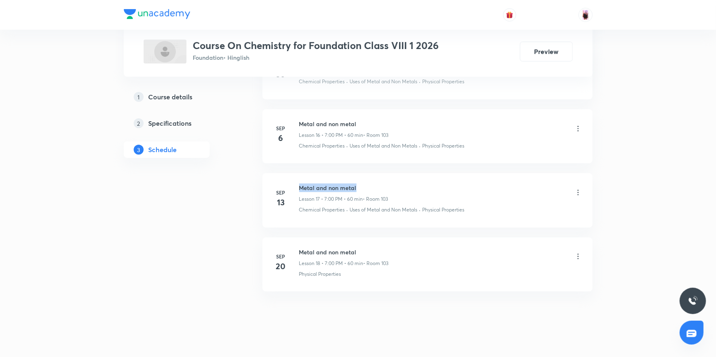
drag, startPoint x: 298, startPoint y: 184, endPoint x: 352, endPoint y: 185, distance: 54.1
click at [357, 186] on h6 "Metal and non metal" at bounding box center [343, 188] width 89 height 9
copy h6 "Metal and non metal"
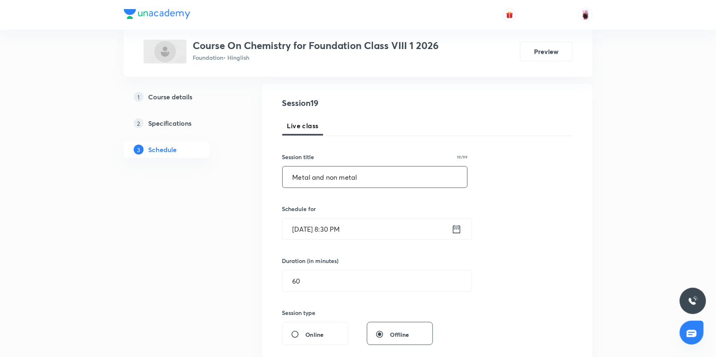
scroll to position [66, 0]
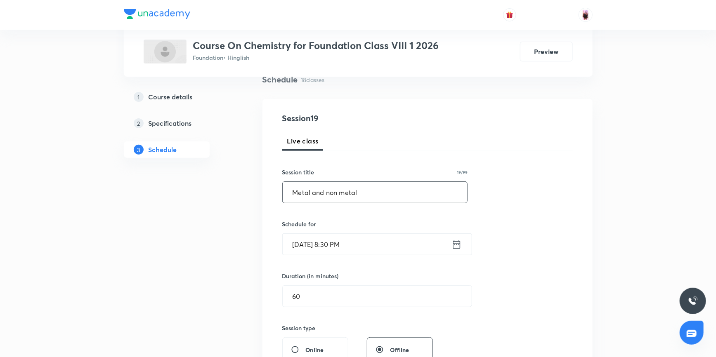
click at [329, 192] on input "Metal and non metal" at bounding box center [375, 192] width 185 height 21
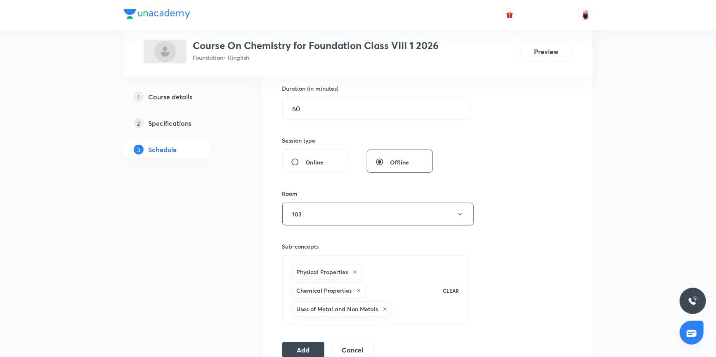
scroll to position [291, 0]
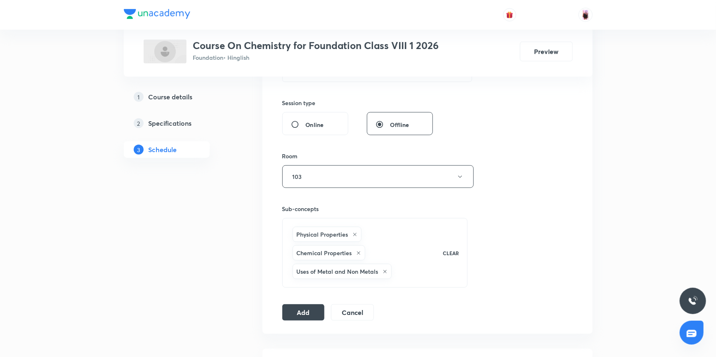
type input "Metal and Non metal"
click at [451, 253] on p "CLEAR" at bounding box center [451, 253] width 16 height 7
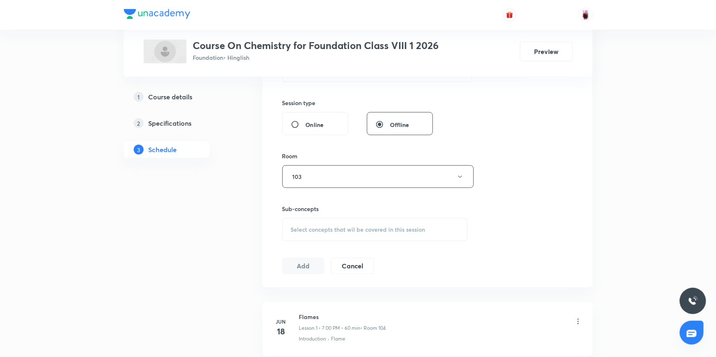
click at [336, 227] on span "Select concepts that wil be covered in this session" at bounding box center [358, 230] width 135 height 7
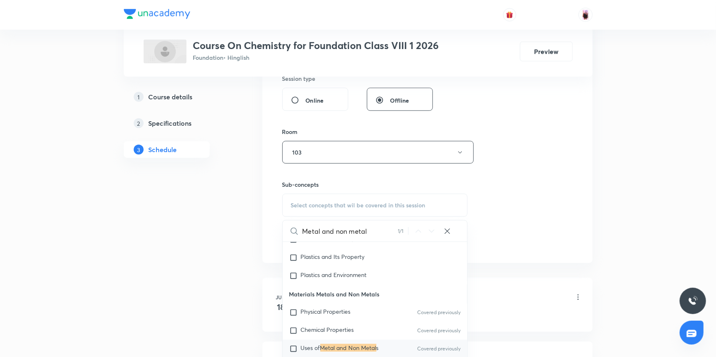
scroll to position [329, 0]
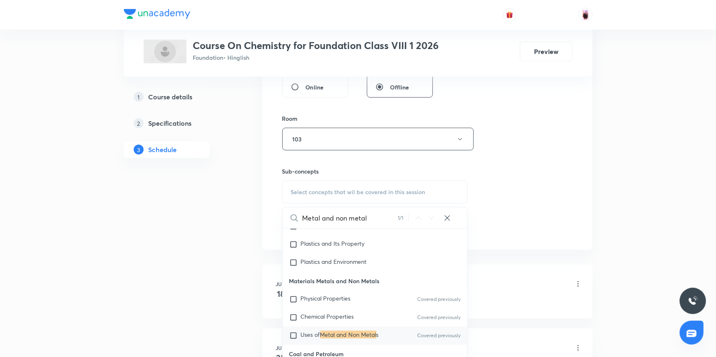
type input "Metal and non metal"
click at [293, 333] on input "checkbox" at bounding box center [295, 336] width 12 height 8
checkbox input "true"
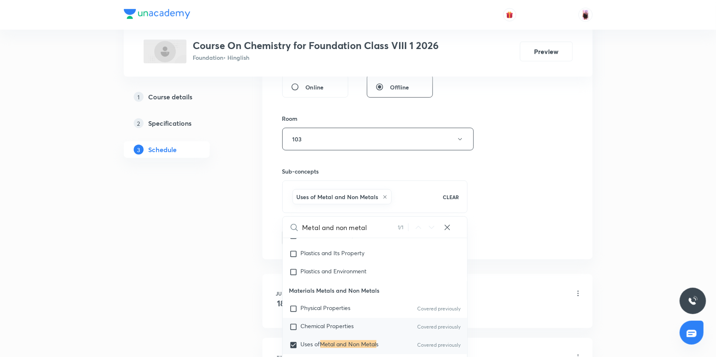
click at [295, 326] on input "checkbox" at bounding box center [295, 327] width 12 height 8
checkbox input "true"
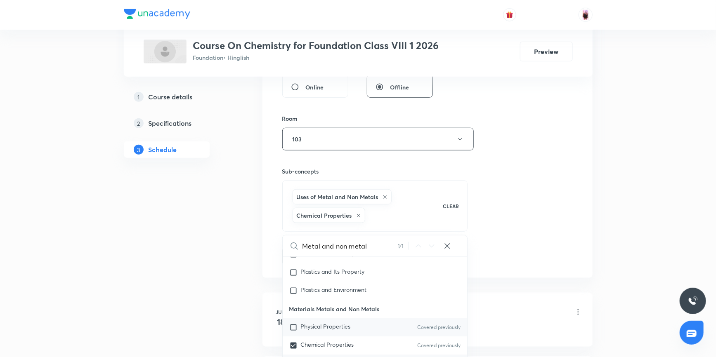
click at [295, 324] on input "checkbox" at bounding box center [295, 328] width 12 height 8
checkbox input "true"
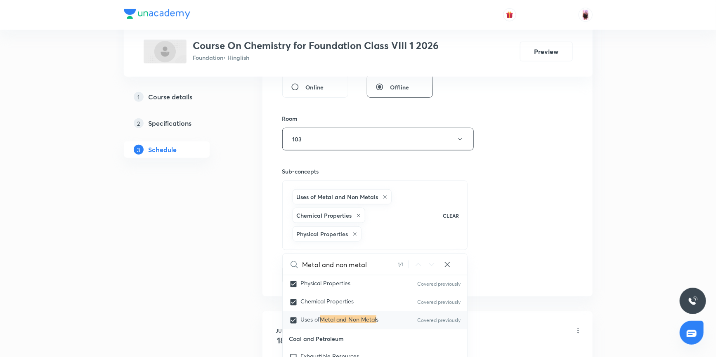
scroll to position [142, 0]
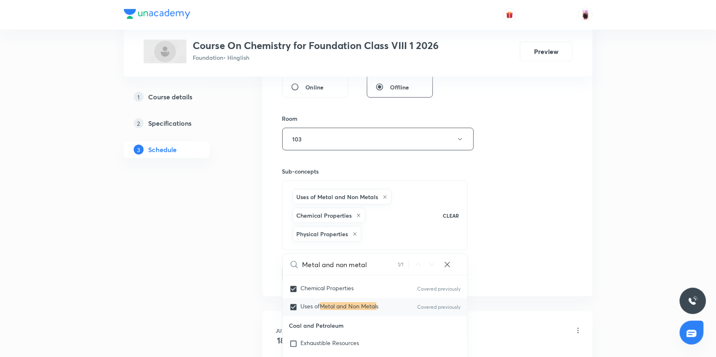
click at [503, 223] on div "Session 19 Live class Session title 19/99 Metal and Non metal ​ Schedule for Oc…" at bounding box center [427, 66] width 291 height 434
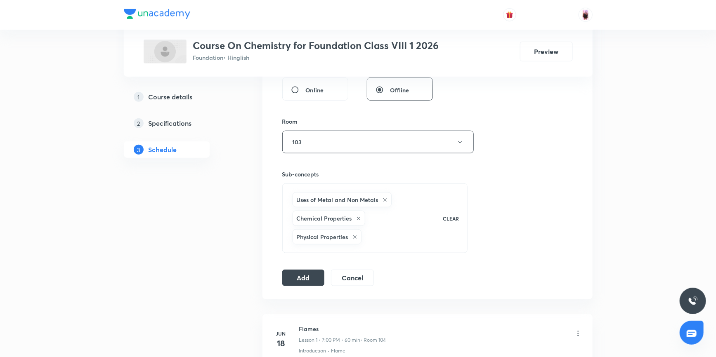
scroll to position [329, 0]
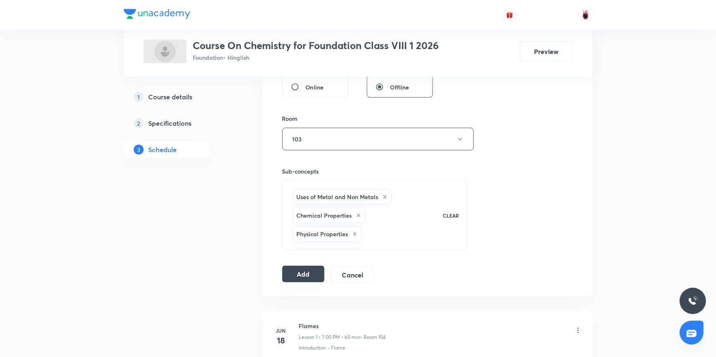
click at [301, 276] on button "Add" at bounding box center [303, 274] width 43 height 17
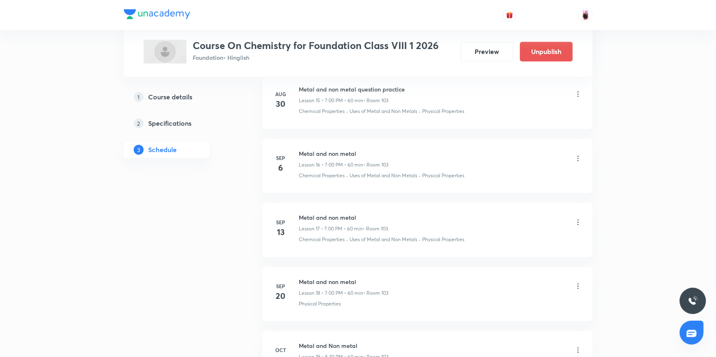
scroll to position [1139, 0]
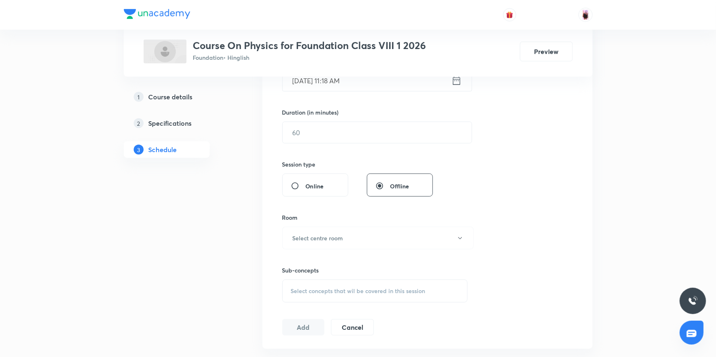
scroll to position [227, 0]
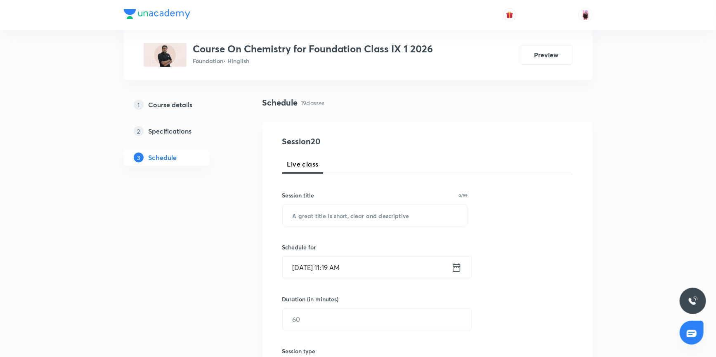
scroll to position [112, 0]
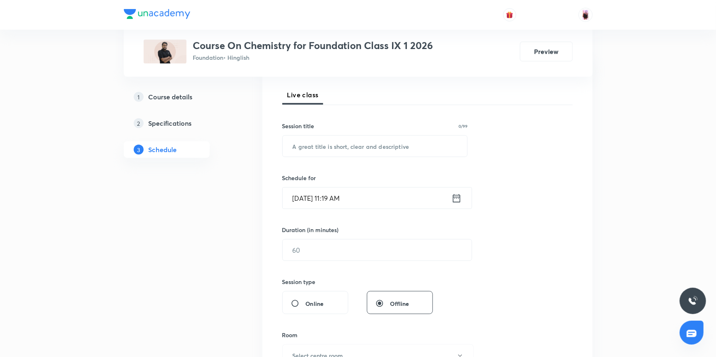
click at [453, 195] on icon at bounding box center [456, 198] width 7 height 8
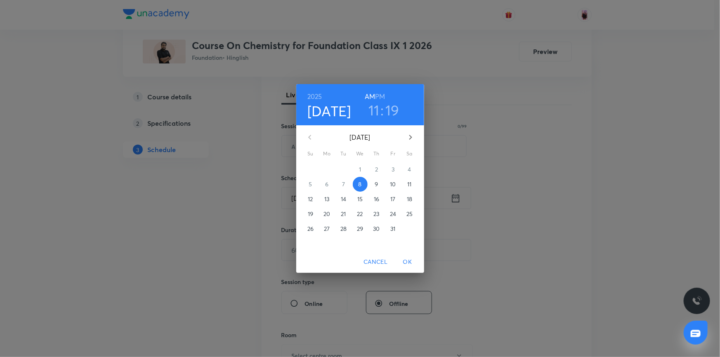
click at [374, 109] on h3 "11" at bounding box center [374, 110] width 11 height 17
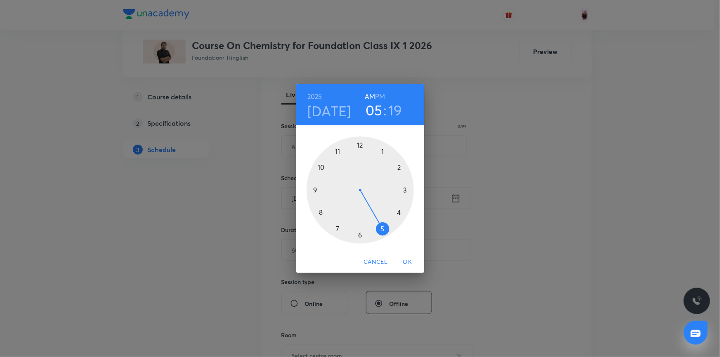
drag, startPoint x: 339, startPoint y: 148, endPoint x: 376, endPoint y: 230, distance: 90.3
click at [376, 230] on div at bounding box center [360, 190] width 107 height 107
drag, startPoint x: 402, startPoint y: 206, endPoint x: 313, endPoint y: 190, distance: 90.2
click at [313, 190] on div at bounding box center [360, 190] width 107 height 107
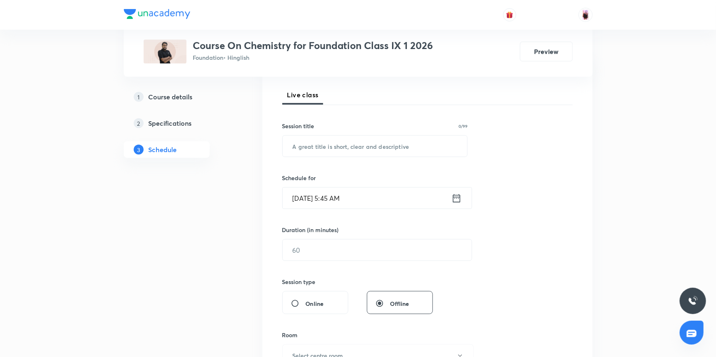
click at [455, 205] on div "[DATE] 5:45 AM ​" at bounding box center [377, 198] width 190 height 22
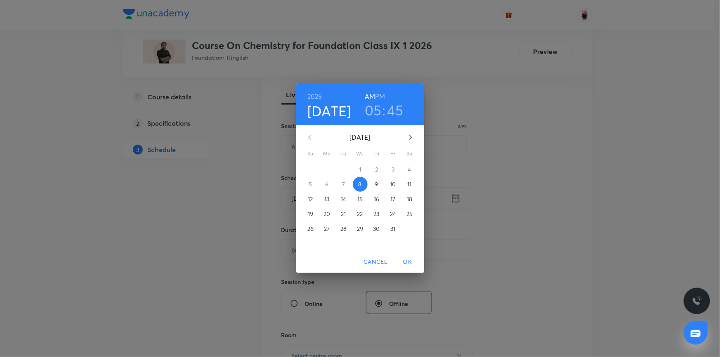
click at [383, 95] on h6 "PM" at bounding box center [380, 97] width 10 height 12
click at [497, 169] on div "2025 Oct 8 05 : 45 AM PM October 2025 Su Mo Tu We Th Fr Sa 28 29 30 1 2 3 4 5 6…" at bounding box center [360, 178] width 720 height 357
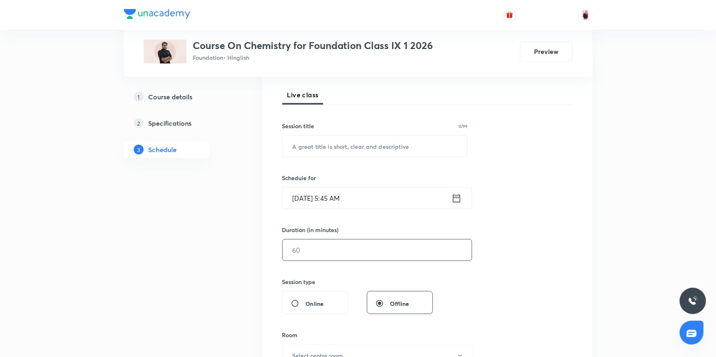
click at [317, 249] on input "text" at bounding box center [377, 250] width 189 height 21
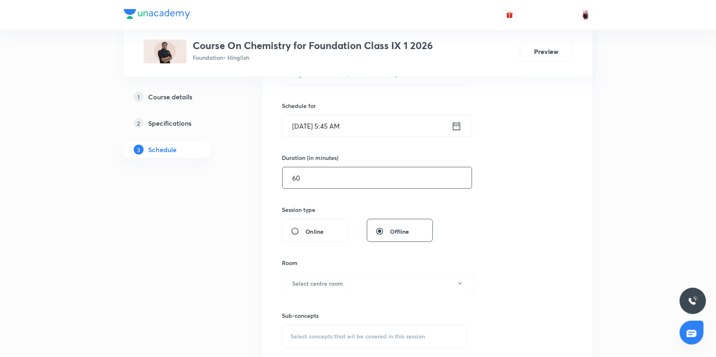
scroll to position [187, 0]
type input "60"
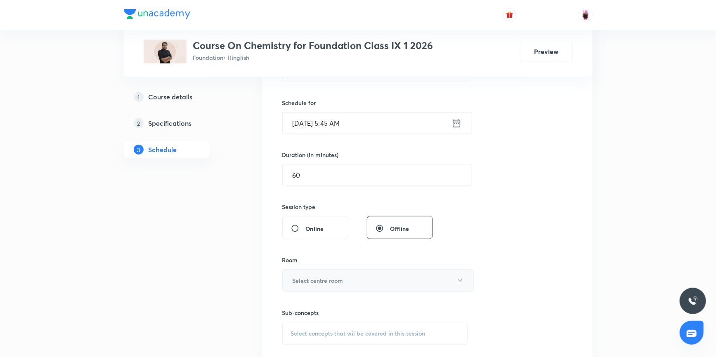
click at [325, 279] on h6 "Select centre room" at bounding box center [318, 280] width 51 height 9
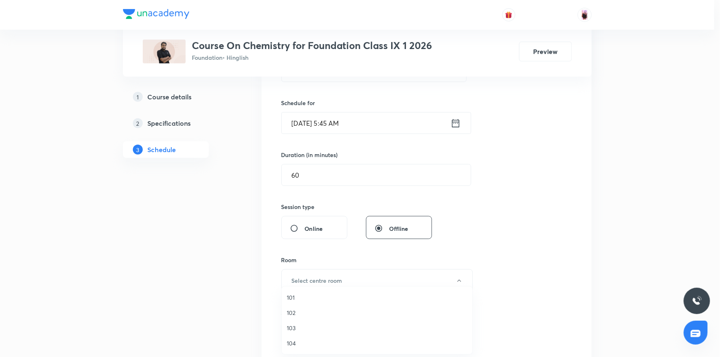
click at [294, 343] on span "104" at bounding box center [377, 343] width 181 height 9
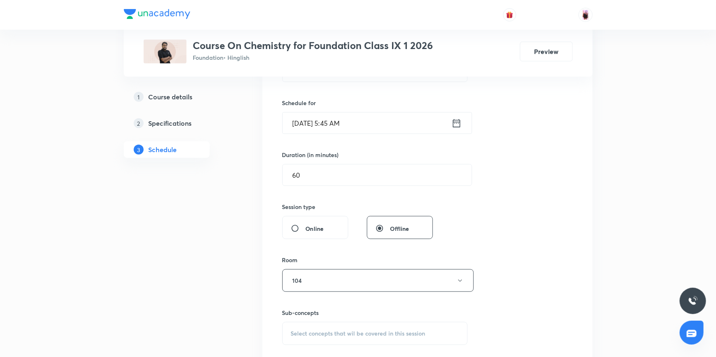
click at [527, 214] on div "Session 20 Live class Session title 0/99 ​ Schedule for Oct 8, 2025, 5:45 AM ​ …" at bounding box center [427, 185] width 291 height 388
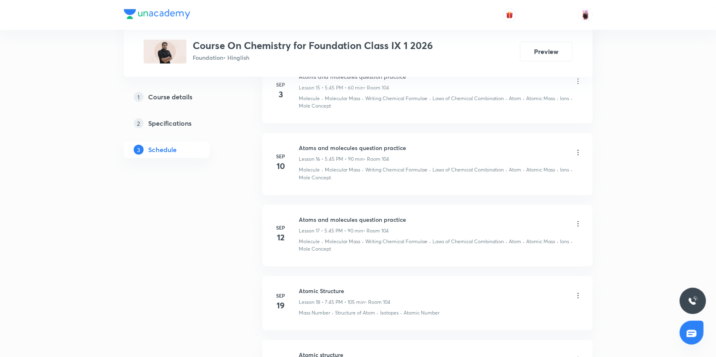
scroll to position [1548, 0]
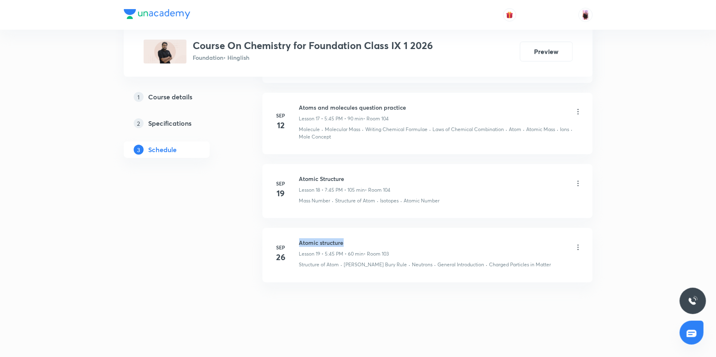
drag, startPoint x: 300, startPoint y: 240, endPoint x: 340, endPoint y: 239, distance: 40.0
click at [351, 242] on h6 "Atomic structure" at bounding box center [344, 243] width 90 height 9
copy h6 "Atomic structure"
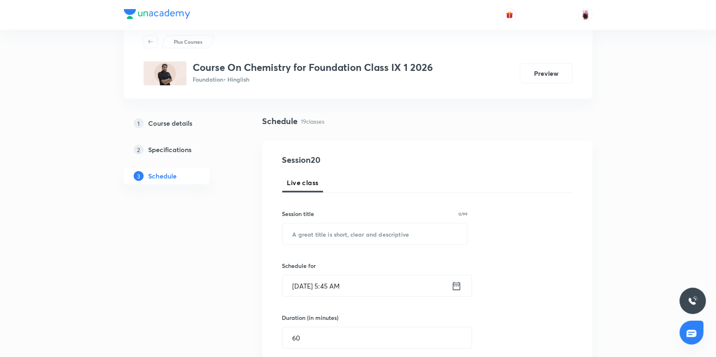
scroll to position [0, 0]
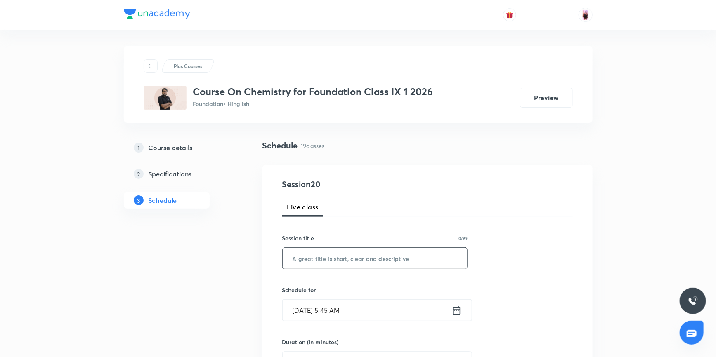
click at [324, 258] on input "text" at bounding box center [375, 258] width 185 height 21
paste input "Atomic structure"
click at [318, 259] on input "Atomic structure" at bounding box center [375, 258] width 185 height 21
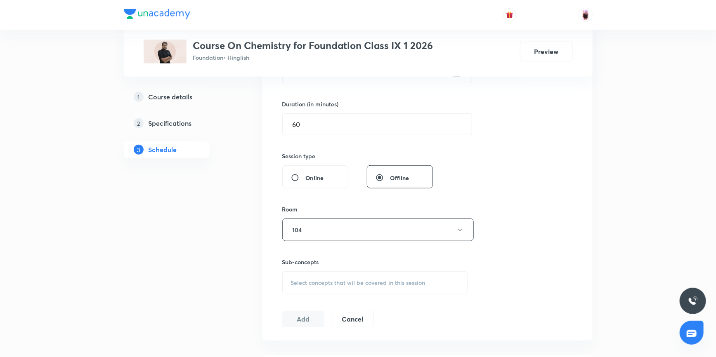
scroll to position [262, 0]
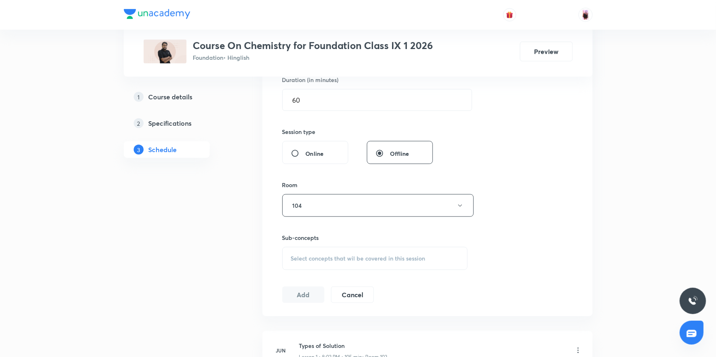
type input "Atomic Structure"
click at [332, 256] on span "Select concepts that wil be covered in this session" at bounding box center [358, 258] width 135 height 7
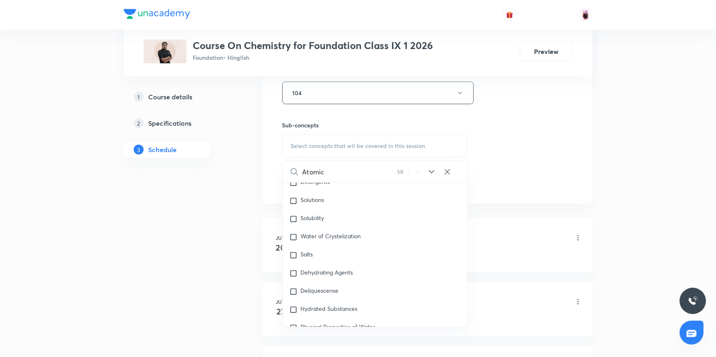
scroll to position [1254, 0]
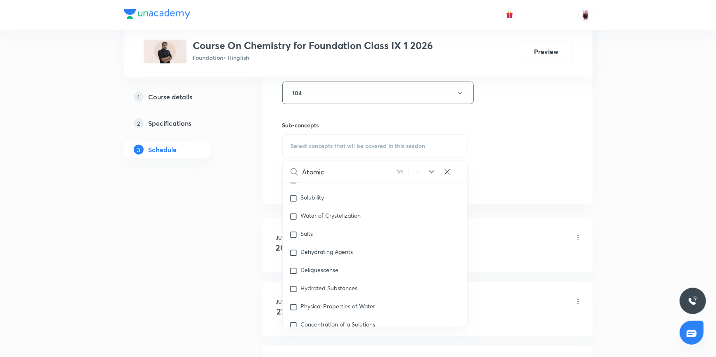
type input "Atomic"
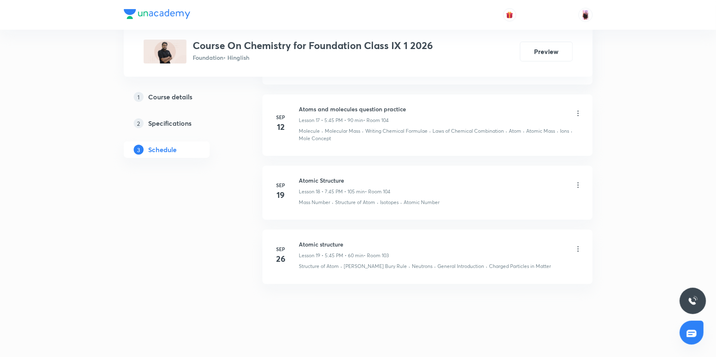
scroll to position [1548, 0]
drag, startPoint x: 383, startPoint y: 263, endPoint x: 404, endPoint y: 265, distance: 21.1
click at [404, 265] on div "Structure of Atom · Bohr Bury Rule · Neutrons · General Introduction · Charged …" at bounding box center [440, 264] width 283 height 7
copy p "Neutrons"
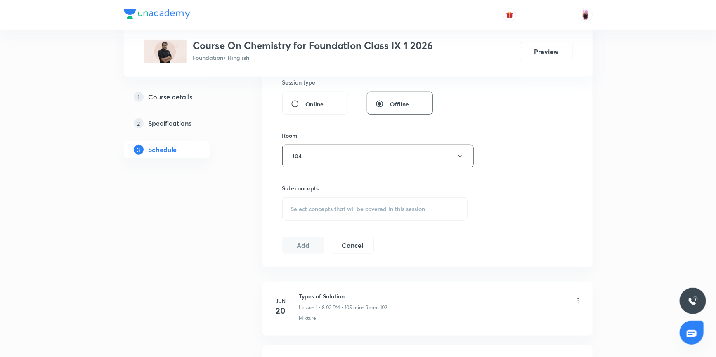
scroll to position [310, 0]
click at [326, 205] on div "Select concepts that wil be covered in this session" at bounding box center [375, 210] width 186 height 23
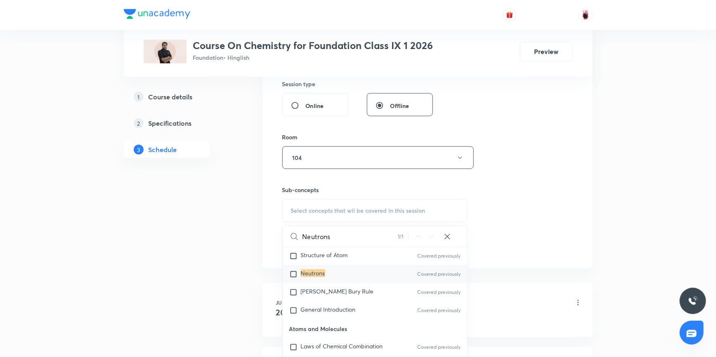
scroll to position [0, 0]
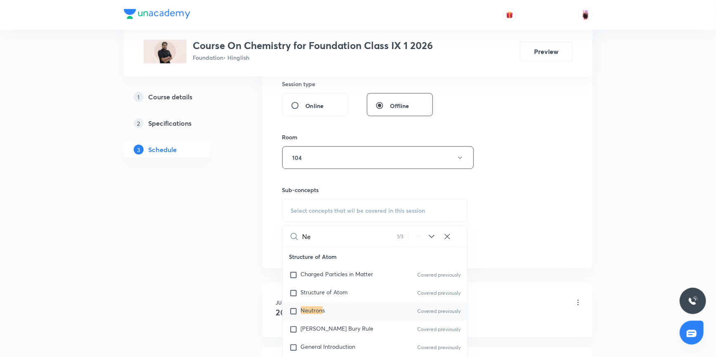
type input "N"
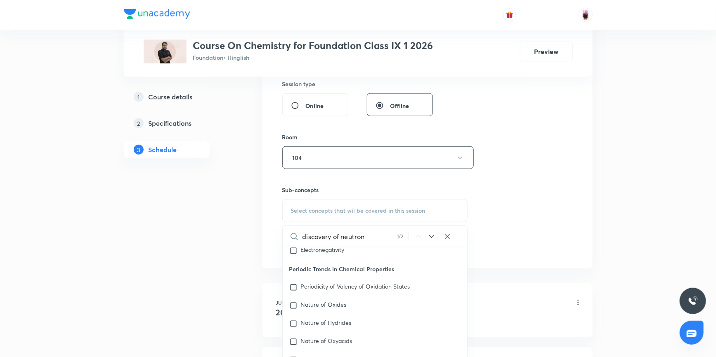
scroll to position [3283, 0]
type input "d"
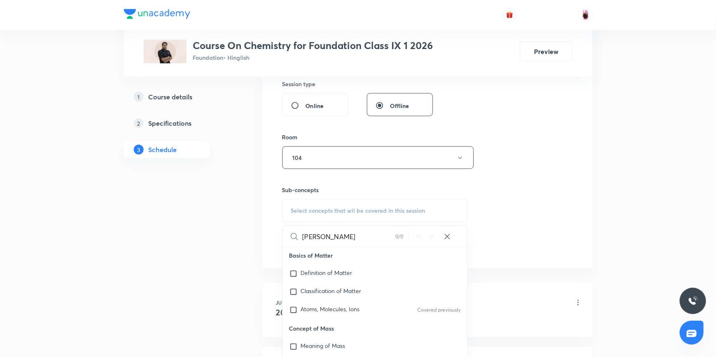
scroll to position [2080, 0]
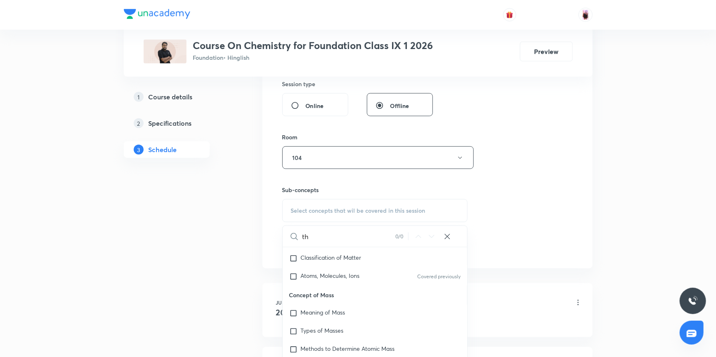
type input "t"
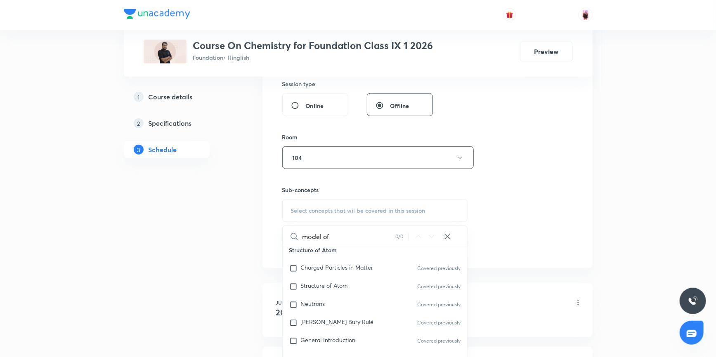
scroll to position [0, 0]
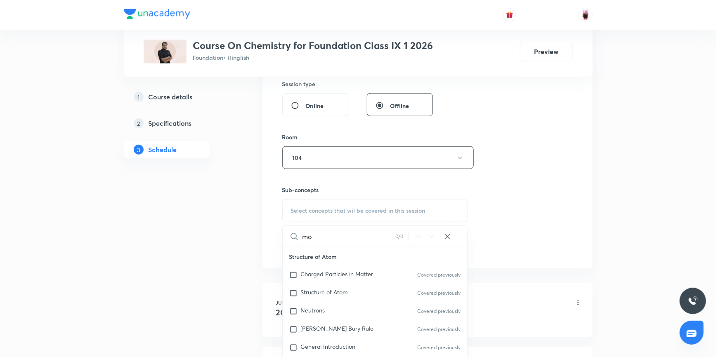
type input "m"
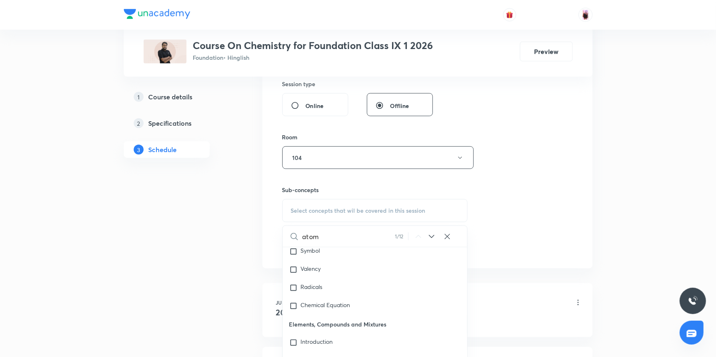
click at [432, 233] on icon at bounding box center [432, 237] width 10 height 10
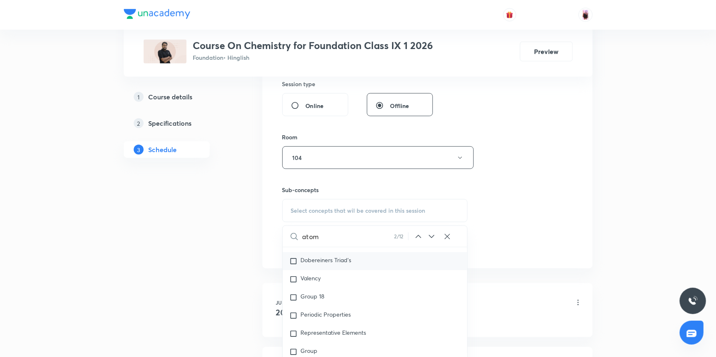
scroll to position [841, 0]
click at [432, 236] on icon at bounding box center [431, 236] width 5 height 3
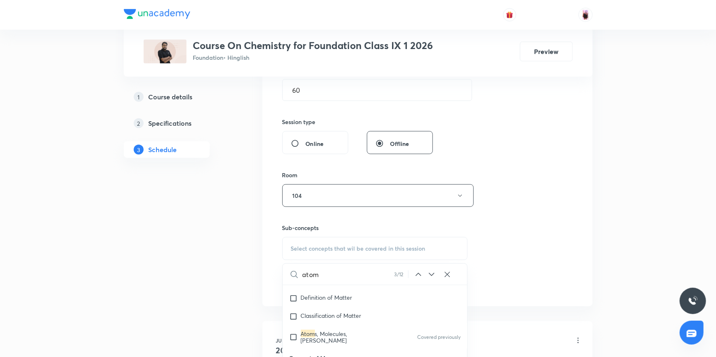
scroll to position [273, 0]
click at [330, 272] on input "atom" at bounding box center [348, 274] width 92 height 21
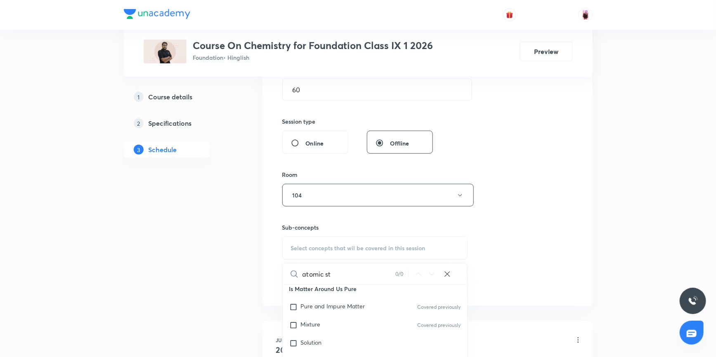
scroll to position [316, 0]
type input "atomic st"
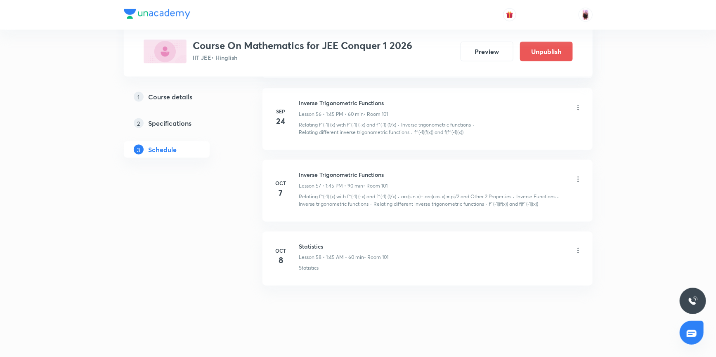
scroll to position [3686, 0]
click at [578, 247] on icon at bounding box center [578, 251] width 8 height 8
click at [510, 264] on li "Edit" at bounding box center [535, 266] width 90 height 15
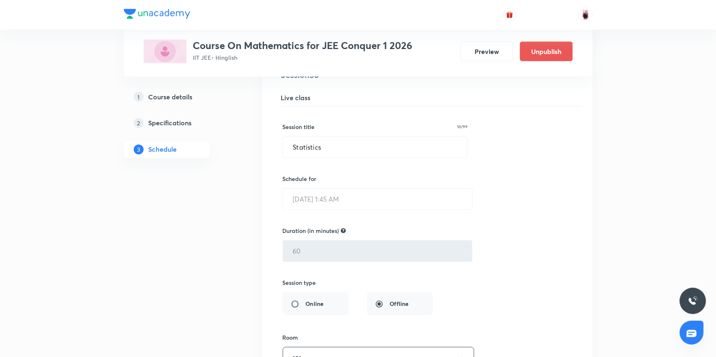
scroll to position [3799, 0]
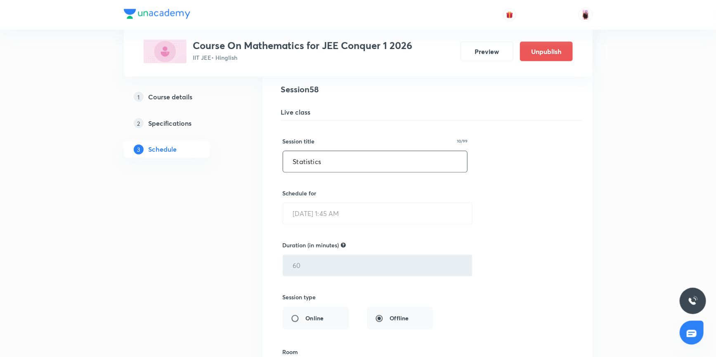
drag, startPoint x: 291, startPoint y: 154, endPoint x: 322, endPoint y: 157, distance: 31.1
click at [322, 157] on input "Statistics" at bounding box center [375, 161] width 184 height 21
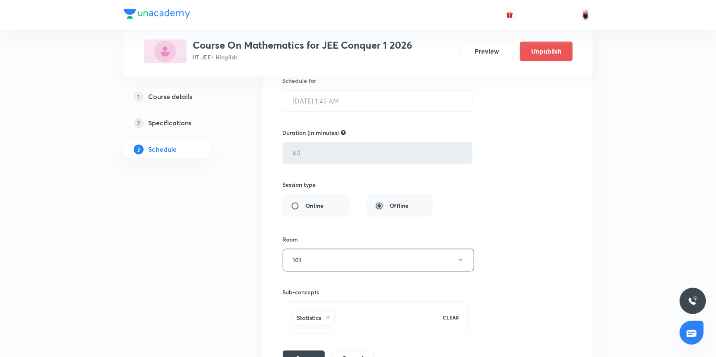
scroll to position [4003, 0]
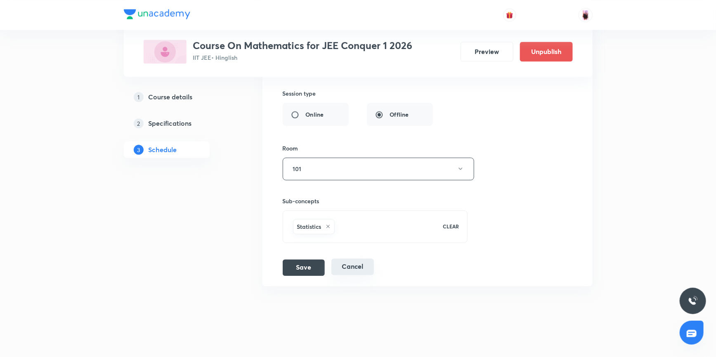
click at [351, 262] on button "Cancel" at bounding box center [352, 267] width 43 height 17
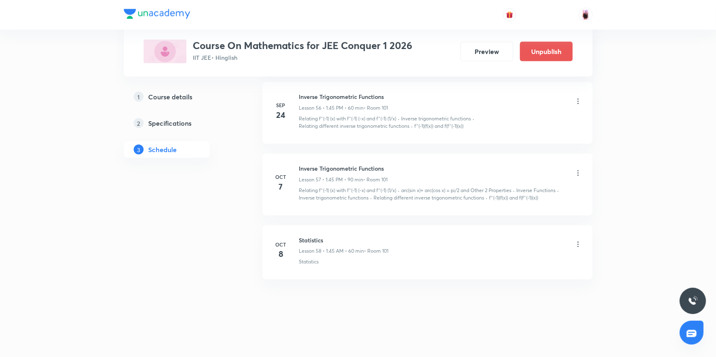
scroll to position [3686, 0]
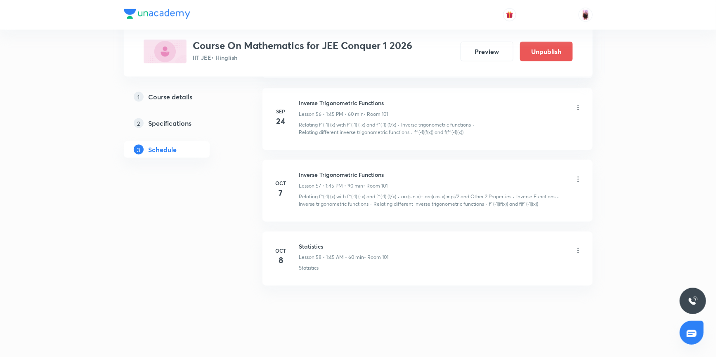
click at [577, 247] on icon at bounding box center [578, 251] width 8 height 8
click at [508, 281] on p "Delete" at bounding box center [505, 281] width 17 height 9
click at [491, 338] on button "Delete" at bounding box center [477, 340] width 73 height 20
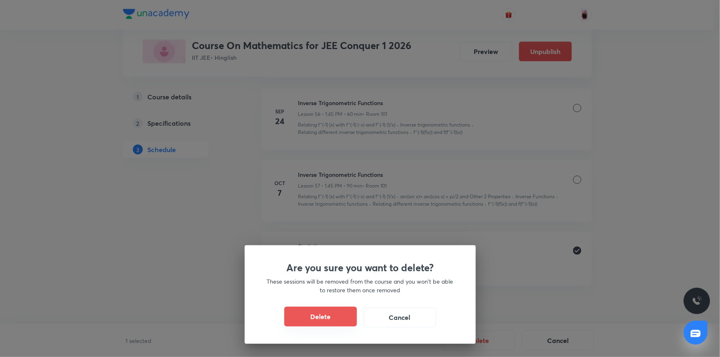
click at [330, 318] on button "Delete" at bounding box center [320, 317] width 73 height 20
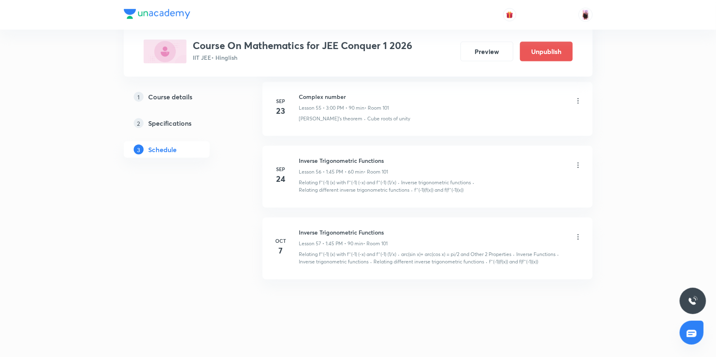
scroll to position [3623, 0]
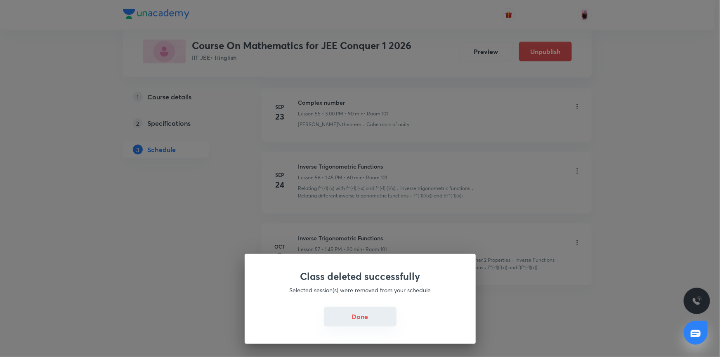
click at [360, 319] on button "Done" at bounding box center [360, 317] width 73 height 20
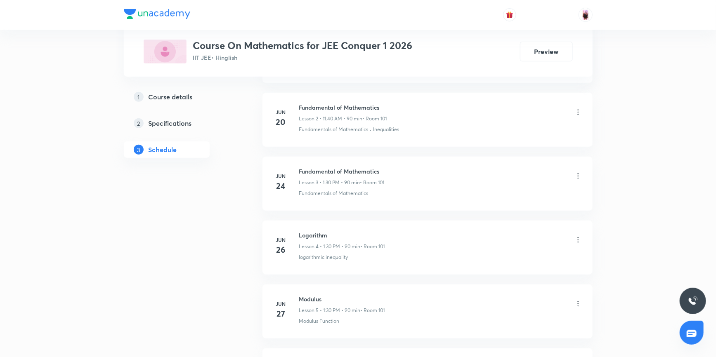
scroll to position [0, 0]
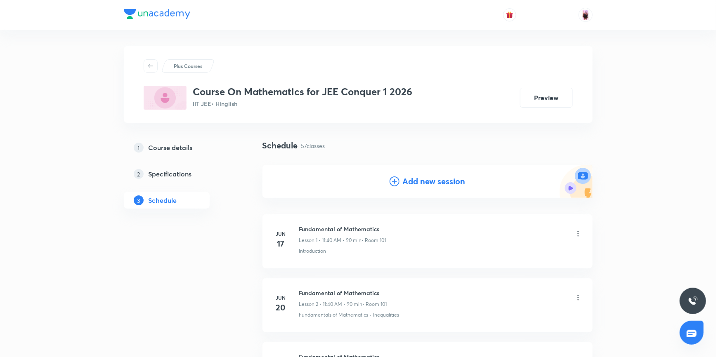
click at [399, 180] on icon at bounding box center [395, 182] width 10 height 10
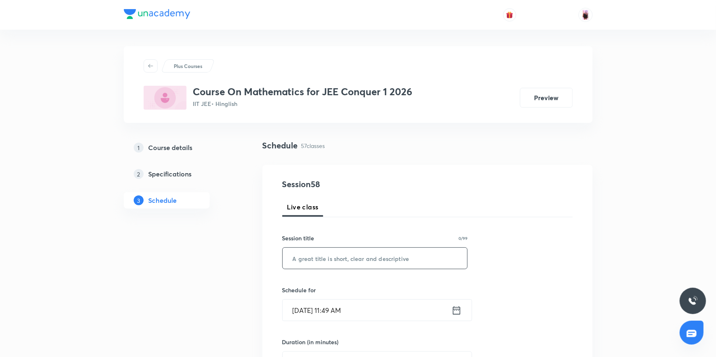
click at [334, 255] on input "text" at bounding box center [375, 258] width 185 height 21
paste input "Statistics"
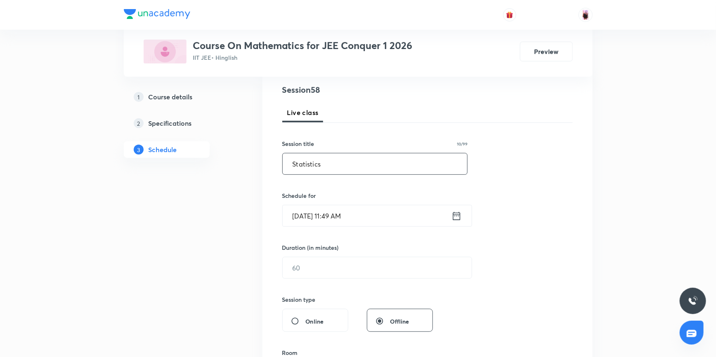
scroll to position [112, 0]
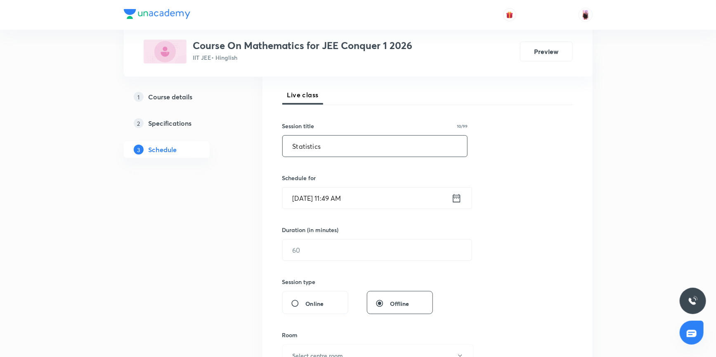
type input "Statistics"
click at [460, 198] on icon at bounding box center [456, 199] width 10 height 12
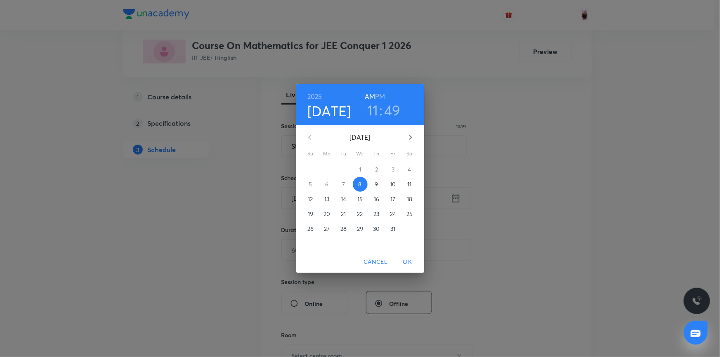
click at [373, 115] on h3 "11" at bounding box center [372, 110] width 11 height 17
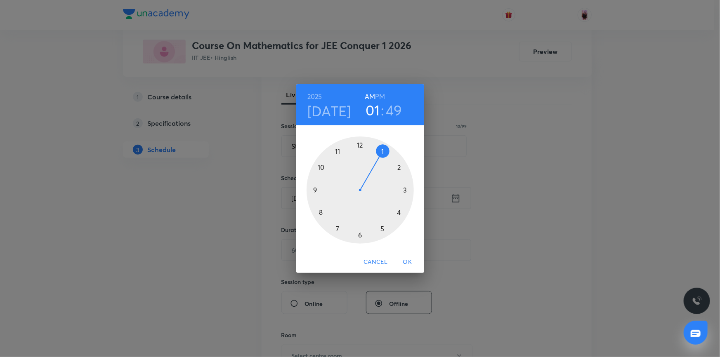
drag, startPoint x: 338, startPoint y: 150, endPoint x: 378, endPoint y: 149, distance: 40.9
click at [378, 149] on div at bounding box center [360, 190] width 107 height 107
drag, startPoint x: 317, startPoint y: 173, endPoint x: 315, endPoint y: 191, distance: 17.5
click at [315, 191] on div at bounding box center [360, 190] width 107 height 107
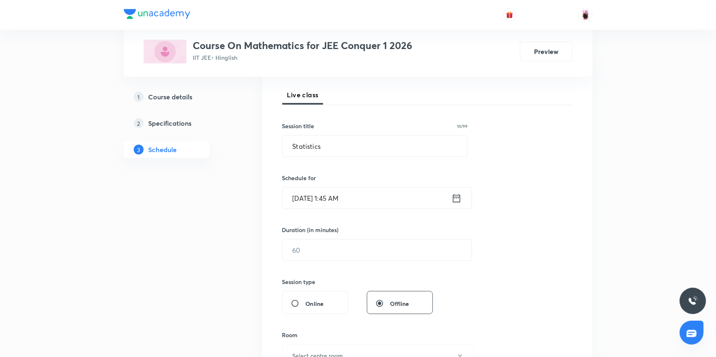
click at [458, 198] on icon at bounding box center [456, 199] width 10 height 12
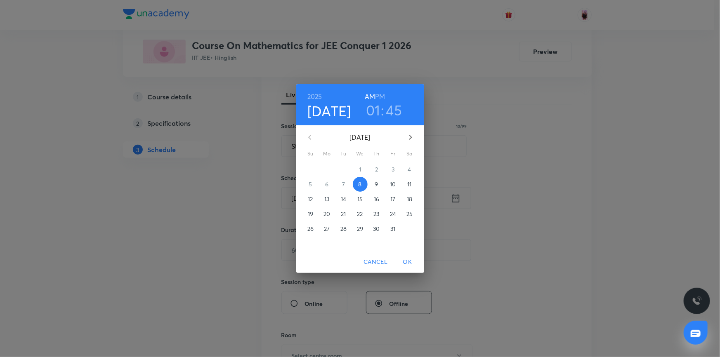
click at [379, 97] on h6 "PM" at bounding box center [380, 97] width 10 height 12
click at [407, 262] on span "OK" at bounding box center [408, 262] width 20 height 10
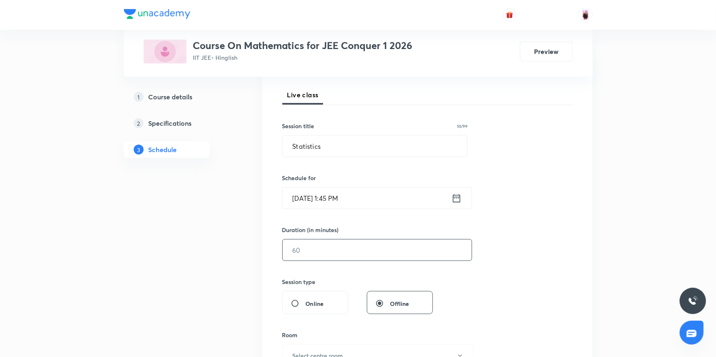
click at [317, 254] on input "text" at bounding box center [377, 250] width 189 height 21
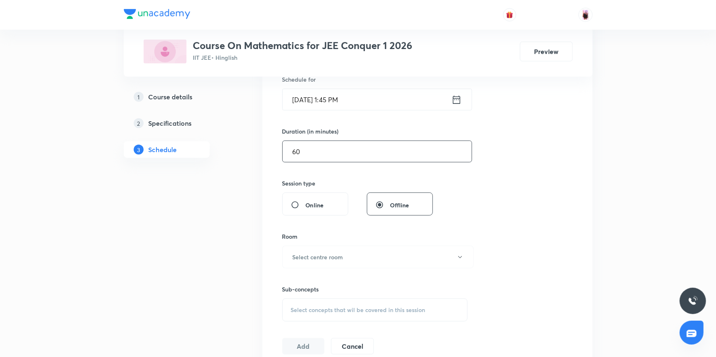
scroll to position [225, 0]
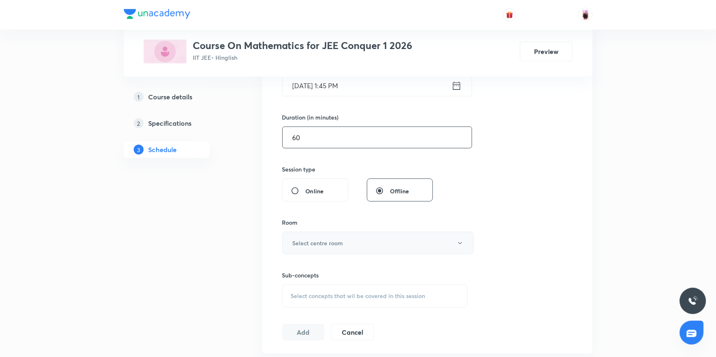
type input "60"
click at [320, 240] on h6 "Select centre room" at bounding box center [318, 243] width 51 height 9
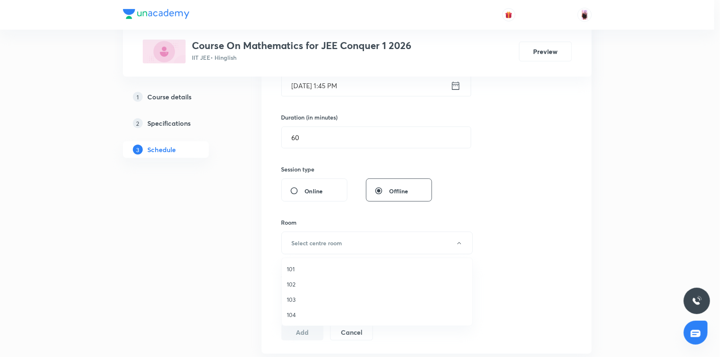
click at [305, 268] on span "101" at bounding box center [377, 269] width 181 height 9
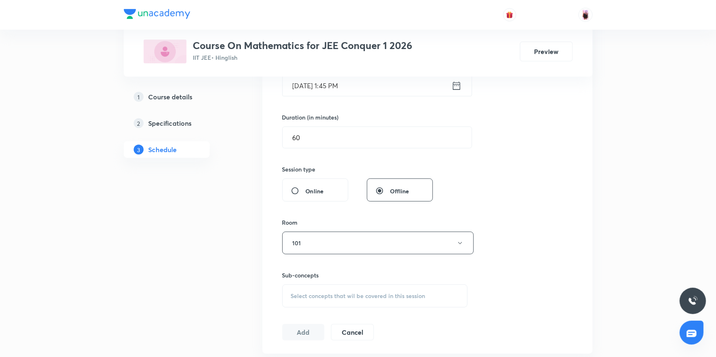
click at [326, 293] on span "Select concepts that wil be covered in this session" at bounding box center [358, 296] width 135 height 7
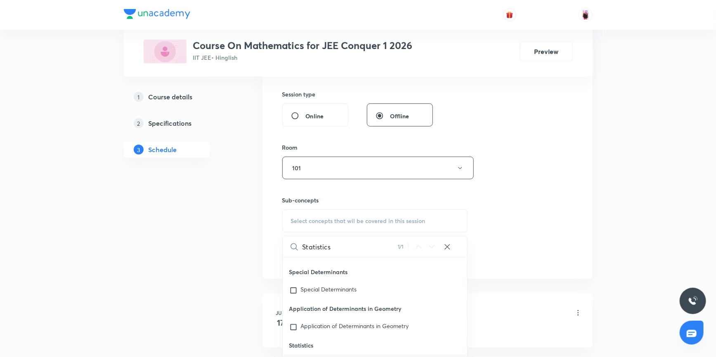
scroll to position [18174, 0]
type input "Statistics"
click at [291, 328] on input "checkbox" at bounding box center [295, 327] width 12 height 8
checkbox input "true"
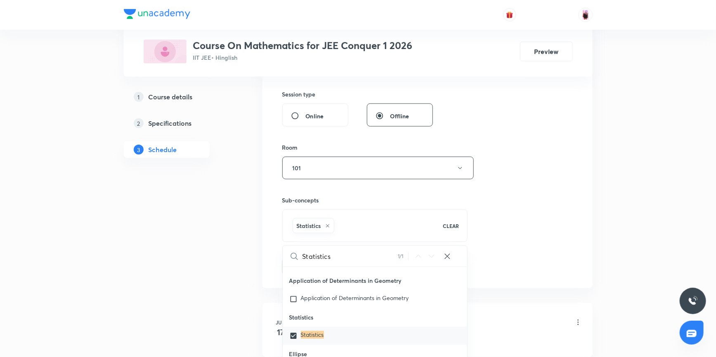
click at [507, 207] on div "Session 58 Live class Session title 10/99 Statistics ​ Schedule for [DATE] 1:45…" at bounding box center [427, 76] width 291 height 397
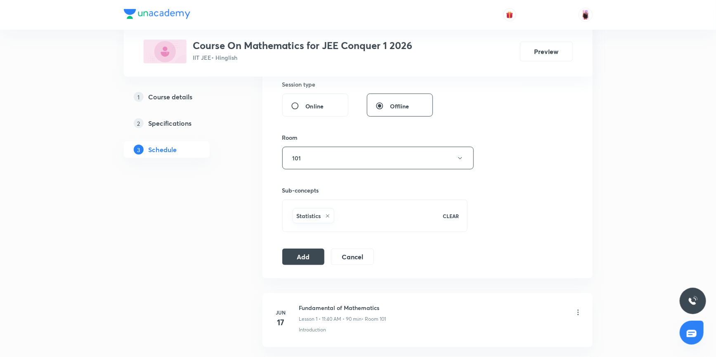
scroll to position [338, 0]
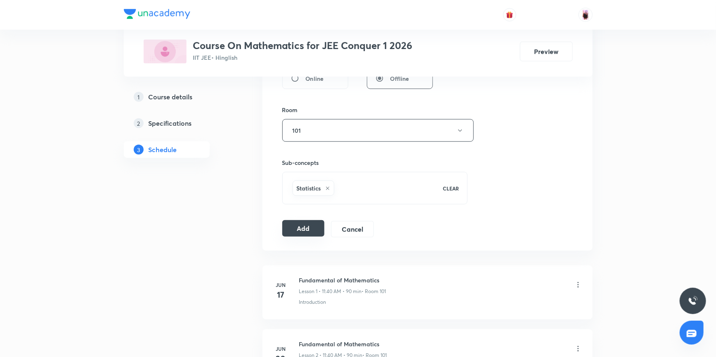
click at [310, 233] on button "Add" at bounding box center [303, 228] width 43 height 17
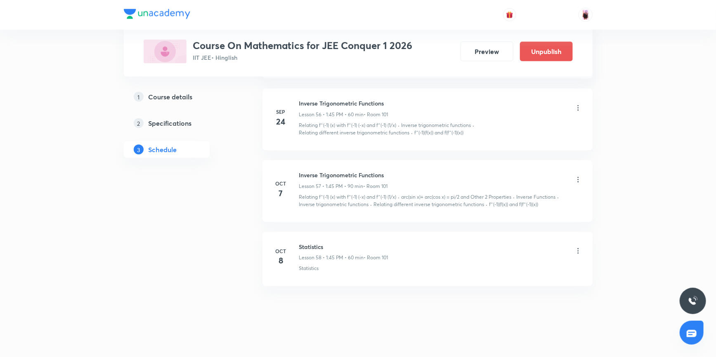
scroll to position [3686, 0]
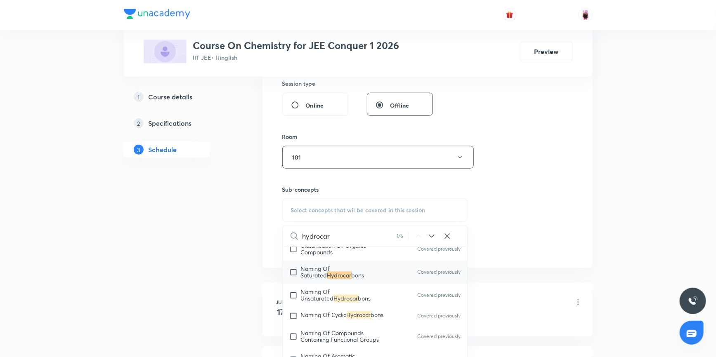
scroll to position [372, 0]
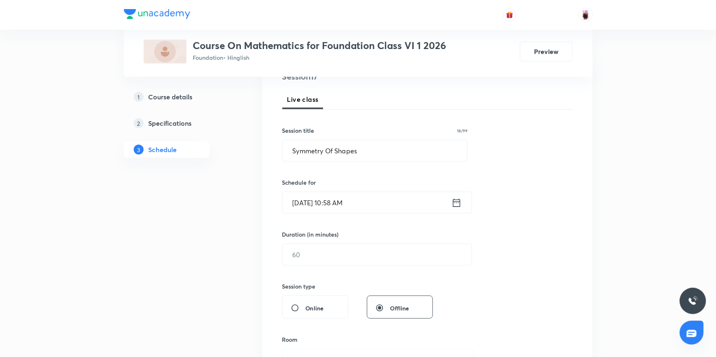
scroll to position [87, 0]
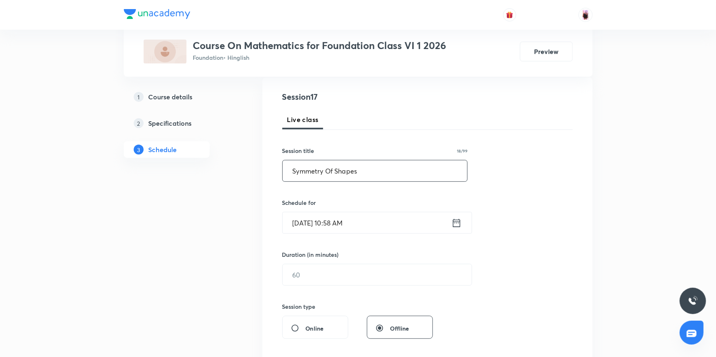
click at [378, 169] on input "Symmetry Of Shapes" at bounding box center [375, 171] width 185 height 21
type input "S"
paste input "Statistics"
type input "S"
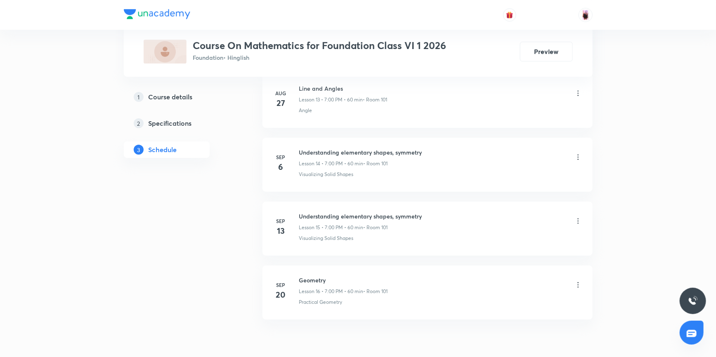
scroll to position [1326, 0]
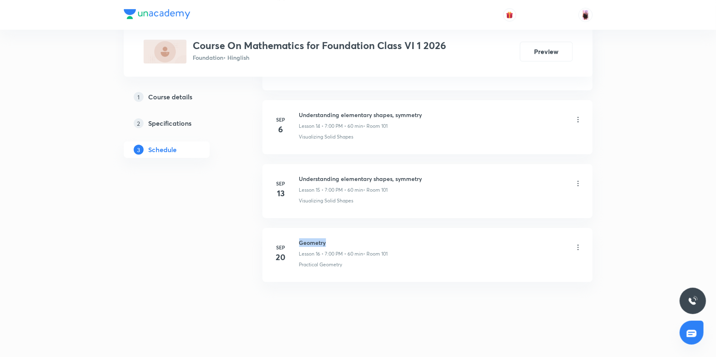
drag, startPoint x: 300, startPoint y: 241, endPoint x: 319, endPoint y: 241, distance: 19.0
click at [326, 243] on h6 "Geometry" at bounding box center [343, 243] width 89 height 9
copy h6 "Geometry"
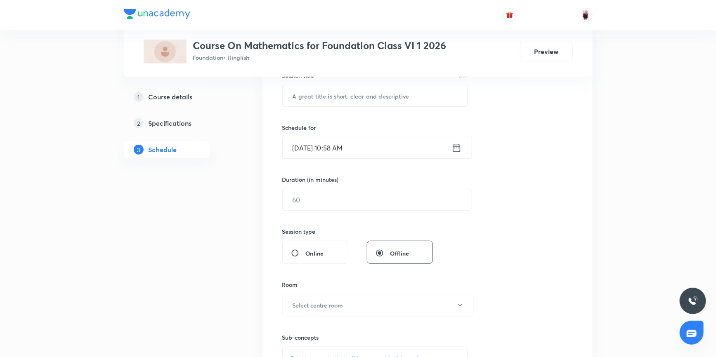
scroll to position [50, 0]
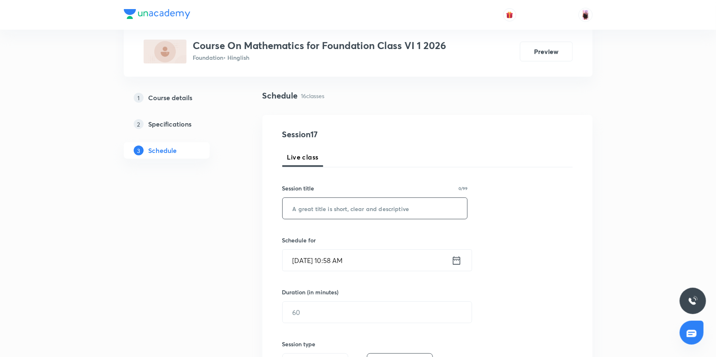
click at [336, 209] on input "text" at bounding box center [375, 208] width 185 height 21
paste input "Geometry"
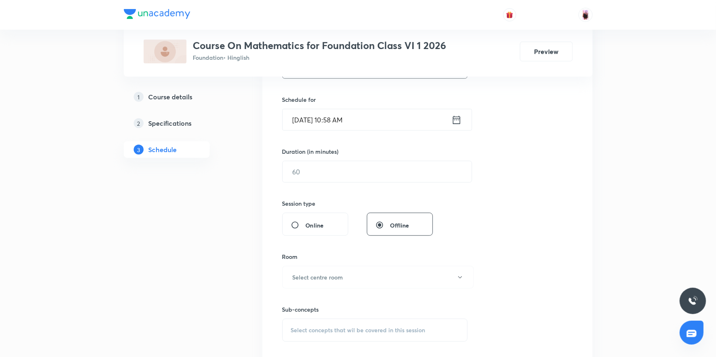
scroll to position [275, 0]
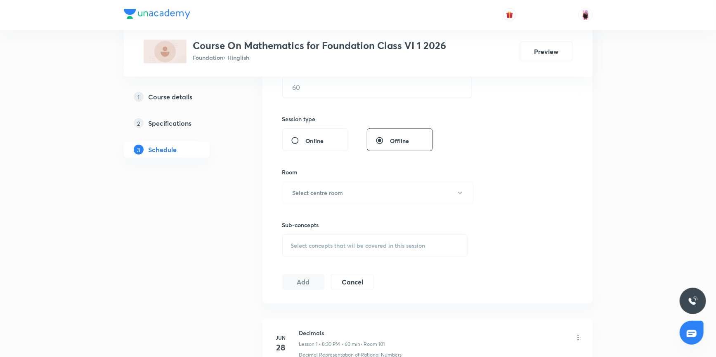
type input "Geometry"
click at [326, 236] on div "Select concepts that wil be covered in this session" at bounding box center [375, 245] width 186 height 23
click at [318, 272] on input "text" at bounding box center [384, 271] width 165 height 21
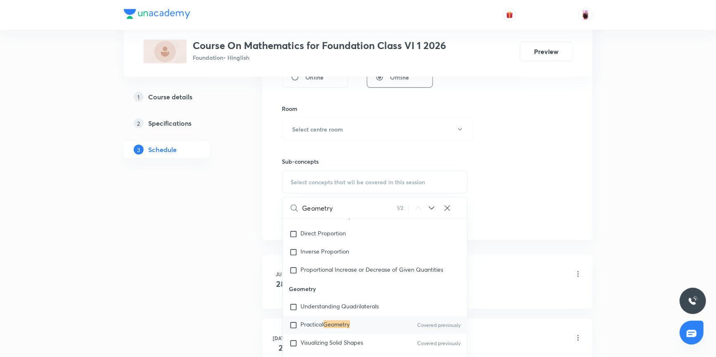
scroll to position [350, 0]
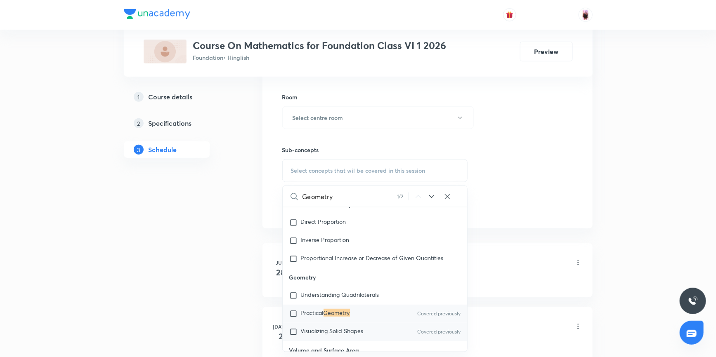
type input "Geometry"
click at [293, 332] on input "checkbox" at bounding box center [295, 332] width 12 height 8
checkbox input "true"
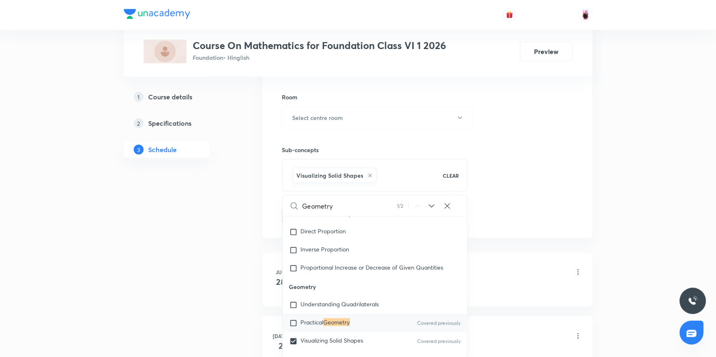
click at [494, 184] on div "Session 17 Live class Session title 8/99 Geometry ​ Schedule for [DATE] 10:58 A…" at bounding box center [427, 26] width 291 height 397
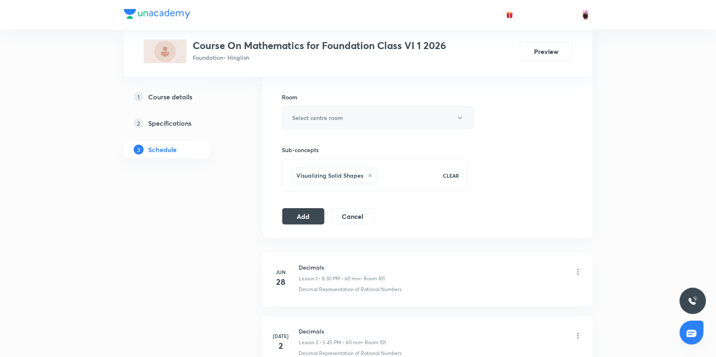
click at [345, 112] on button "Select centre room" at bounding box center [377, 117] width 191 height 23
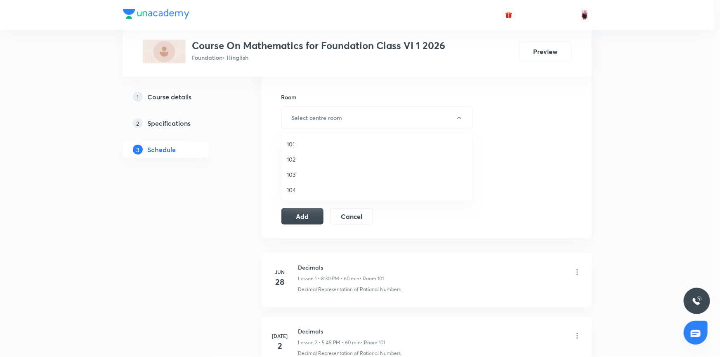
click at [300, 146] on span "101" at bounding box center [377, 144] width 181 height 9
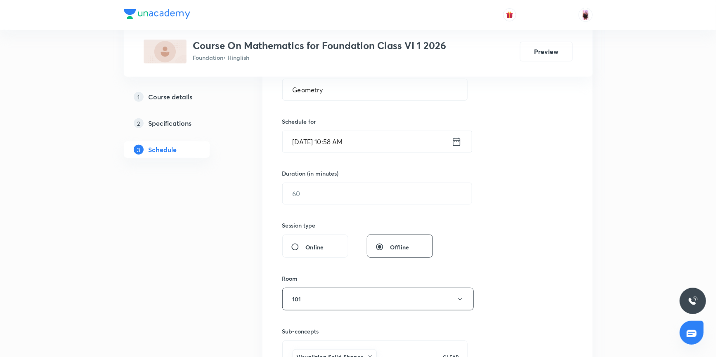
scroll to position [163, 0]
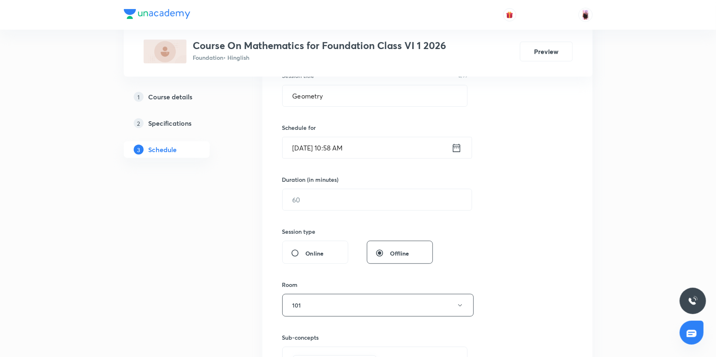
click at [457, 147] on icon at bounding box center [456, 148] width 10 height 12
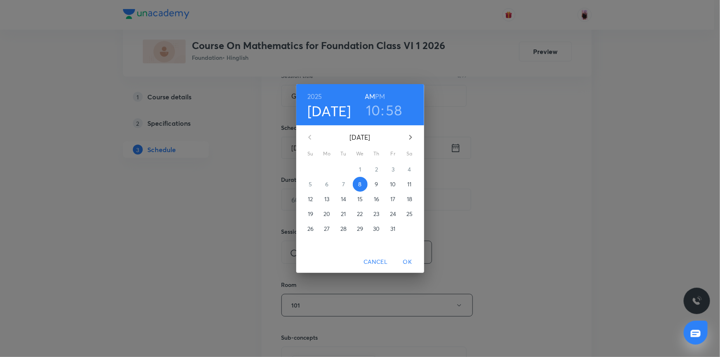
click at [380, 96] on h6 "PM" at bounding box center [380, 97] width 10 height 12
click at [373, 114] on h3 "10" at bounding box center [373, 110] width 14 height 17
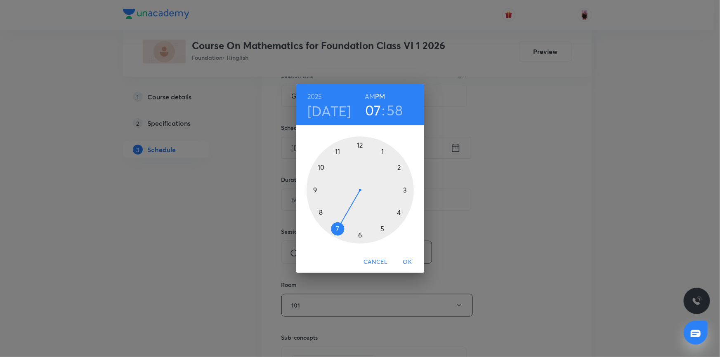
drag, startPoint x: 323, startPoint y: 165, endPoint x: 348, endPoint y: 223, distance: 63.8
click at [348, 223] on div at bounding box center [360, 190] width 107 height 107
drag, startPoint x: 352, startPoint y: 142, endPoint x: 363, endPoint y: 142, distance: 10.7
click at [363, 142] on div at bounding box center [360, 190] width 107 height 107
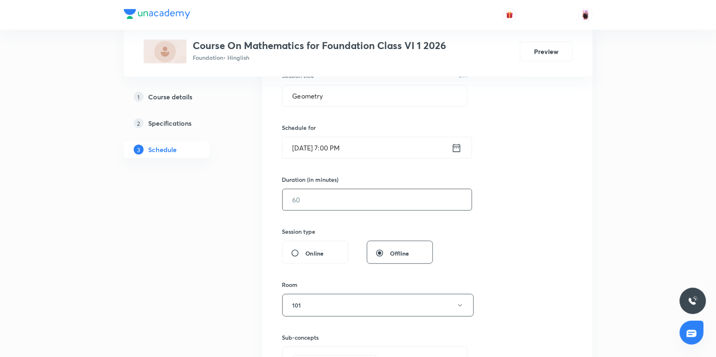
click at [305, 198] on input "text" at bounding box center [377, 199] width 189 height 21
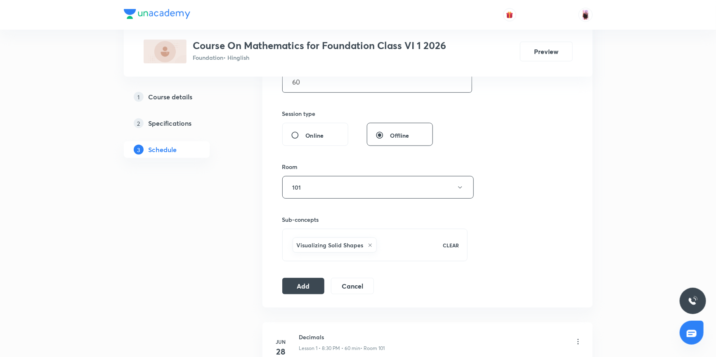
scroll to position [313, 0]
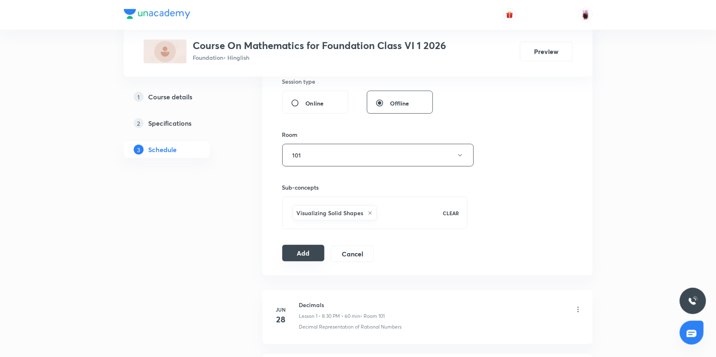
type input "60"
click at [304, 256] on button "Add" at bounding box center [303, 253] width 43 height 17
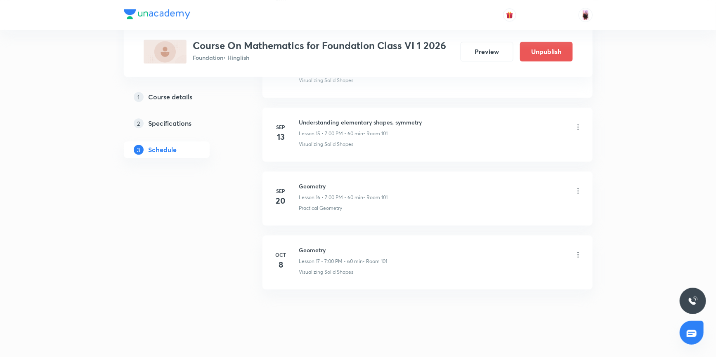
scroll to position [1011, 0]
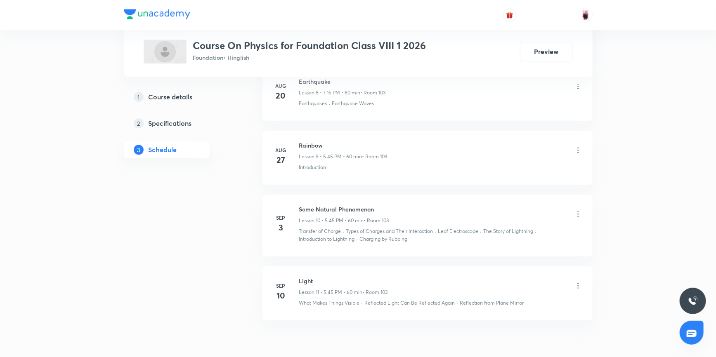
scroll to position [1014, 0]
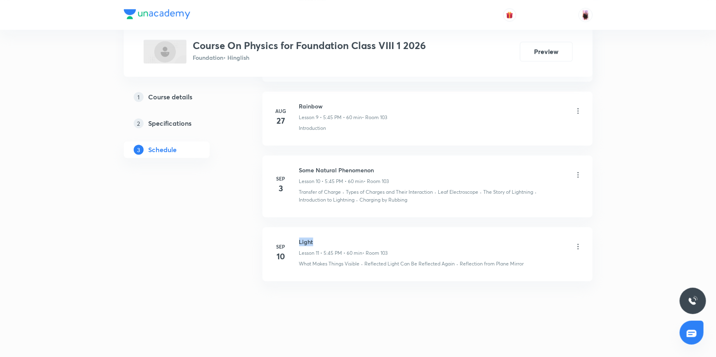
drag, startPoint x: 300, startPoint y: 239, endPoint x: 314, endPoint y: 241, distance: 14.5
click at [314, 241] on h6 "Light" at bounding box center [343, 242] width 89 height 9
copy h6 "Light"
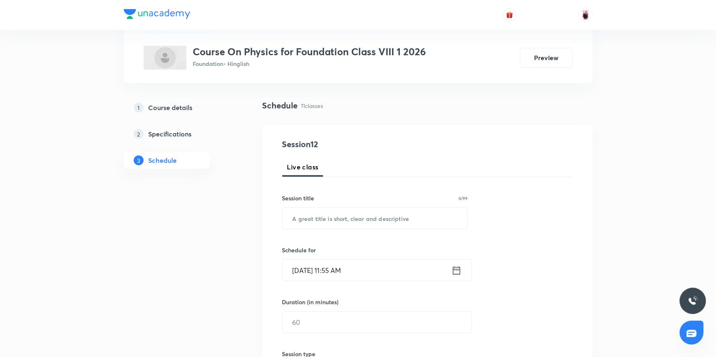
scroll to position [39, 0]
click at [315, 218] on input "text" at bounding box center [375, 219] width 185 height 21
paste input "Light"
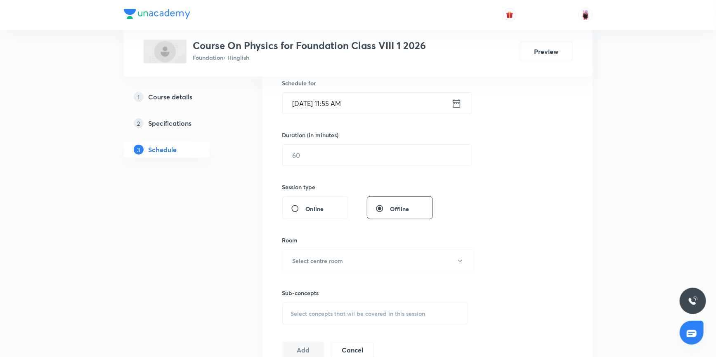
scroll to position [227, 0]
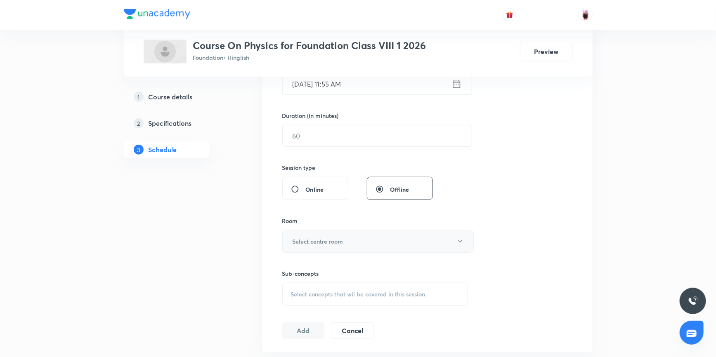
type input "Light"
click at [322, 243] on h6 "Select centre room" at bounding box center [318, 241] width 51 height 9
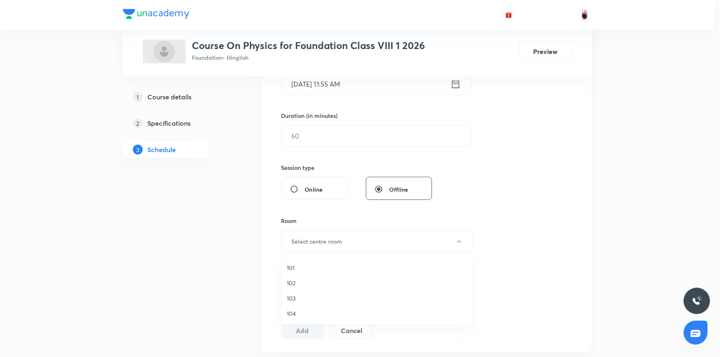
click at [293, 298] on span "103" at bounding box center [377, 298] width 181 height 9
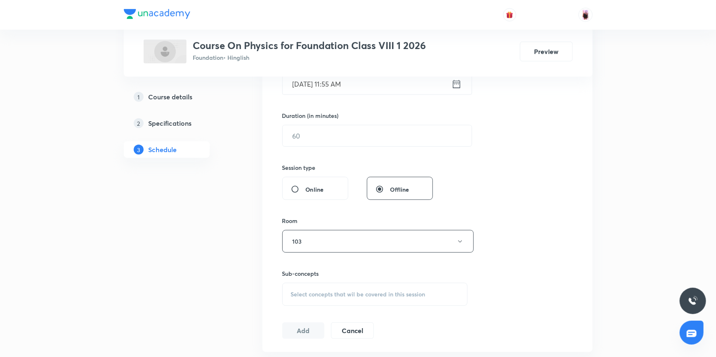
click at [456, 86] on icon at bounding box center [456, 84] width 10 height 12
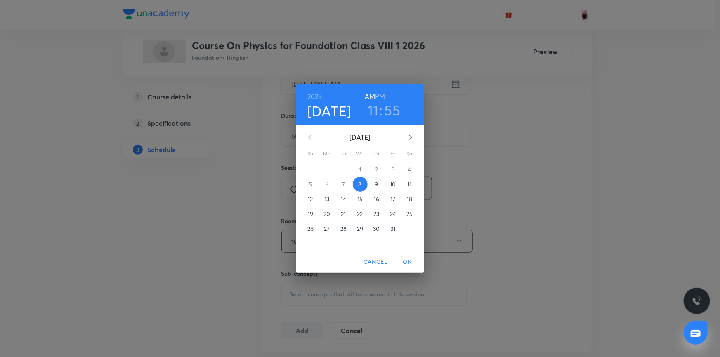
click at [375, 110] on h3 "11" at bounding box center [373, 110] width 11 height 17
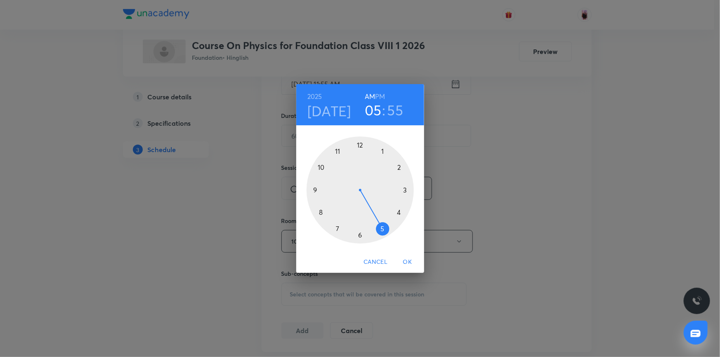
drag, startPoint x: 337, startPoint y: 149, endPoint x: 379, endPoint y: 232, distance: 93.0
click at [379, 232] on div at bounding box center [360, 190] width 107 height 107
drag, startPoint x: 338, startPoint y: 148, endPoint x: 326, endPoint y: 191, distance: 44.3
click at [326, 191] on div at bounding box center [360, 190] width 107 height 107
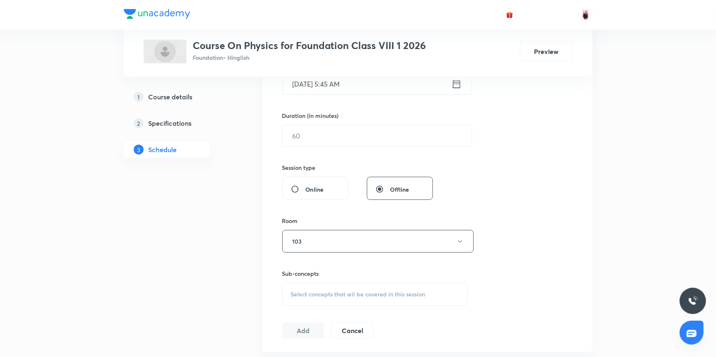
click at [456, 87] on icon at bounding box center [456, 84] width 10 height 12
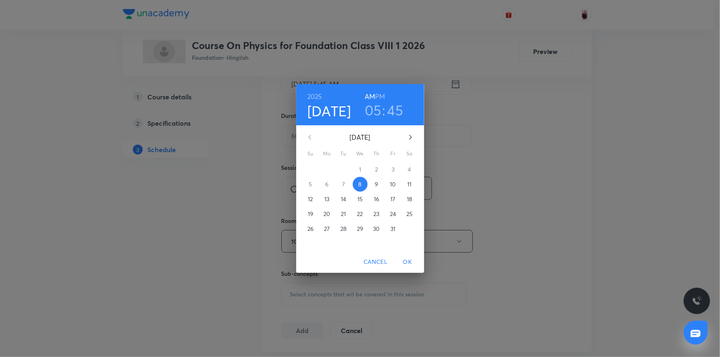
click at [382, 98] on h6 "PM" at bounding box center [380, 97] width 10 height 12
click at [406, 261] on span "OK" at bounding box center [408, 262] width 20 height 10
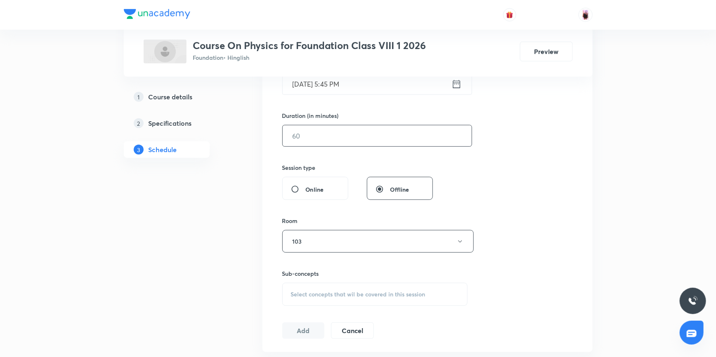
click at [319, 139] on input "text" at bounding box center [377, 135] width 189 height 21
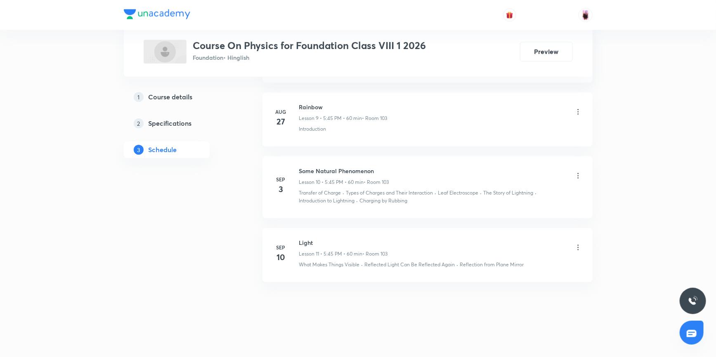
scroll to position [1014, 0]
type input "60"
drag, startPoint x: 300, startPoint y: 262, endPoint x: 361, endPoint y: 265, distance: 61.1
click at [361, 265] on div "What Makes Things Visible · Reflected Light Can Be Reflected Again · Reflection…" at bounding box center [440, 263] width 283 height 7
copy p "What Makes Things Visible"
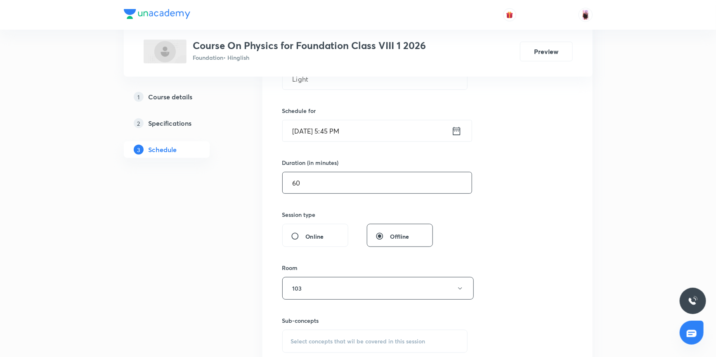
scroll to position [227, 0]
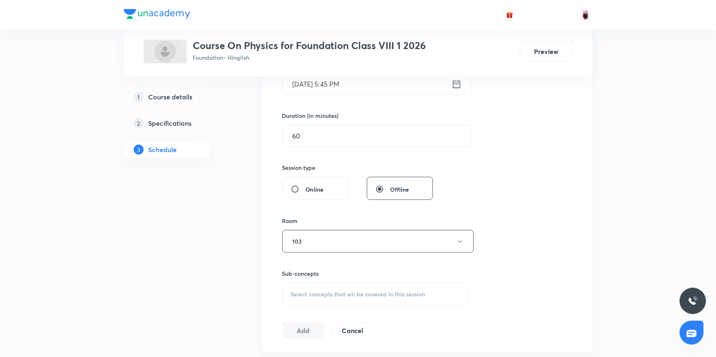
click at [301, 291] on span "Select concepts that wil be covered in this session" at bounding box center [358, 294] width 135 height 7
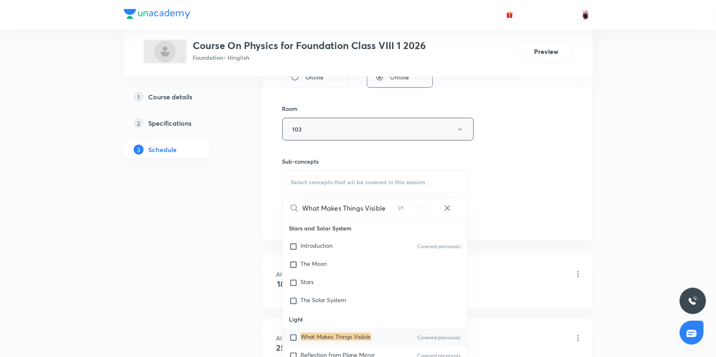
scroll to position [12, 0]
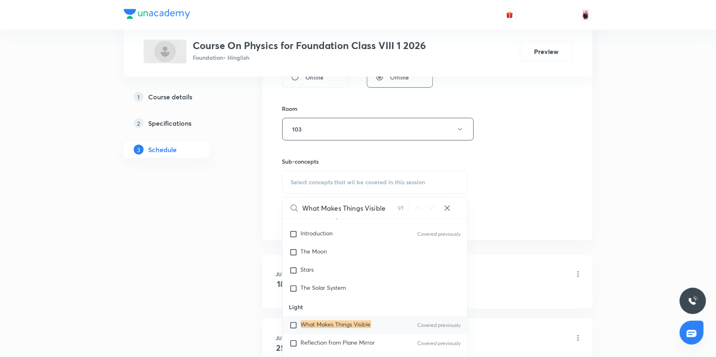
type input "What Makes Things Visible"
click at [295, 323] on input "checkbox" at bounding box center [295, 325] width 12 height 8
checkbox input "true"
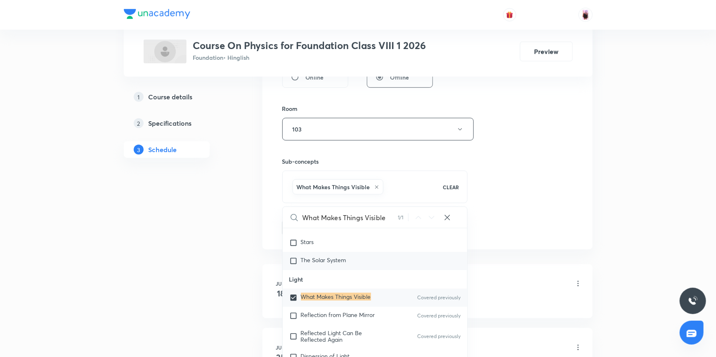
scroll to position [87, 0]
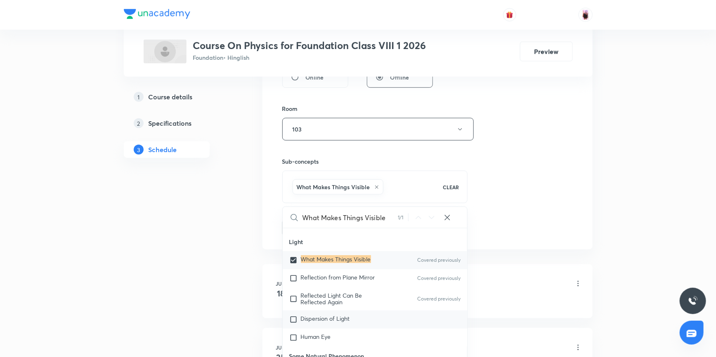
click at [293, 320] on input "checkbox" at bounding box center [295, 320] width 12 height 8
checkbox input "true"
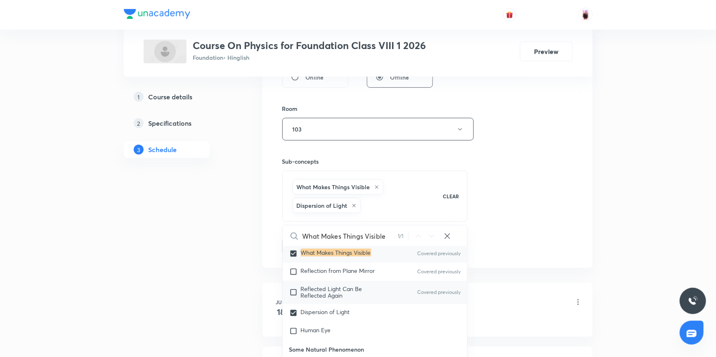
scroll to position [125, 0]
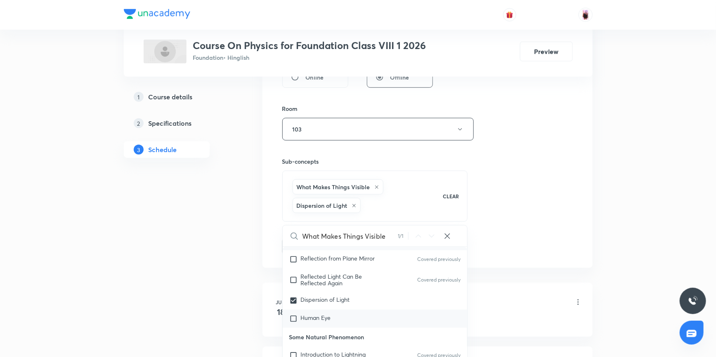
click at [293, 316] on input "checkbox" at bounding box center [295, 319] width 12 height 8
checkbox input "true"
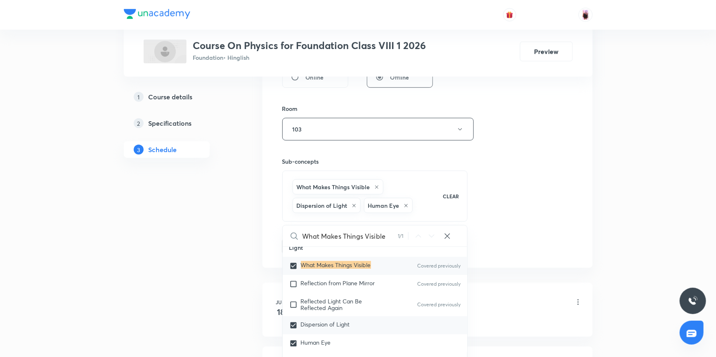
scroll to position [87, 0]
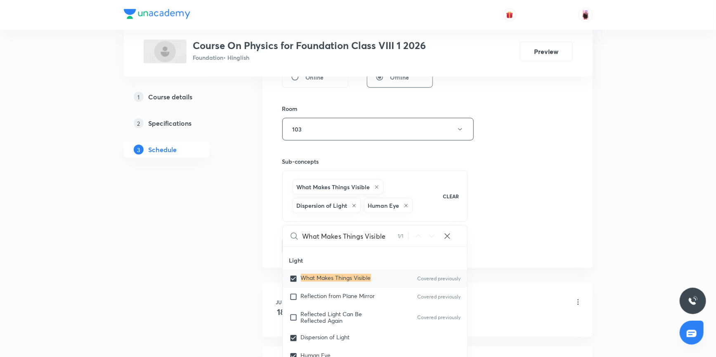
click at [291, 276] on input "checkbox" at bounding box center [295, 279] width 12 height 8
checkbox input "false"
checkbox input "true"
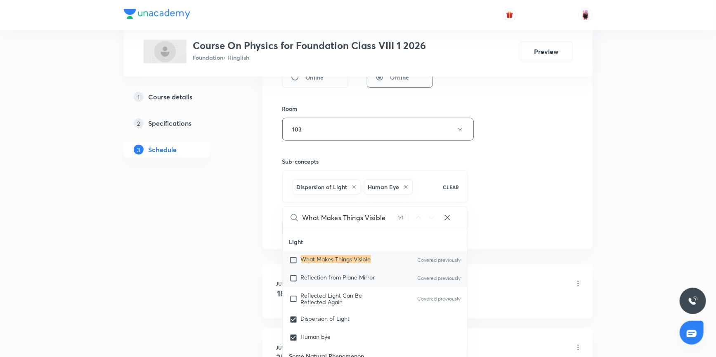
scroll to position [125, 0]
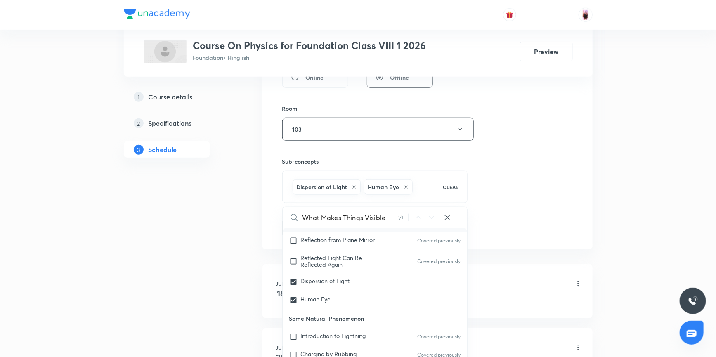
click at [493, 214] on div "Session 12 Live class Session title 5/99 Light ​ Schedule for [DATE] 5:45 PM ​ …" at bounding box center [427, 37] width 291 height 397
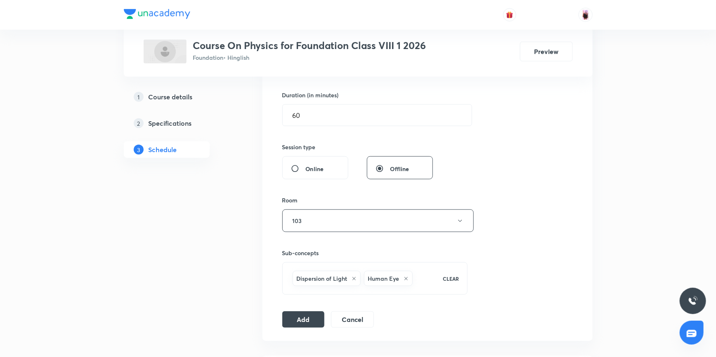
scroll to position [264, 0]
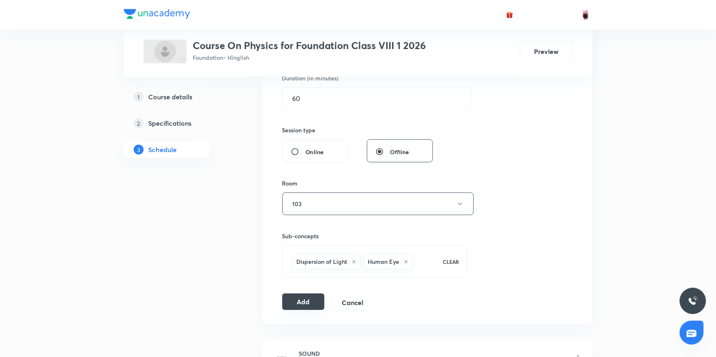
click at [303, 302] on button "Add" at bounding box center [303, 302] width 43 height 17
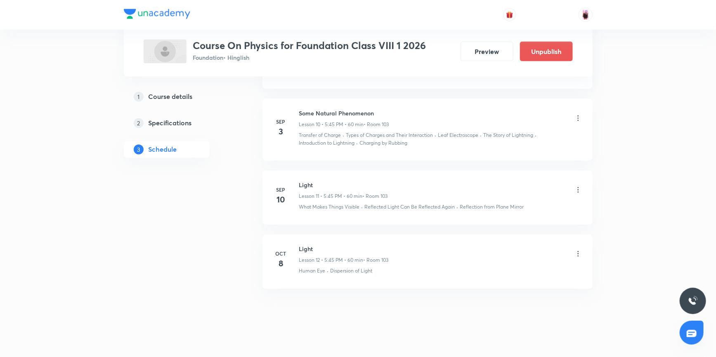
scroll to position [700, 0]
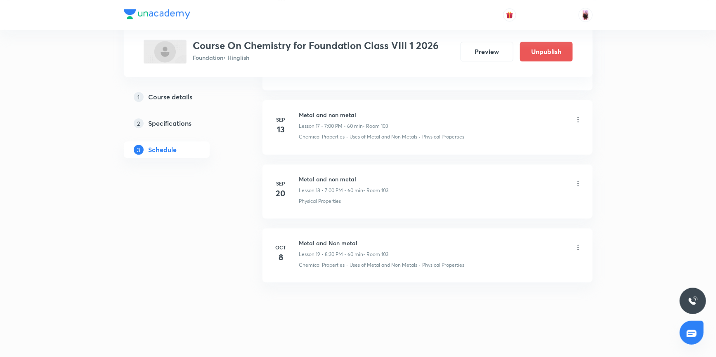
scroll to position [1139, 0]
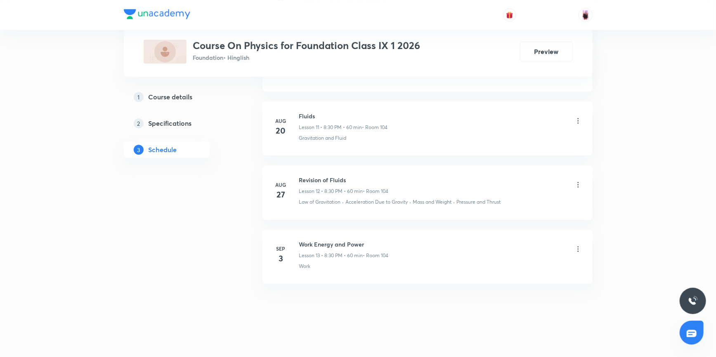
scroll to position [1134, 0]
click at [299, 238] on h6 "Work Energy and Power" at bounding box center [344, 242] width 90 height 9
drag, startPoint x: 298, startPoint y: 238, endPoint x: 362, endPoint y: 240, distance: 63.6
click at [362, 240] on h6 "Work Energy and Power" at bounding box center [344, 242] width 90 height 9
copy h6 "Work Energy and Power"
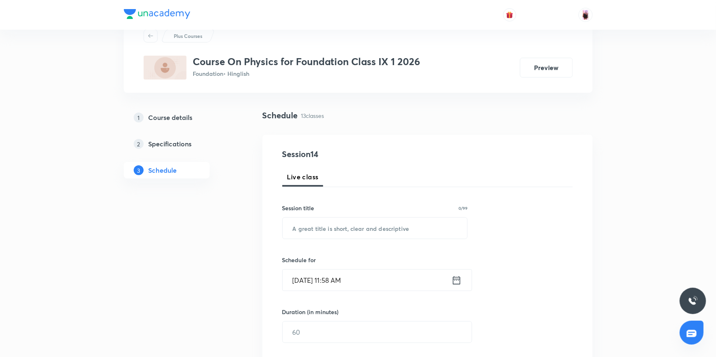
scroll to position [0, 0]
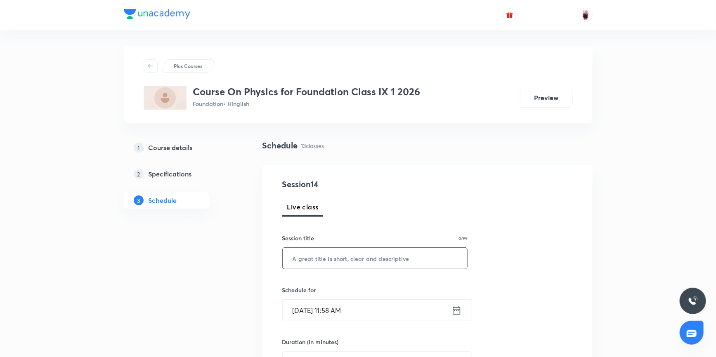
click at [330, 253] on input "text" at bounding box center [375, 258] width 185 height 21
paste input "Work Energy and Power"
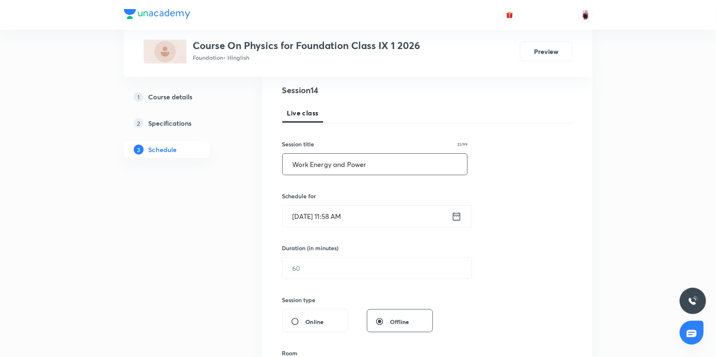
scroll to position [112, 0]
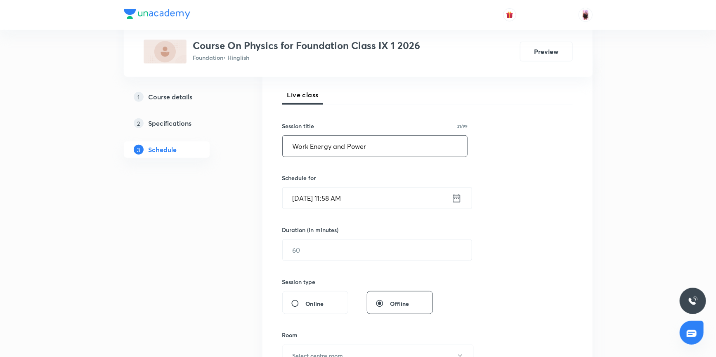
type input "Work Energy and Power"
click at [453, 194] on icon at bounding box center [456, 199] width 10 height 12
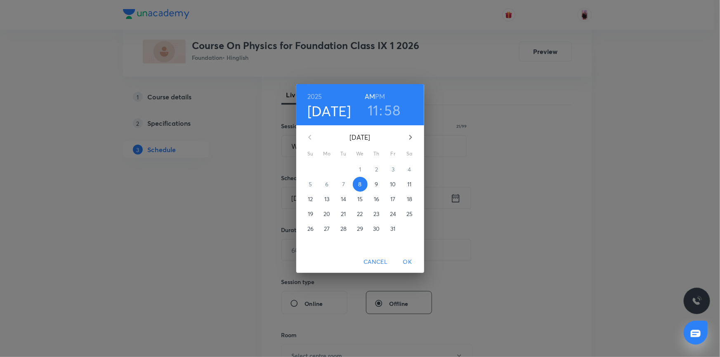
click at [377, 108] on h3 "11" at bounding box center [373, 110] width 11 height 17
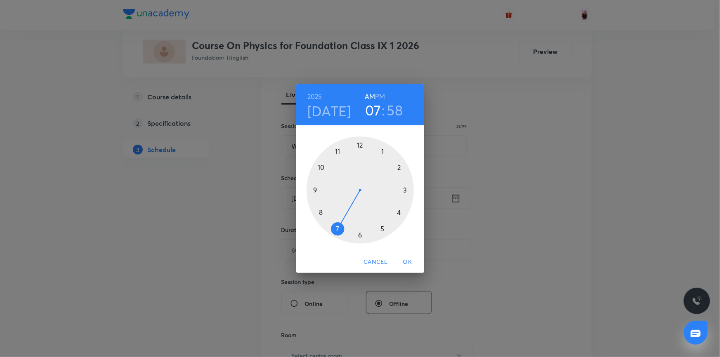
drag, startPoint x: 338, startPoint y: 147, endPoint x: 338, endPoint y: 222, distance: 74.3
click at [338, 222] on div at bounding box center [360, 190] width 107 height 107
drag, startPoint x: 349, startPoint y: 146, endPoint x: 359, endPoint y: 147, distance: 10.0
click at [359, 147] on div at bounding box center [360, 190] width 107 height 107
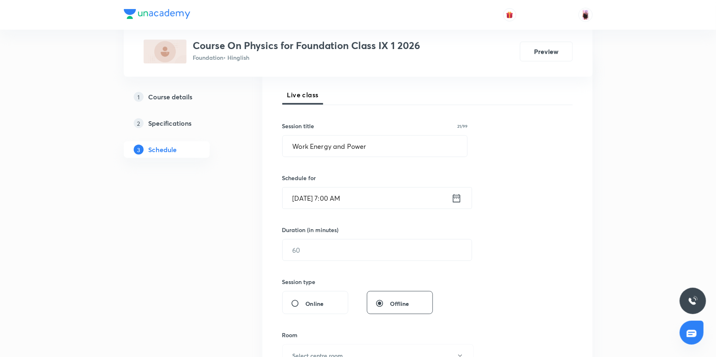
click at [452, 198] on icon at bounding box center [456, 199] width 10 height 12
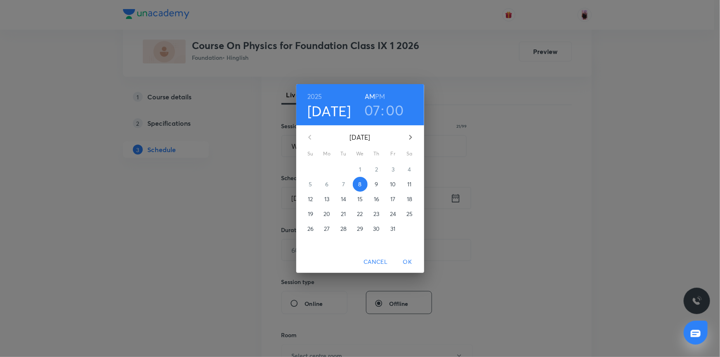
click at [381, 98] on h6 "PM" at bounding box center [380, 97] width 10 height 12
click at [409, 265] on span "OK" at bounding box center [408, 262] width 20 height 10
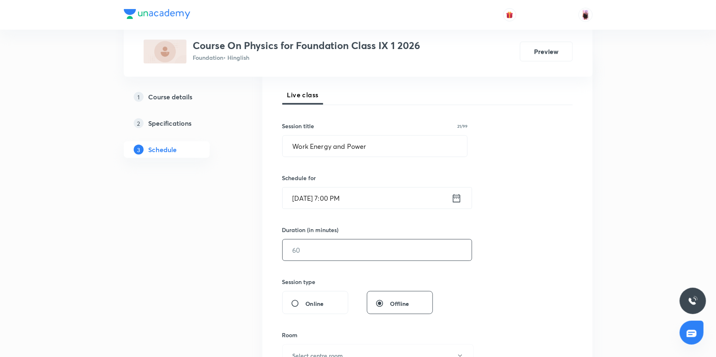
click at [308, 247] on input "text" at bounding box center [377, 250] width 189 height 21
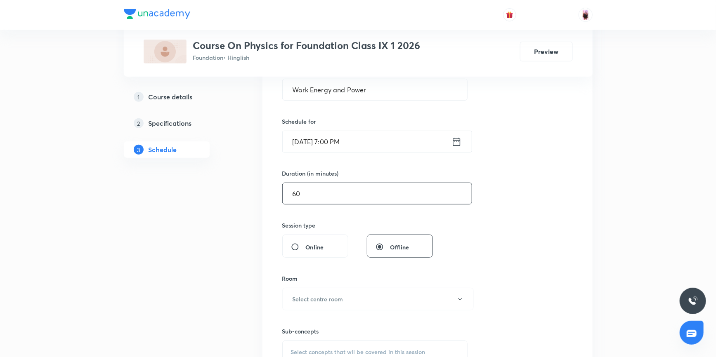
scroll to position [187, 0]
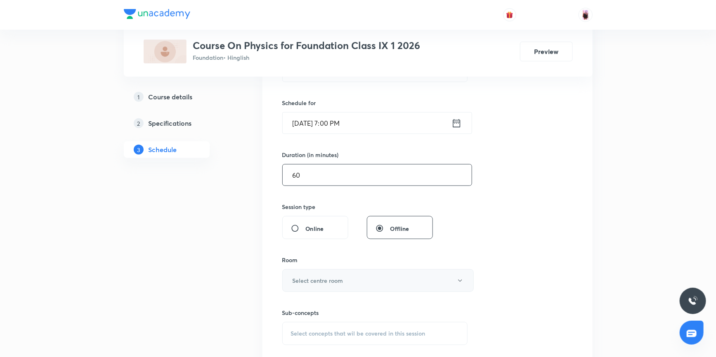
type input "60"
click at [331, 275] on button "Select centre room" at bounding box center [377, 280] width 191 height 23
click at [291, 343] on span "104" at bounding box center [377, 343] width 181 height 9
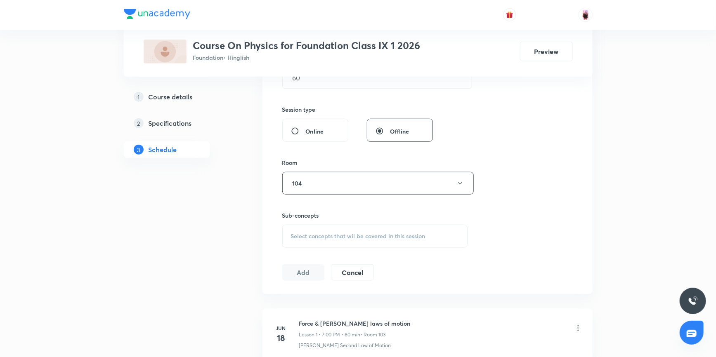
scroll to position [300, 0]
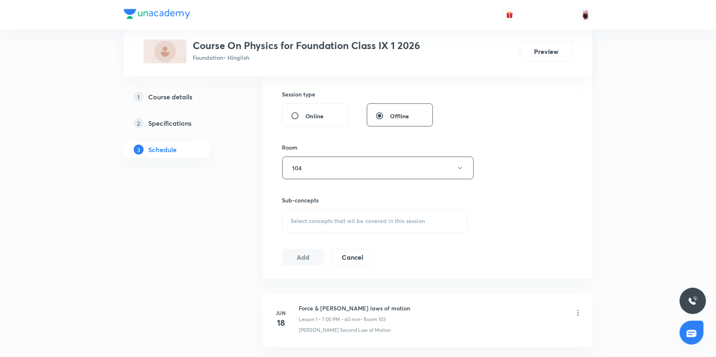
click at [327, 220] on span "Select concepts that wil be covered in this session" at bounding box center [358, 221] width 135 height 7
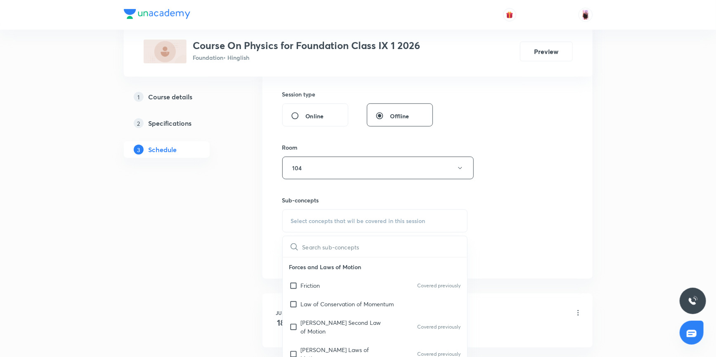
click at [326, 246] on input "text" at bounding box center [384, 246] width 165 height 21
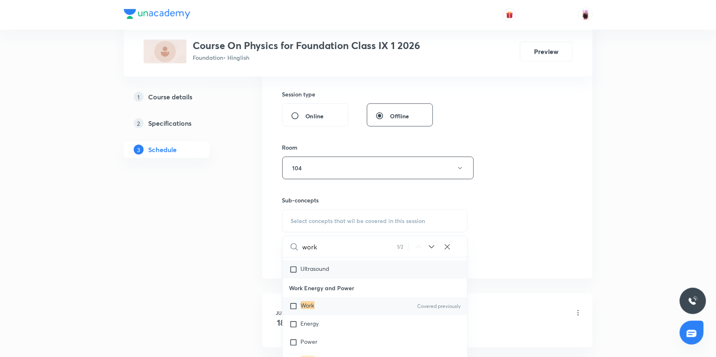
scroll to position [565, 0]
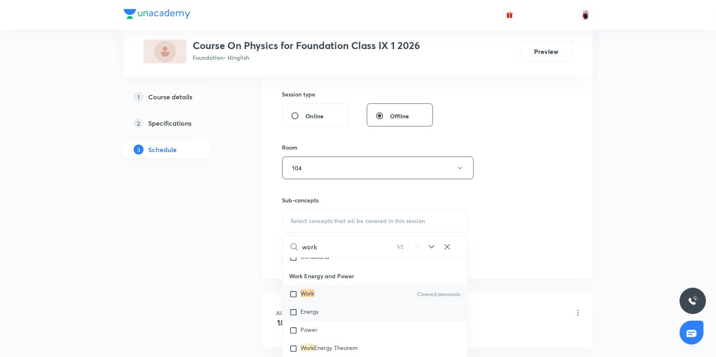
type input "work"
click at [292, 309] on input "checkbox" at bounding box center [295, 313] width 12 height 8
checkbox input "true"
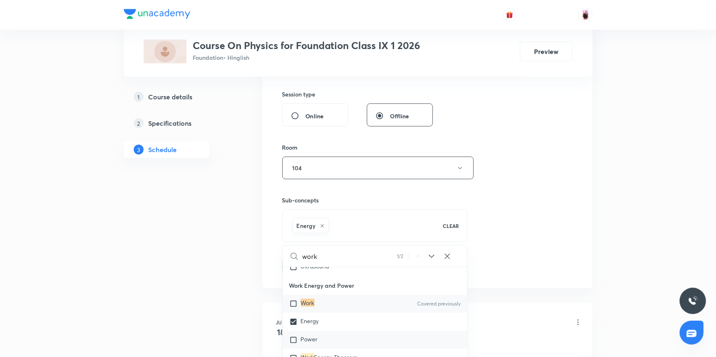
click at [293, 336] on input "checkbox" at bounding box center [295, 340] width 12 height 8
checkbox input "true"
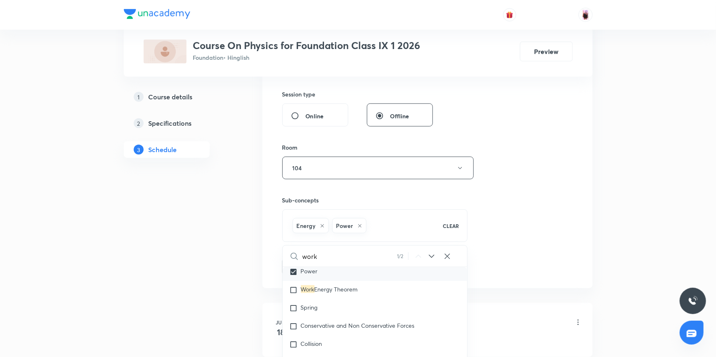
scroll to position [640, 0]
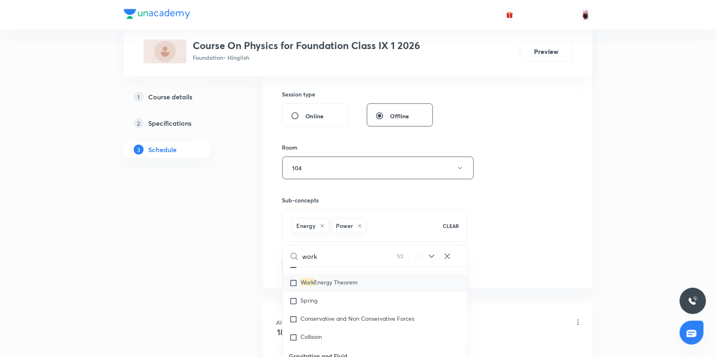
click at [295, 279] on input "checkbox" at bounding box center [295, 283] width 12 height 8
checkbox input "true"
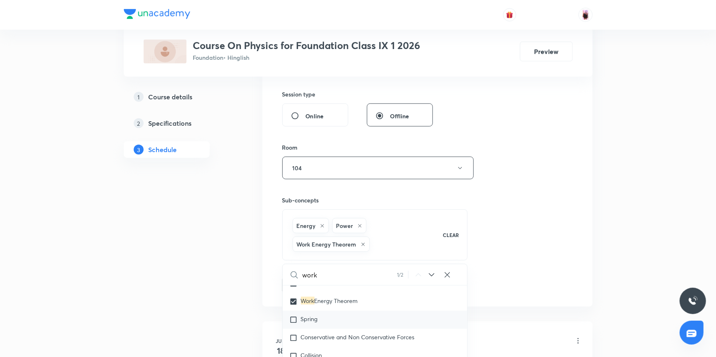
click at [293, 316] on input "checkbox" at bounding box center [295, 320] width 12 height 8
checkbox input "true"
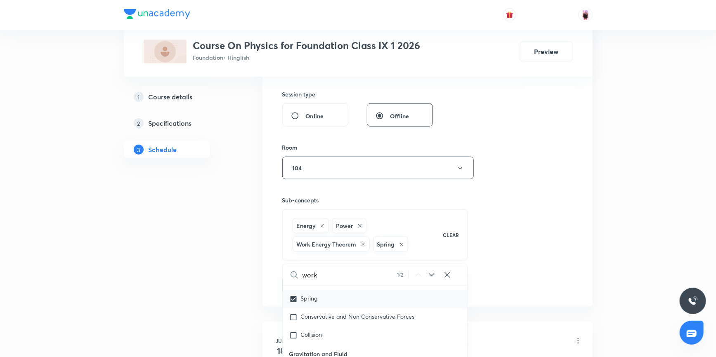
scroll to position [677, 0]
click at [293, 297] on input "checkbox" at bounding box center [295, 301] width 12 height 8
checkbox input "true"
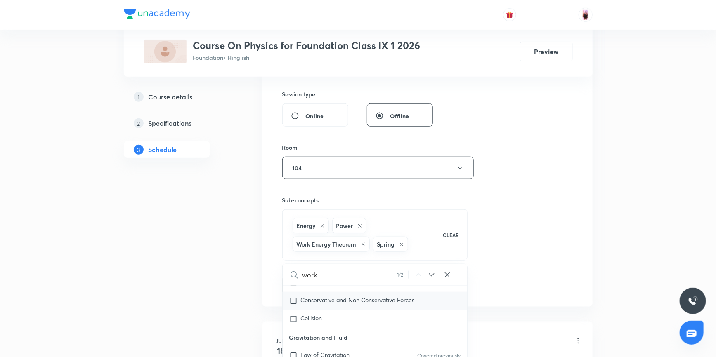
checkbox input "true"
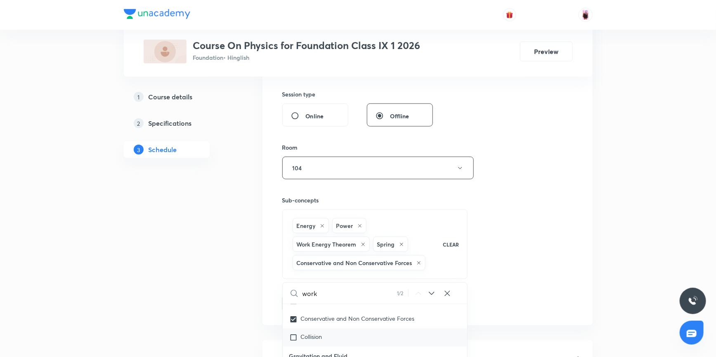
click at [294, 334] on input "checkbox" at bounding box center [295, 338] width 12 height 8
checkbox input "true"
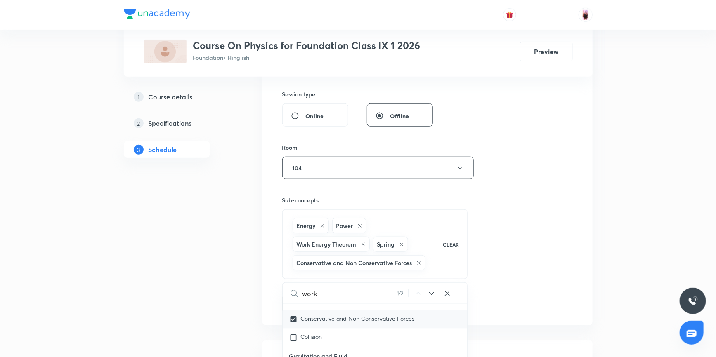
checkbox input "true"
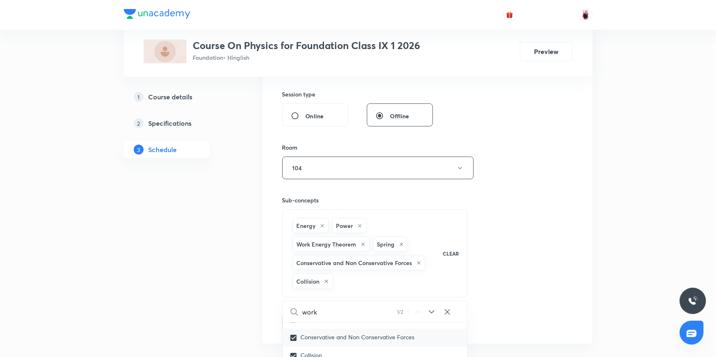
scroll to position [640, 0]
click at [533, 208] on div "Session 14 Live class Session title 21/99 Work Energy and Power ​ Schedule for …" at bounding box center [427, 104] width 291 height 453
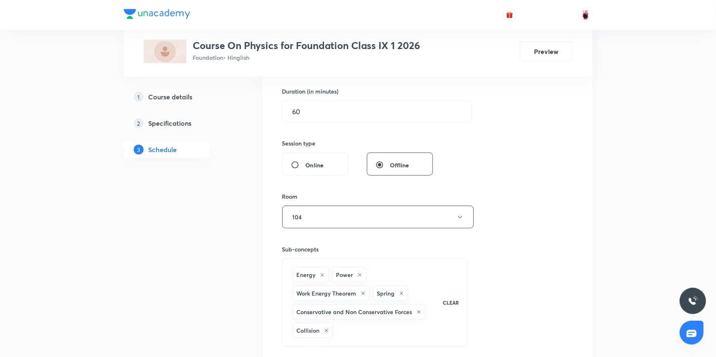
scroll to position [300, 0]
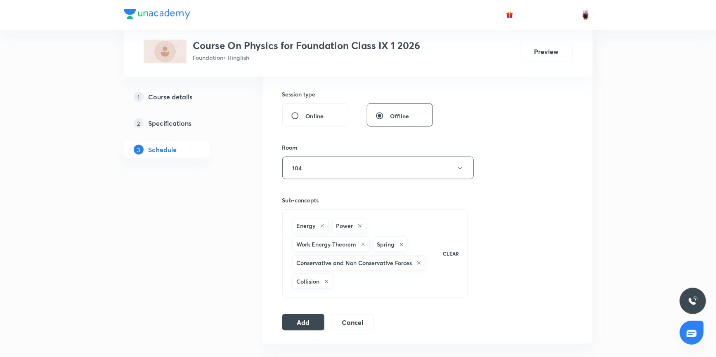
click at [402, 243] on icon at bounding box center [401, 244] width 5 height 5
click at [419, 261] on icon at bounding box center [418, 263] width 5 height 5
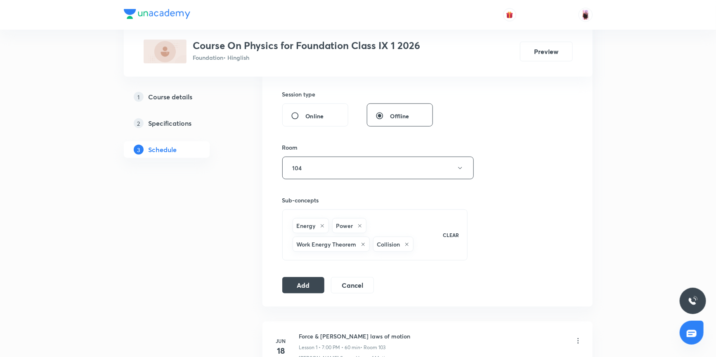
click at [406, 243] on icon at bounding box center [406, 244] width 5 height 5
click at [309, 281] on button "Add" at bounding box center [303, 284] width 43 height 17
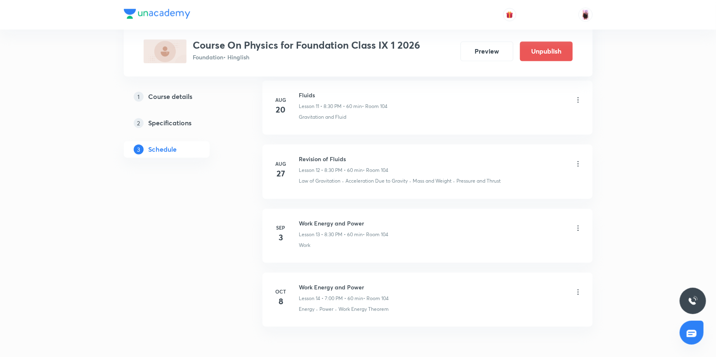
scroll to position [819, 0]
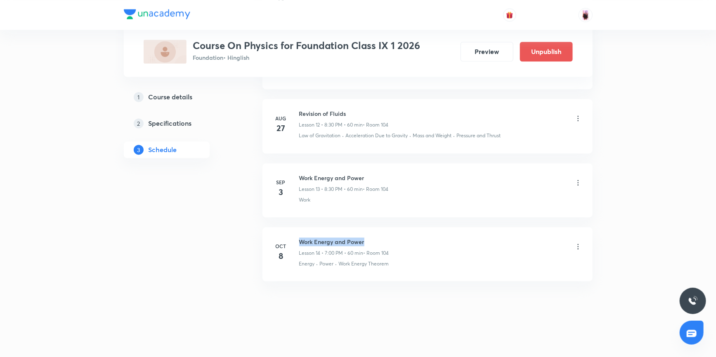
drag, startPoint x: 300, startPoint y: 240, endPoint x: 359, endPoint y: 240, distance: 59.0
click at [364, 242] on h6 "Work Energy and Power" at bounding box center [344, 242] width 90 height 9
copy h6 "Work Energy and Power"
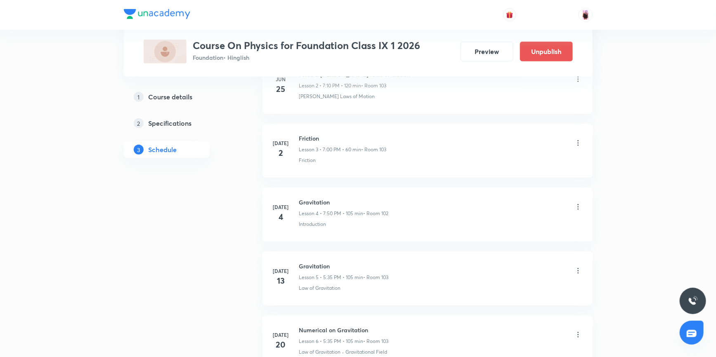
scroll to position [0, 0]
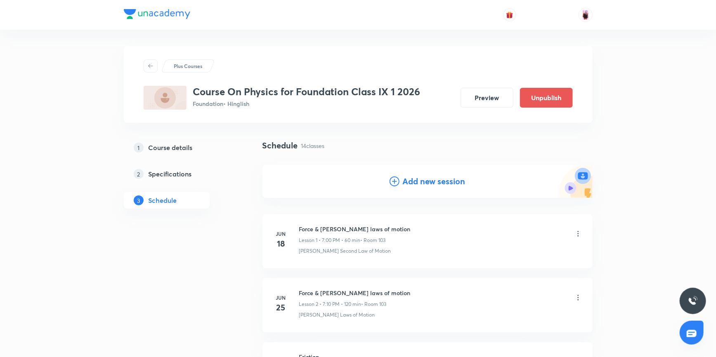
click at [404, 187] on h4 "Add new session" at bounding box center [434, 181] width 63 height 12
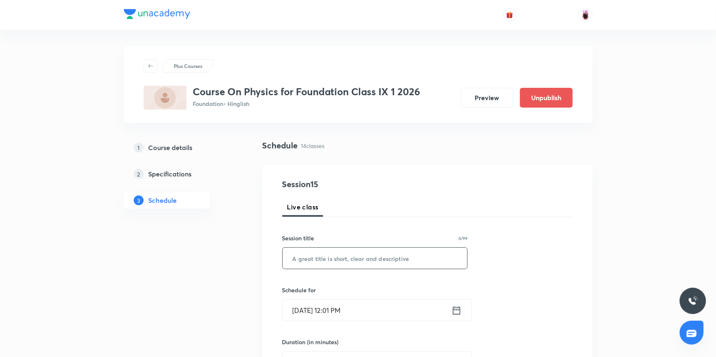
click at [325, 256] on input "text" at bounding box center [375, 258] width 185 height 21
paste input "Work Energy and Power"
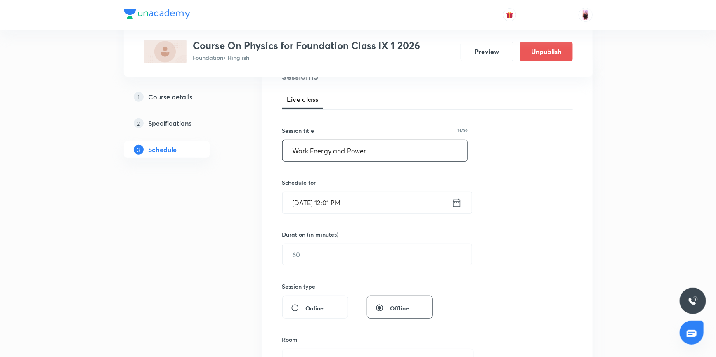
scroll to position [112, 0]
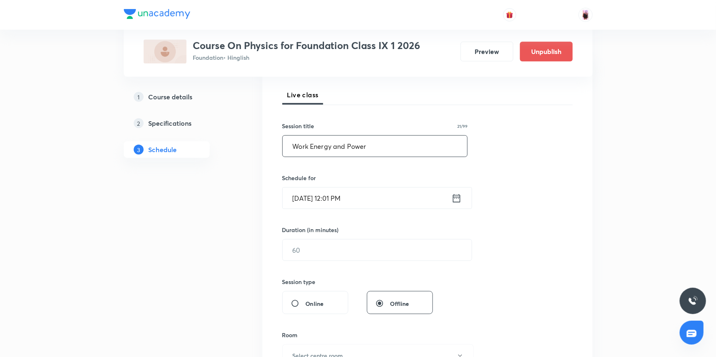
type input "Work Energy and Power"
click at [456, 201] on icon at bounding box center [456, 199] width 10 height 12
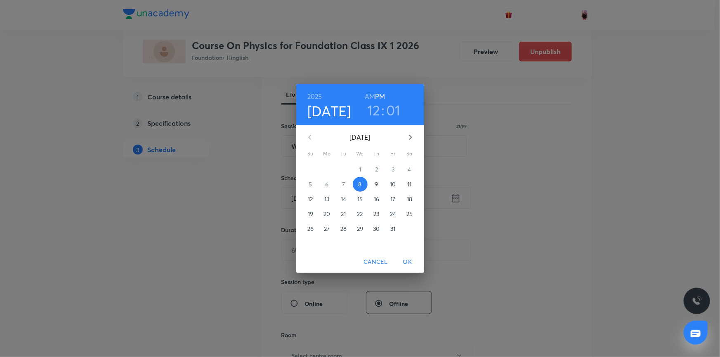
click at [373, 111] on h3 "12" at bounding box center [373, 110] width 13 height 17
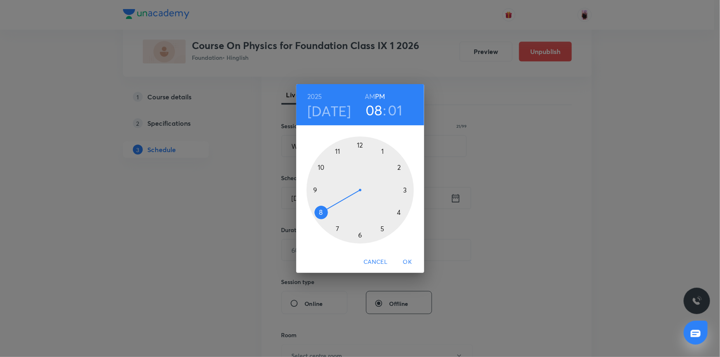
drag, startPoint x: 364, startPoint y: 147, endPoint x: 340, endPoint y: 203, distance: 61.6
click at [340, 203] on div at bounding box center [360, 190] width 107 height 107
drag, startPoint x: 367, startPoint y: 140, endPoint x: 361, endPoint y: 141, distance: 6.2
click at [361, 141] on div at bounding box center [360, 190] width 107 height 107
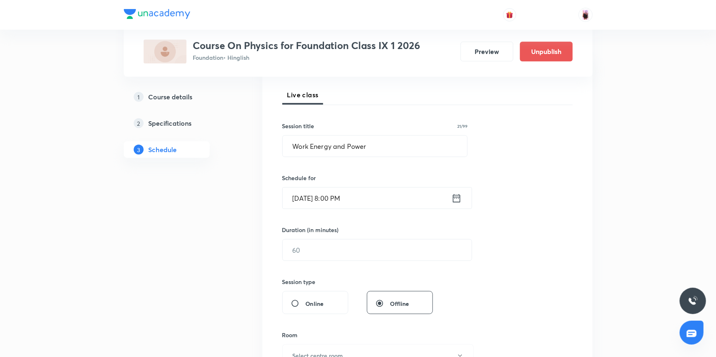
click at [458, 201] on icon at bounding box center [456, 199] width 10 height 12
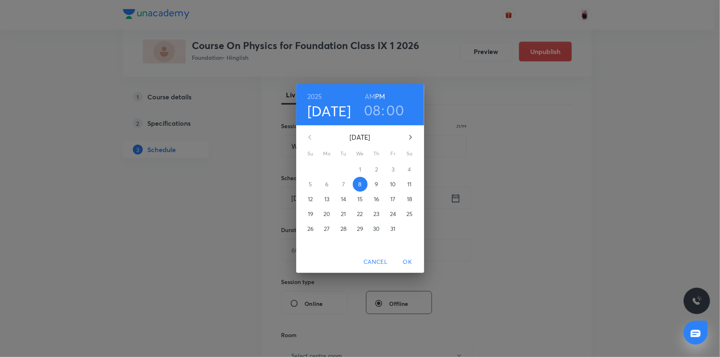
click at [397, 112] on h3 "00" at bounding box center [396, 110] width 18 height 17
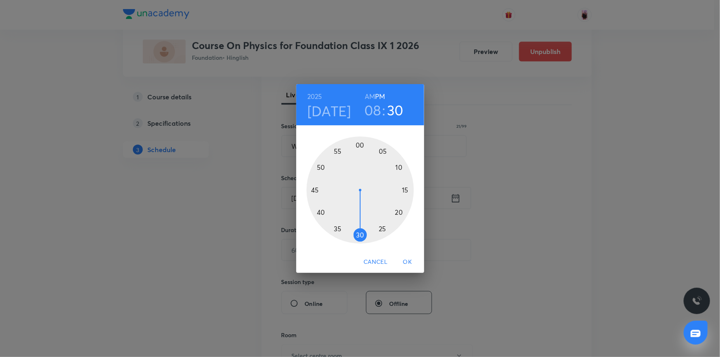
drag, startPoint x: 362, startPoint y: 145, endPoint x: 360, endPoint y: 228, distance: 83.0
click at [360, 228] on div at bounding box center [360, 190] width 107 height 107
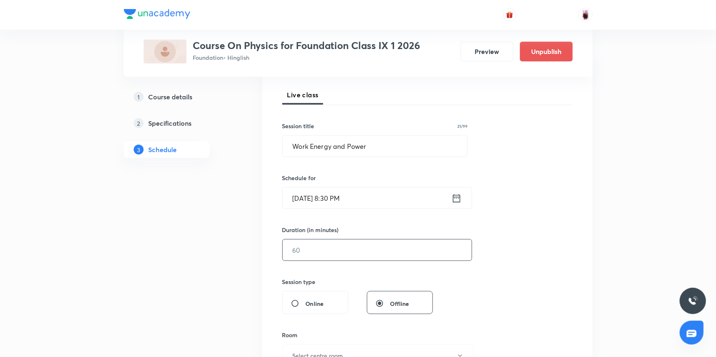
click at [311, 251] on input "text" at bounding box center [377, 250] width 189 height 21
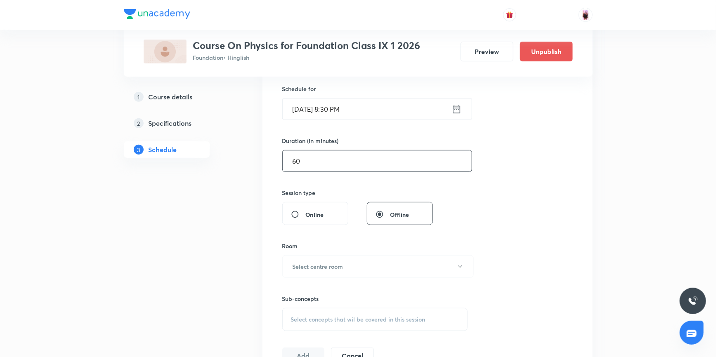
scroll to position [225, 0]
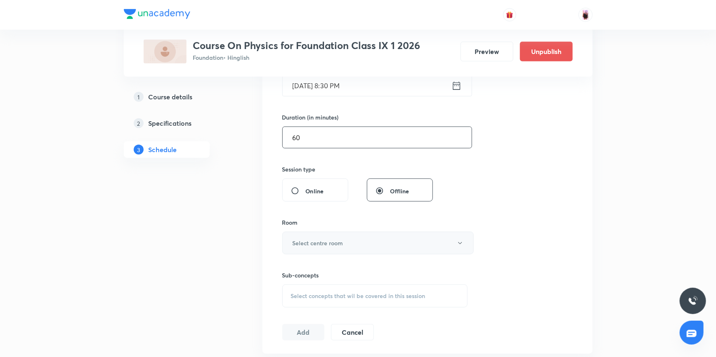
type input "60"
click at [322, 243] on h6 "Select centre room" at bounding box center [318, 243] width 51 height 9
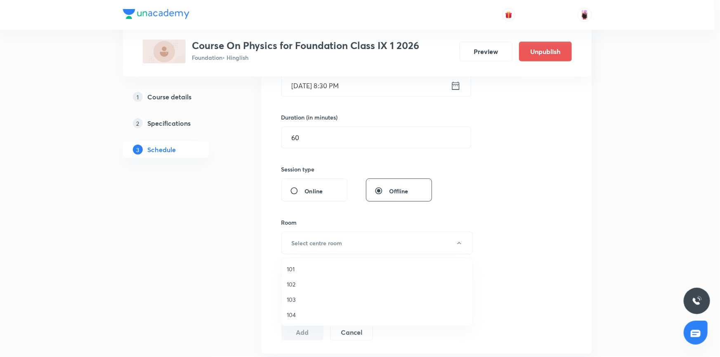
click at [293, 313] on span "104" at bounding box center [377, 315] width 181 height 9
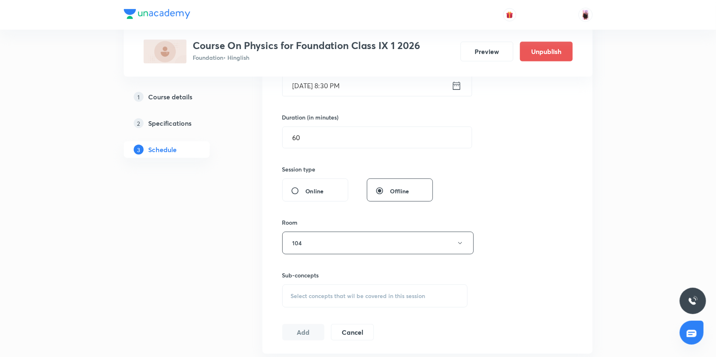
click at [298, 293] on span "Select concepts that wil be covered in this session" at bounding box center [358, 296] width 135 height 7
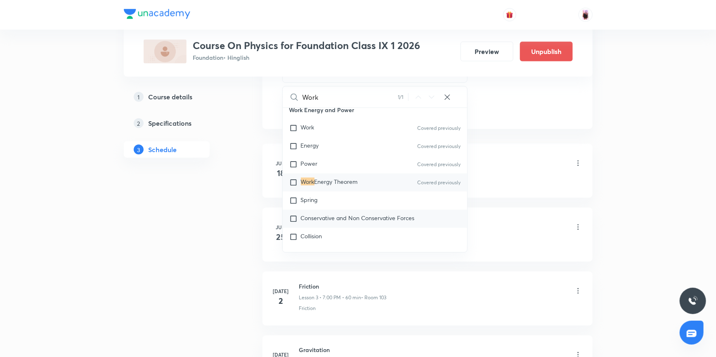
scroll to position [581, 0]
type input "Work"
click at [293, 196] on input "checkbox" at bounding box center [295, 200] width 12 height 8
checkbox input "true"
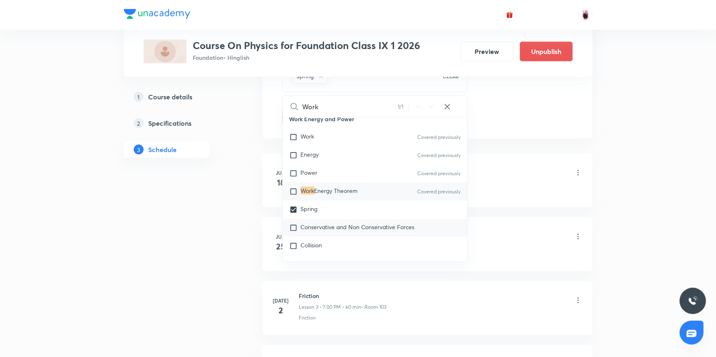
click at [294, 224] on input "checkbox" at bounding box center [295, 228] width 12 height 8
checkbox input "true"
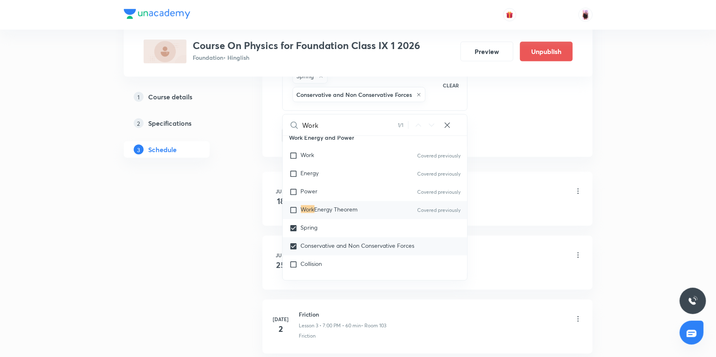
click at [293, 261] on input "checkbox" at bounding box center [295, 265] width 12 height 8
checkbox input "true"
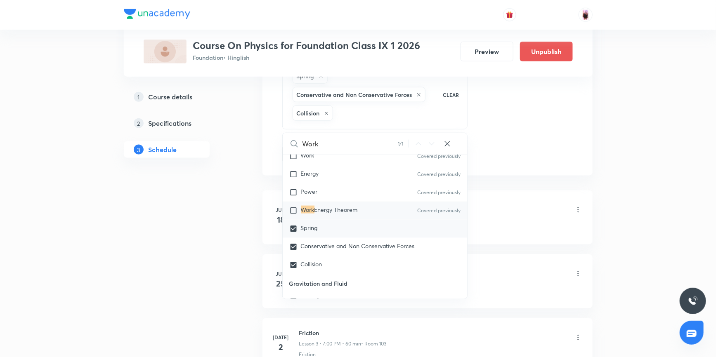
scroll to position [619, 0]
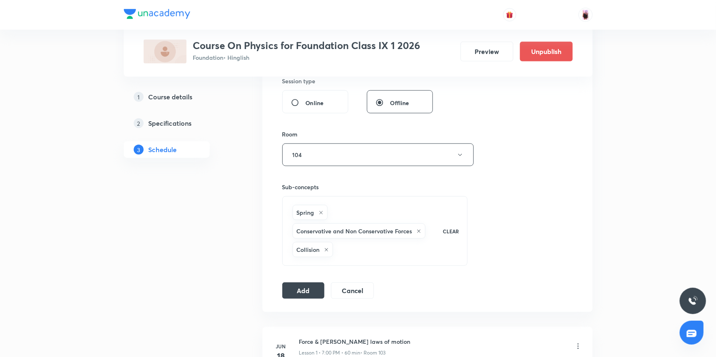
scroll to position [344, 0]
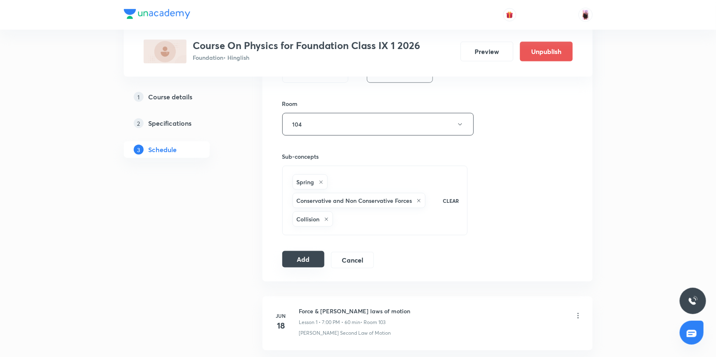
click at [297, 258] on button "Add" at bounding box center [303, 259] width 43 height 17
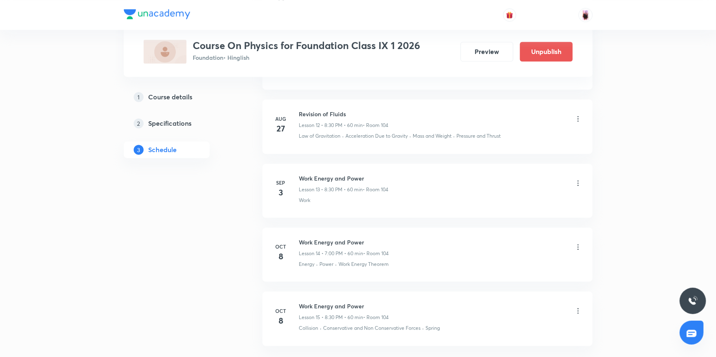
scroll to position [883, 0]
